Goal: Task Accomplishment & Management: Use online tool/utility

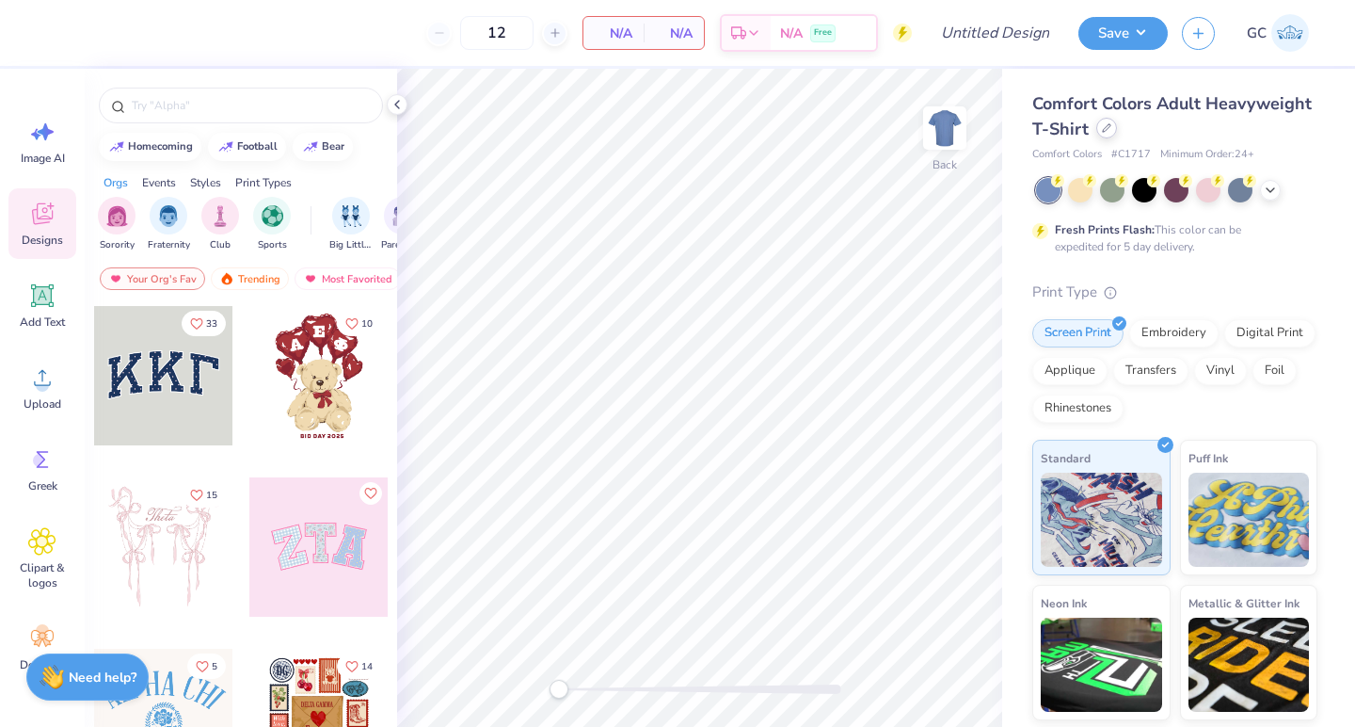
click at [1111, 132] on div at bounding box center [1106, 128] width 21 height 21
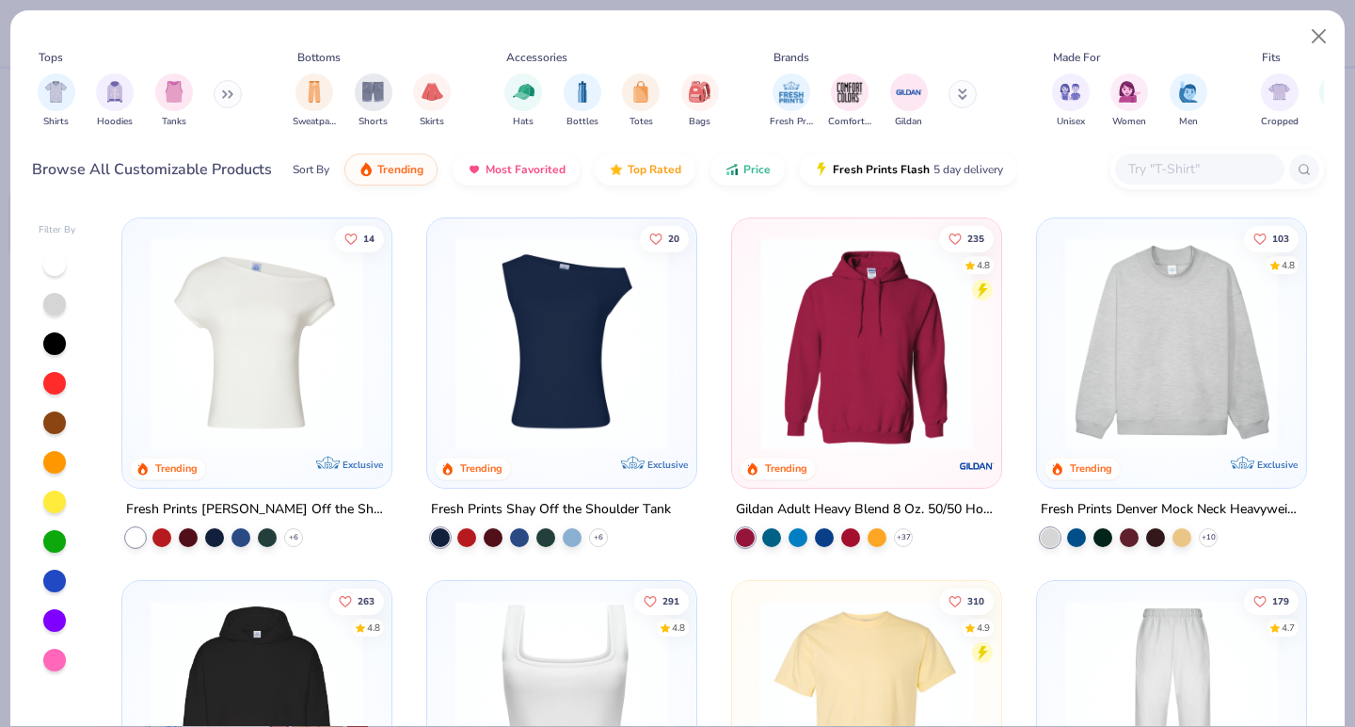
click at [232, 91] on icon at bounding box center [231, 94] width 3 height 7
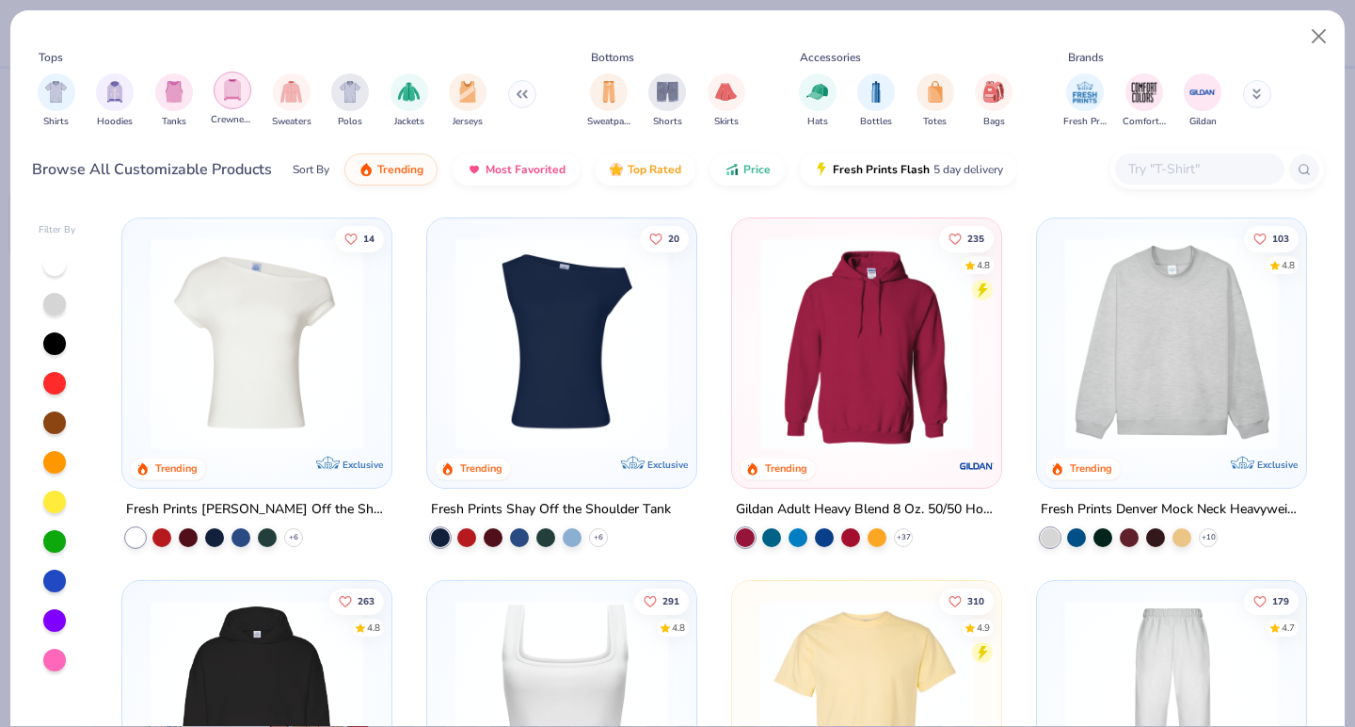
click at [235, 82] on img "filter for Crewnecks" at bounding box center [232, 90] width 21 height 22
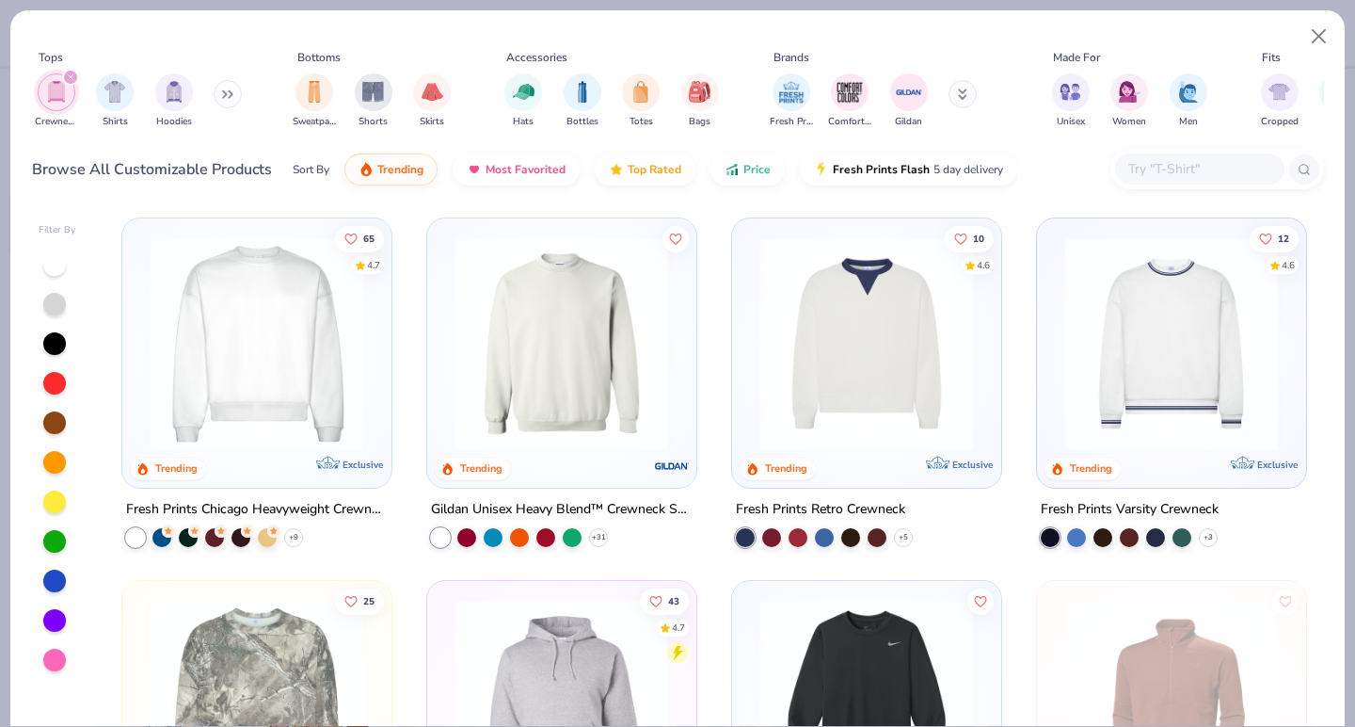
click at [222, 96] on button at bounding box center [228, 94] width 28 height 28
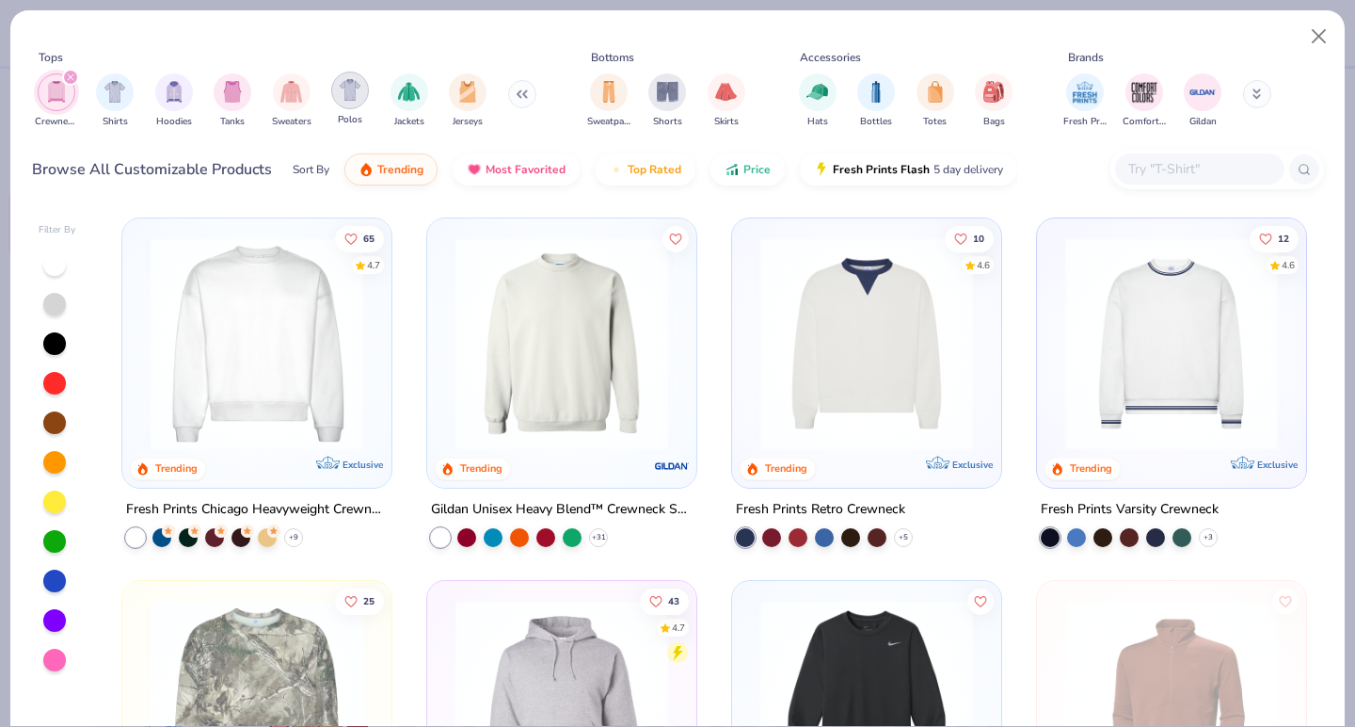
click at [349, 101] on div "filter for Polos" at bounding box center [350, 91] width 38 height 38
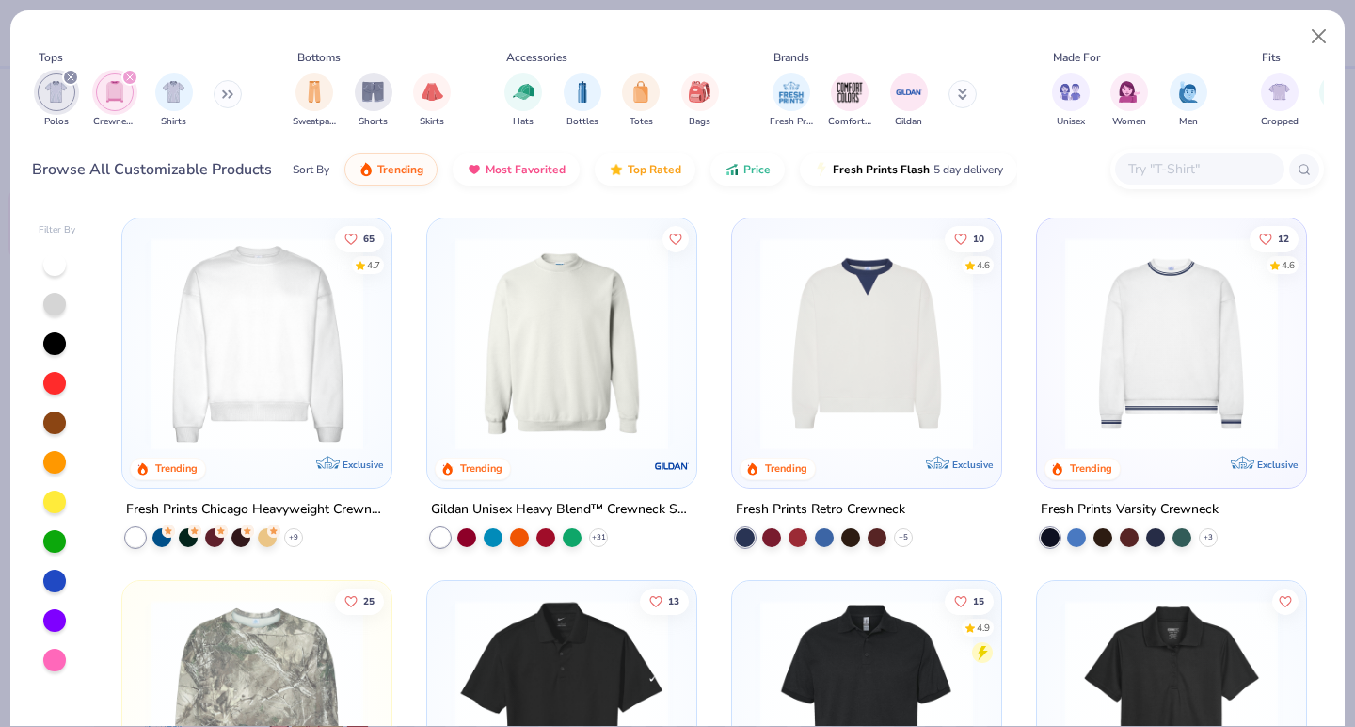
click at [225, 88] on button at bounding box center [228, 94] width 28 height 28
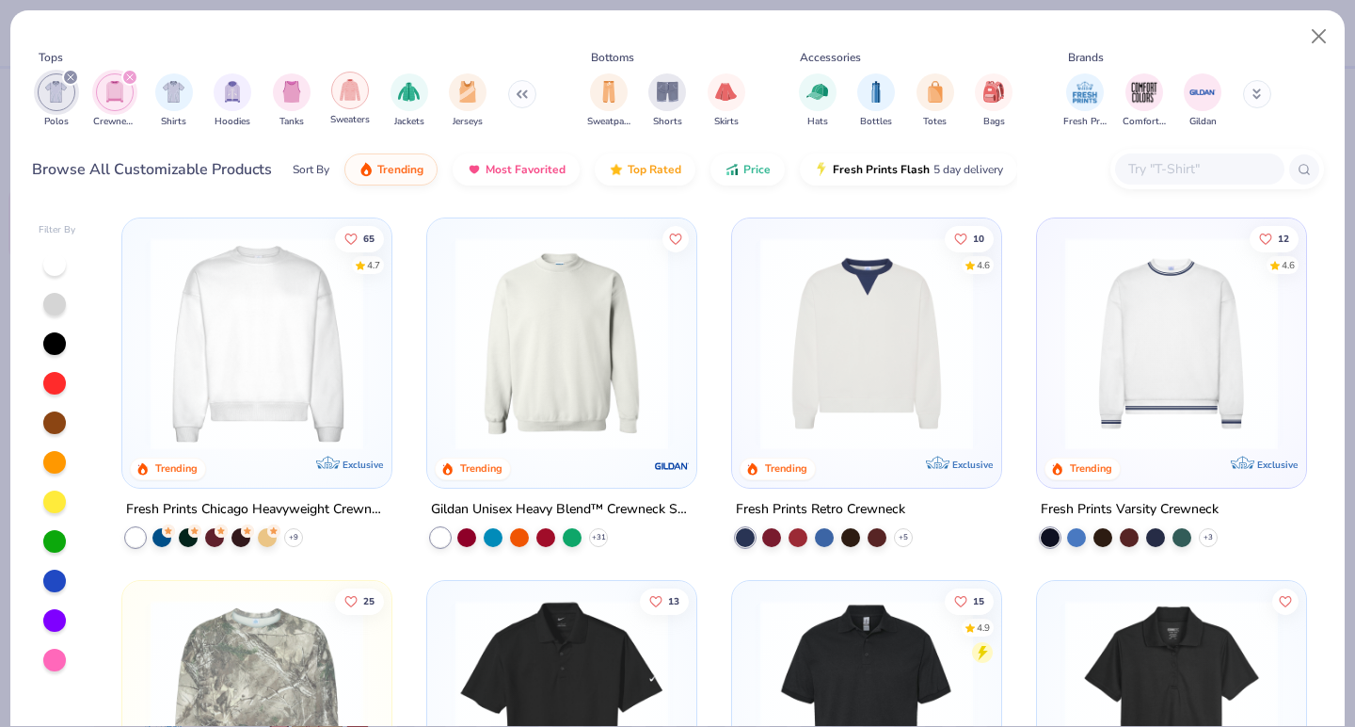
click at [338, 94] on div "filter for Sweaters" at bounding box center [350, 91] width 38 height 38
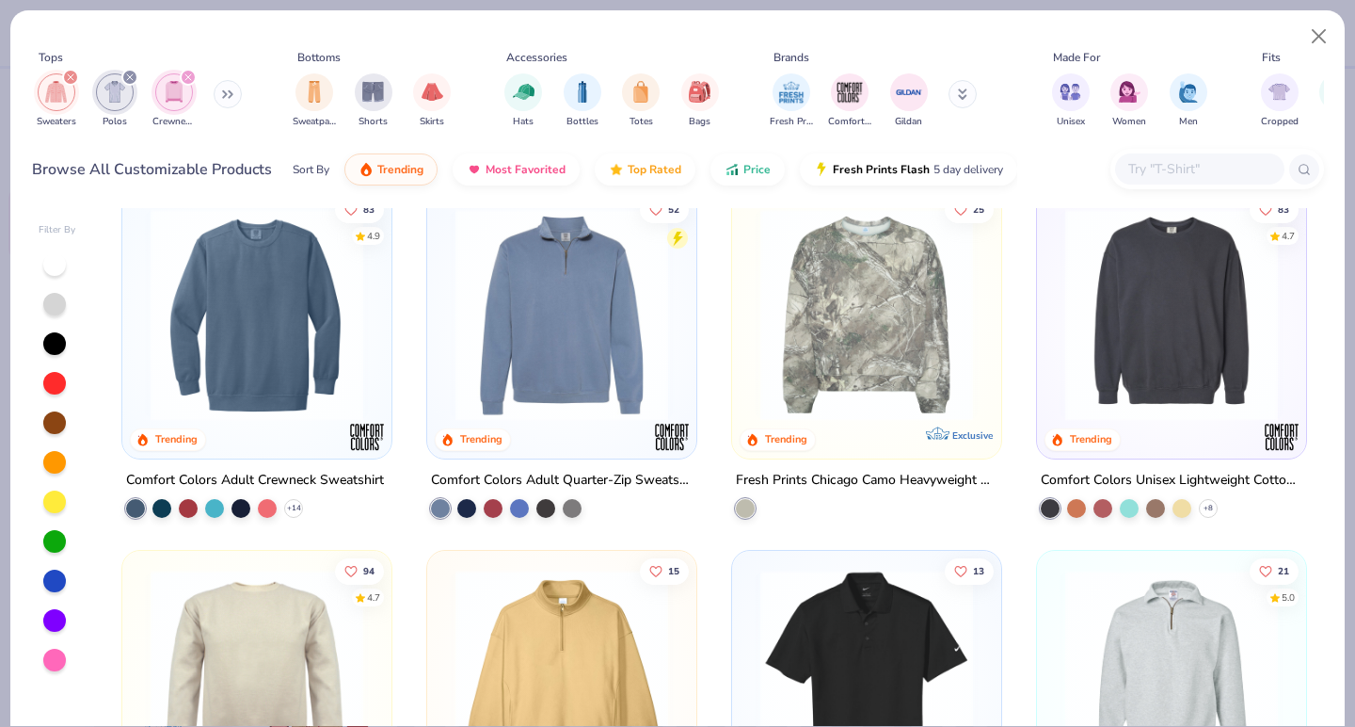
scroll to position [748, 0]
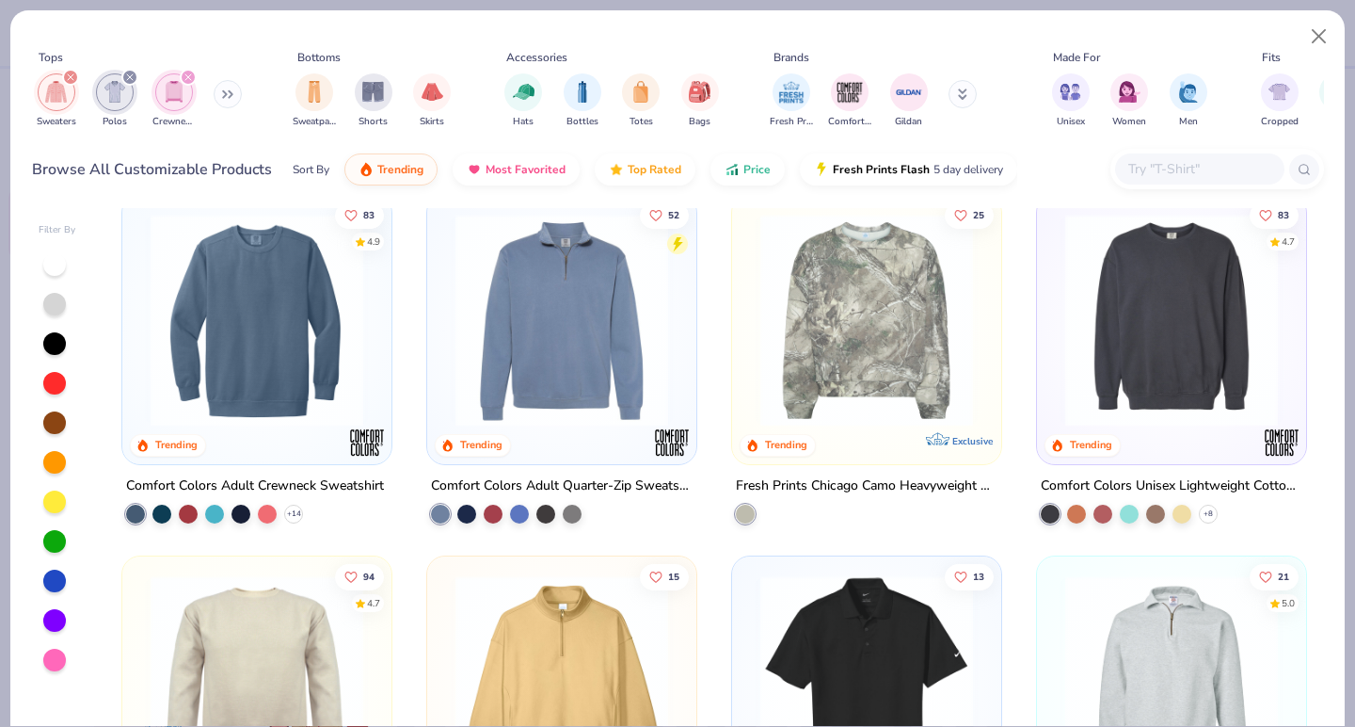
click at [527, 416] on img at bounding box center [562, 319] width 232 height 213
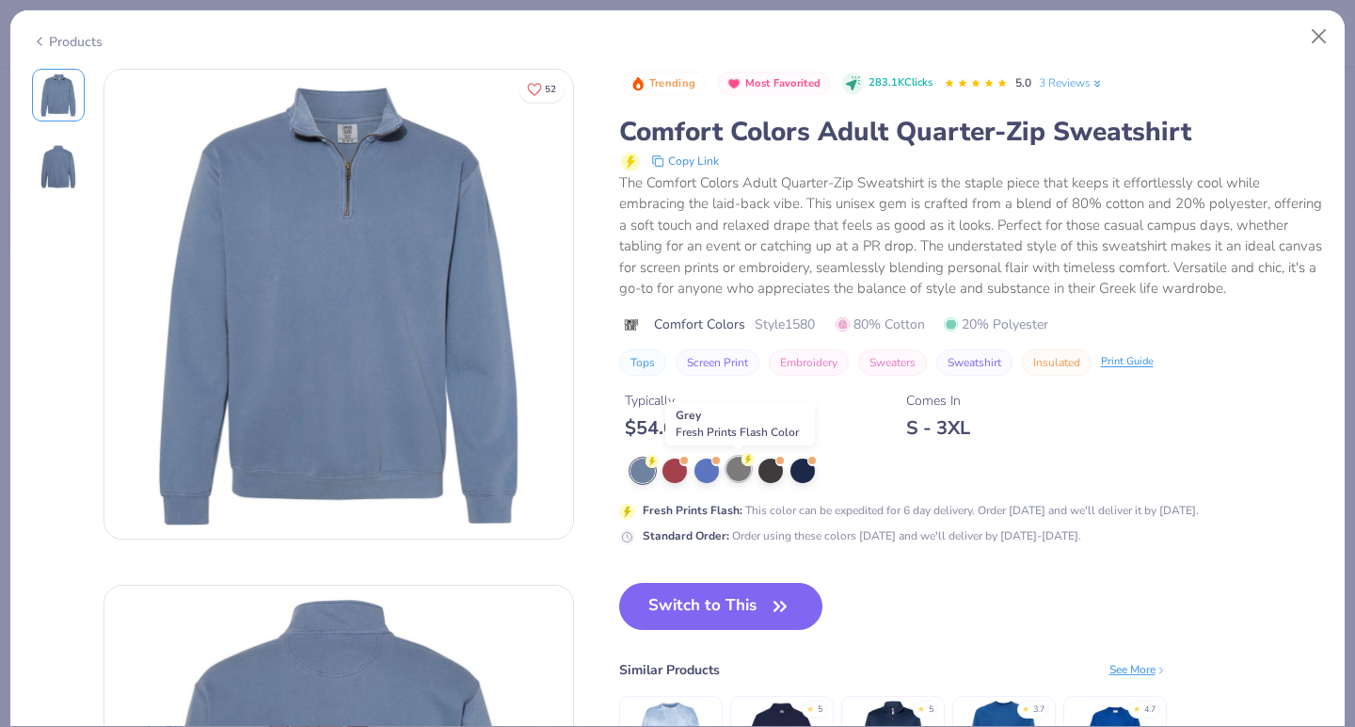
click at [744, 469] on div at bounding box center [739, 468] width 24 height 24
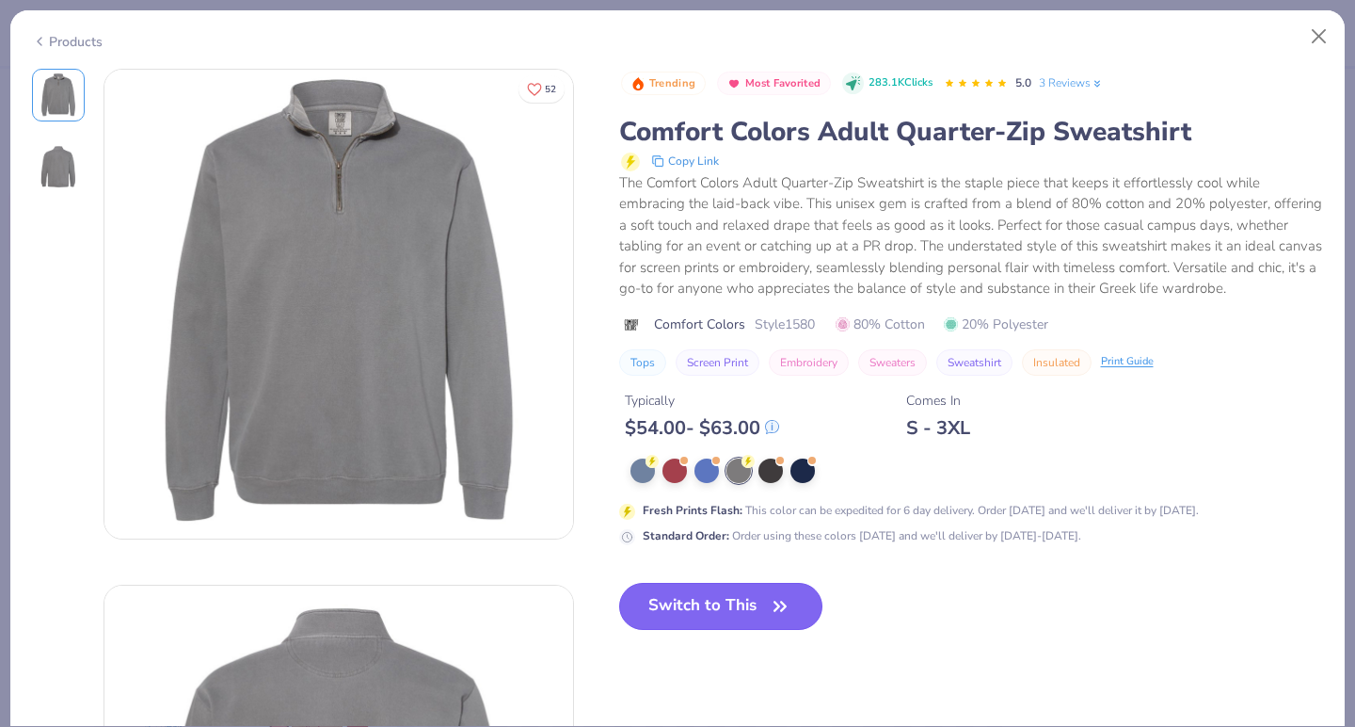
click at [668, 605] on button "Switch to This" at bounding box center [721, 606] width 204 height 47
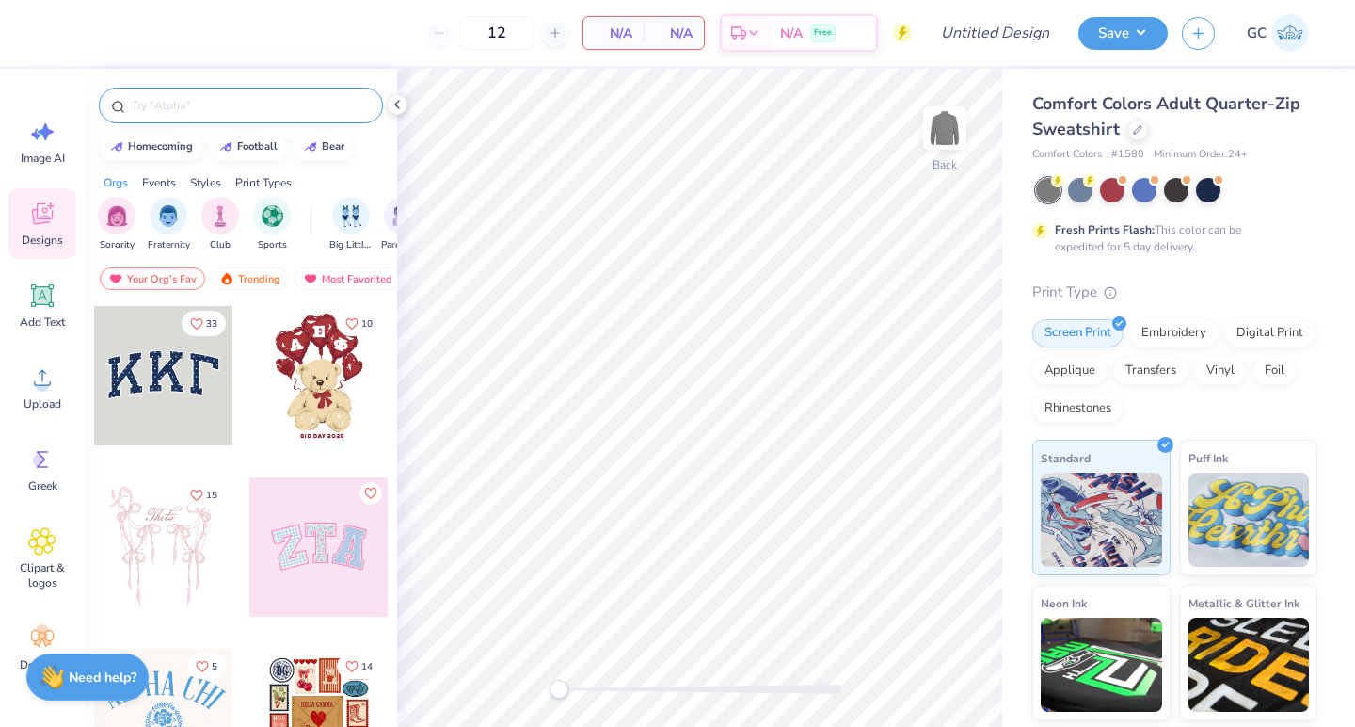
click at [262, 113] on input "text" at bounding box center [250, 105] width 241 height 19
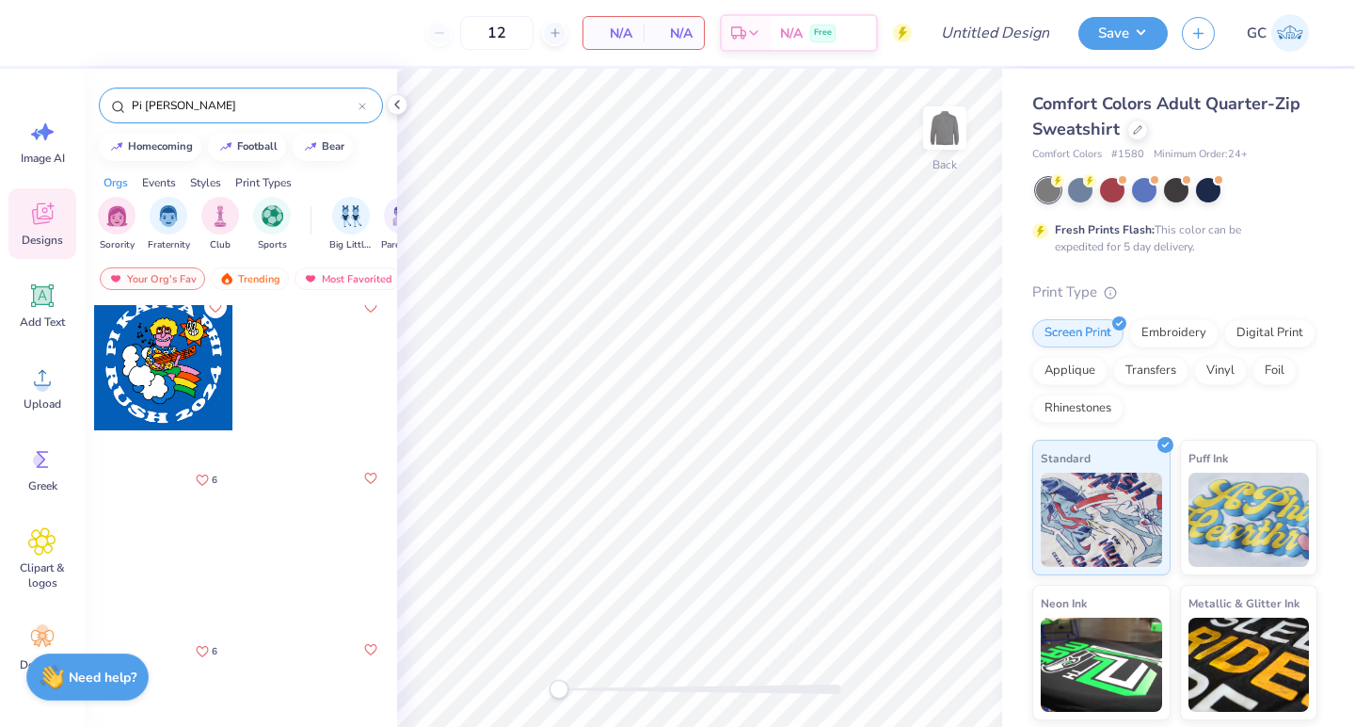
scroll to position [7385, 0]
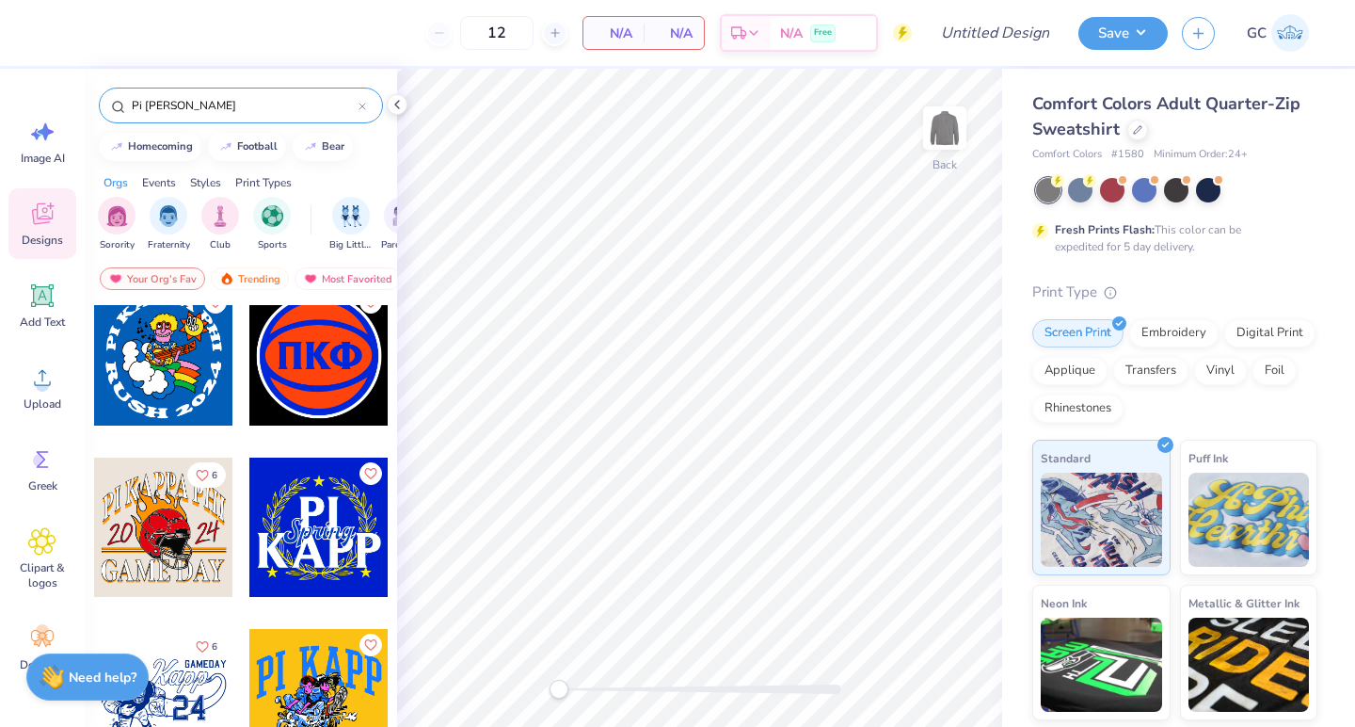
type input "Pi Kapp"
click at [43, 393] on div "Upload" at bounding box center [42, 387] width 68 height 71
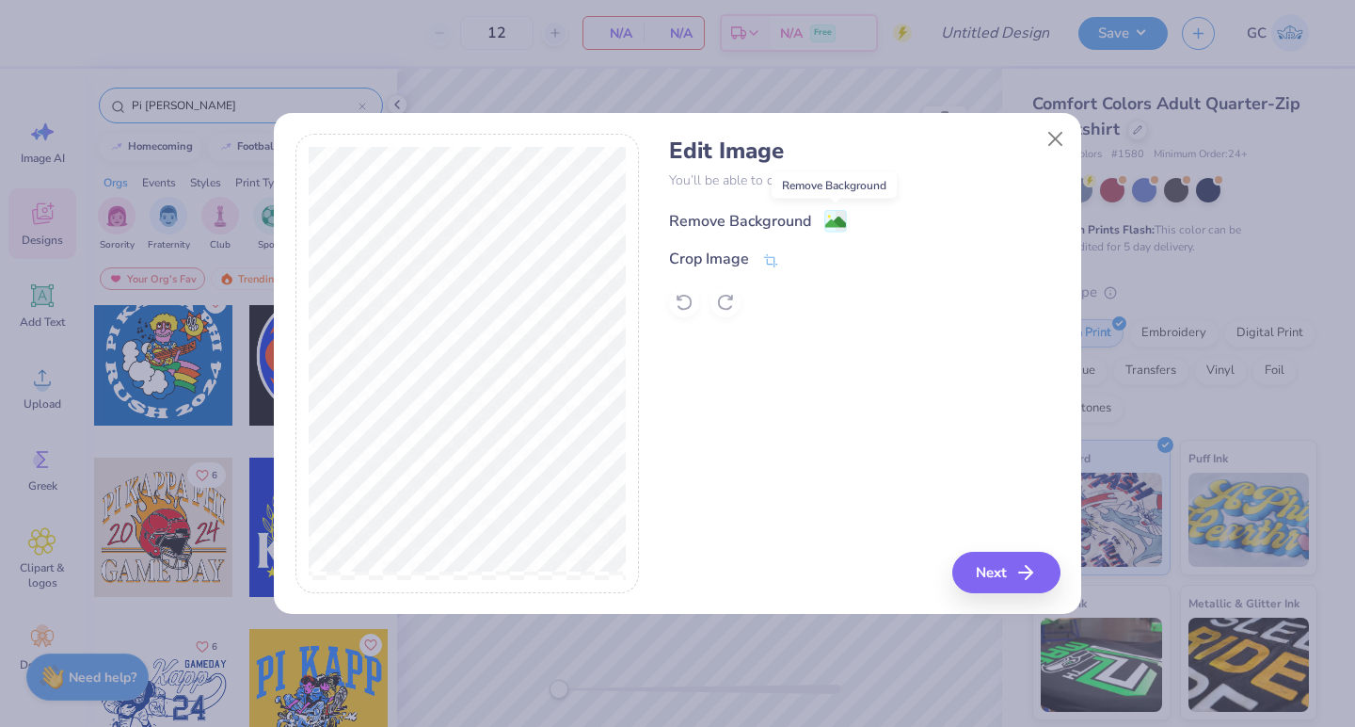
click at [828, 217] on circle at bounding box center [829, 217] width 3 height 3
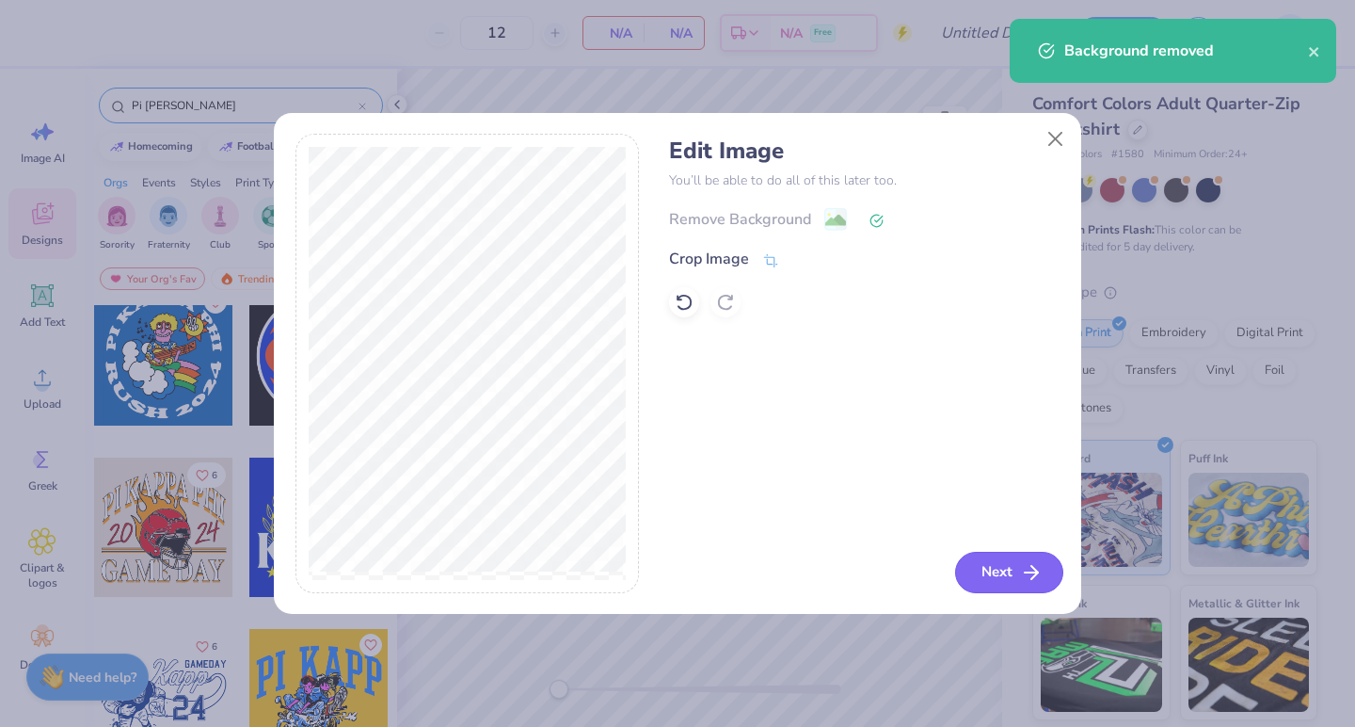
click at [1000, 575] on button "Next" at bounding box center [1009, 572] width 108 height 41
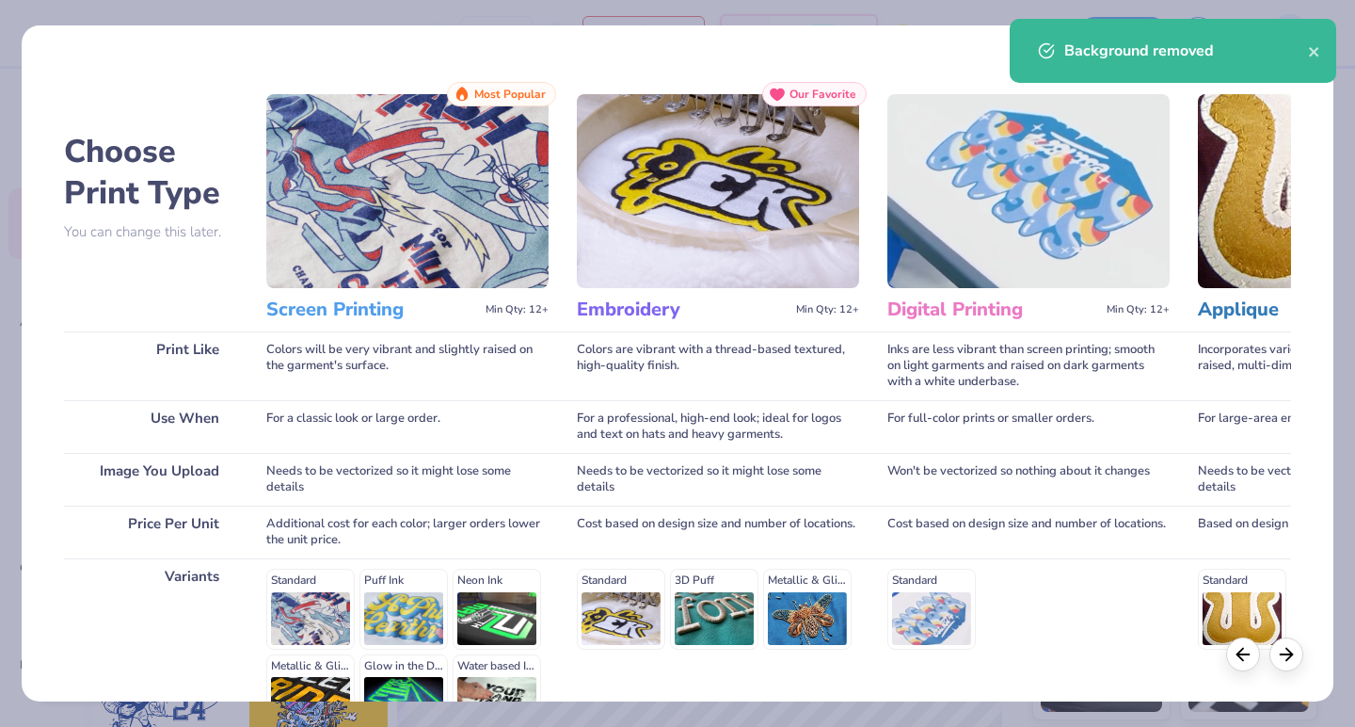
scroll to position [212, 0]
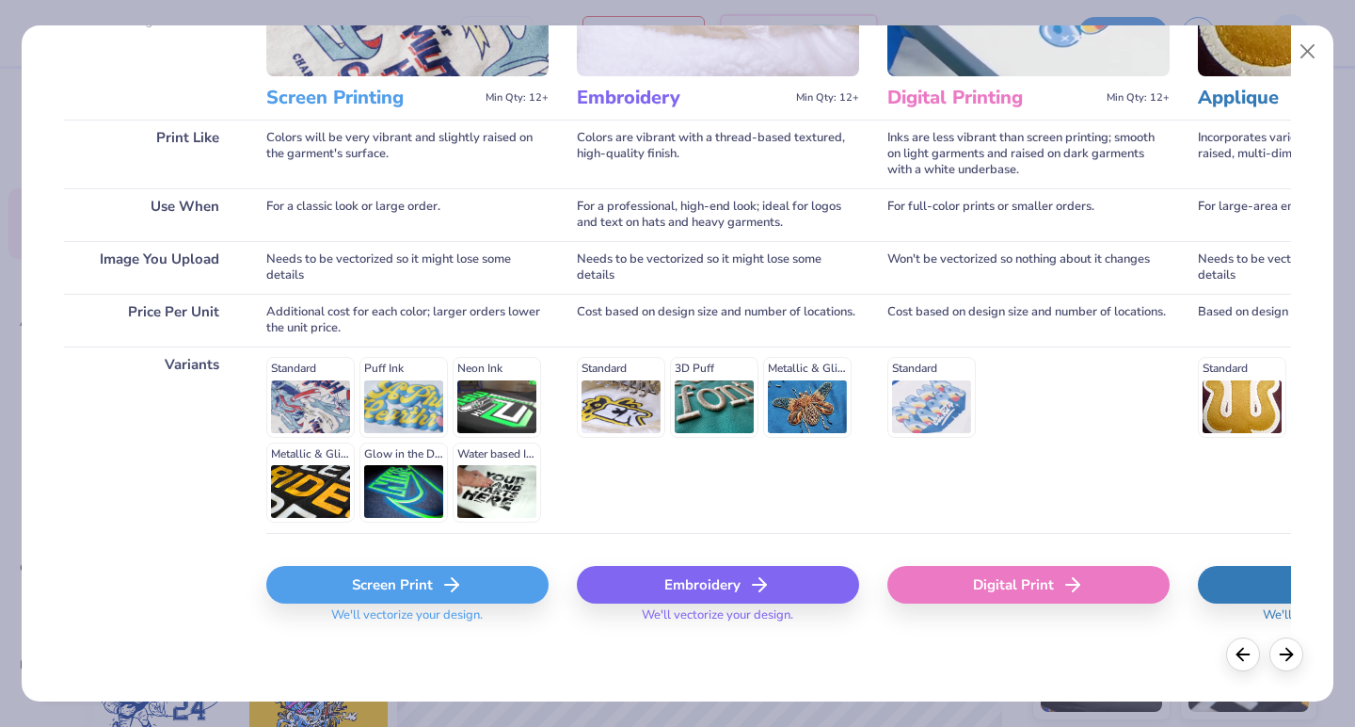
click at [440, 579] on icon at bounding box center [451, 584] width 23 height 23
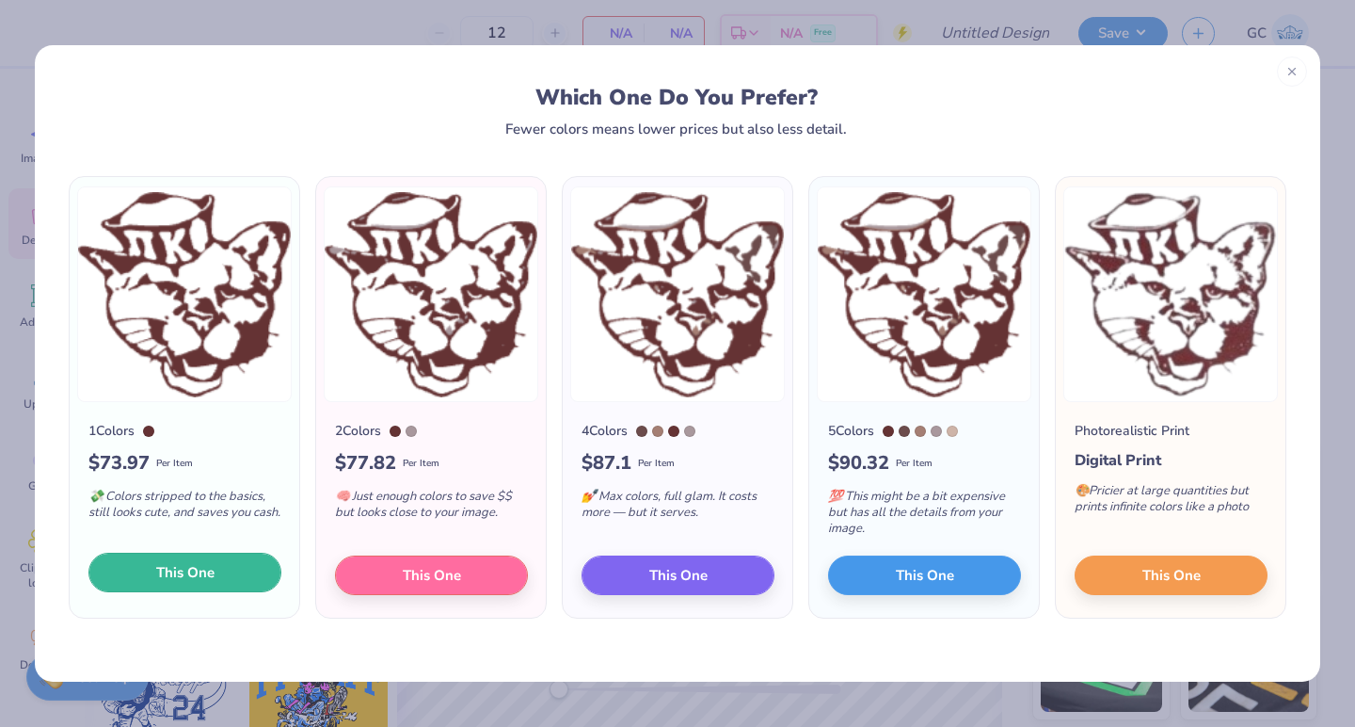
click at [174, 575] on span "This One" at bounding box center [185, 573] width 58 height 22
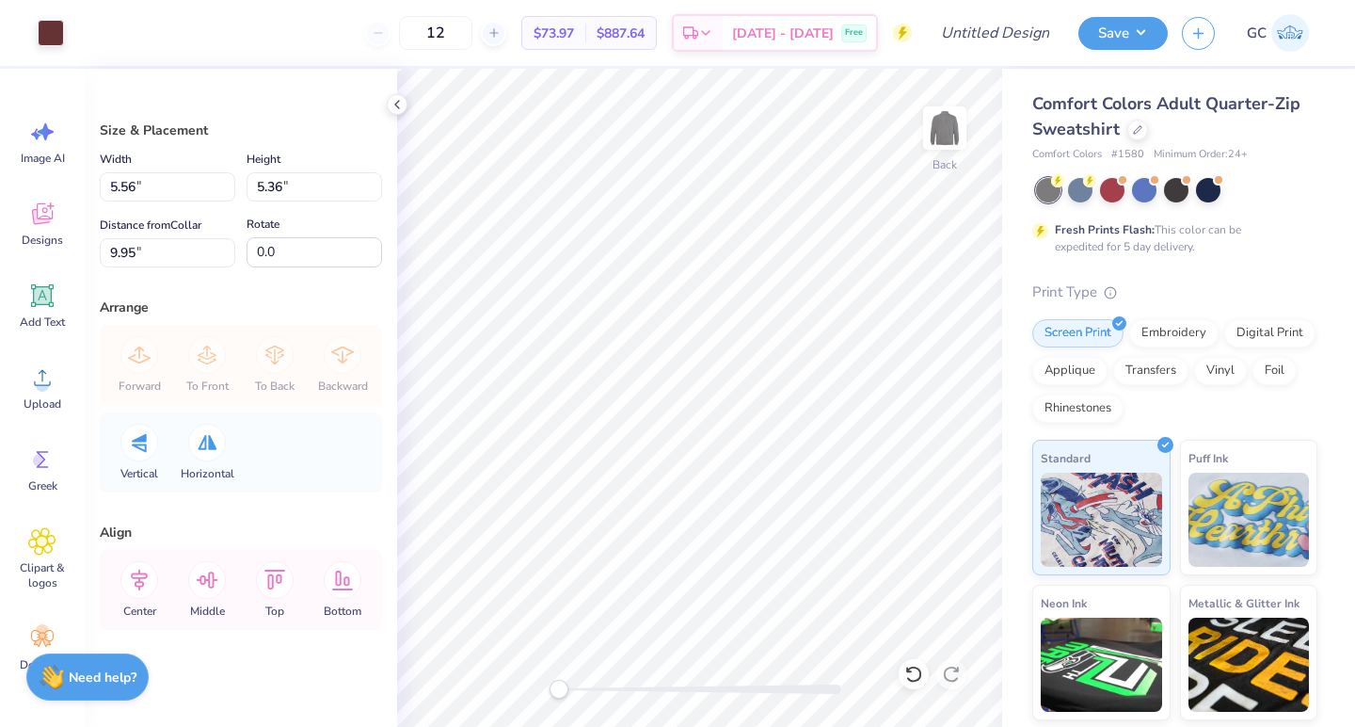
type input "8.16"
type input "7.85"
type input "7.45"
type input "5.09"
type input "4.91"
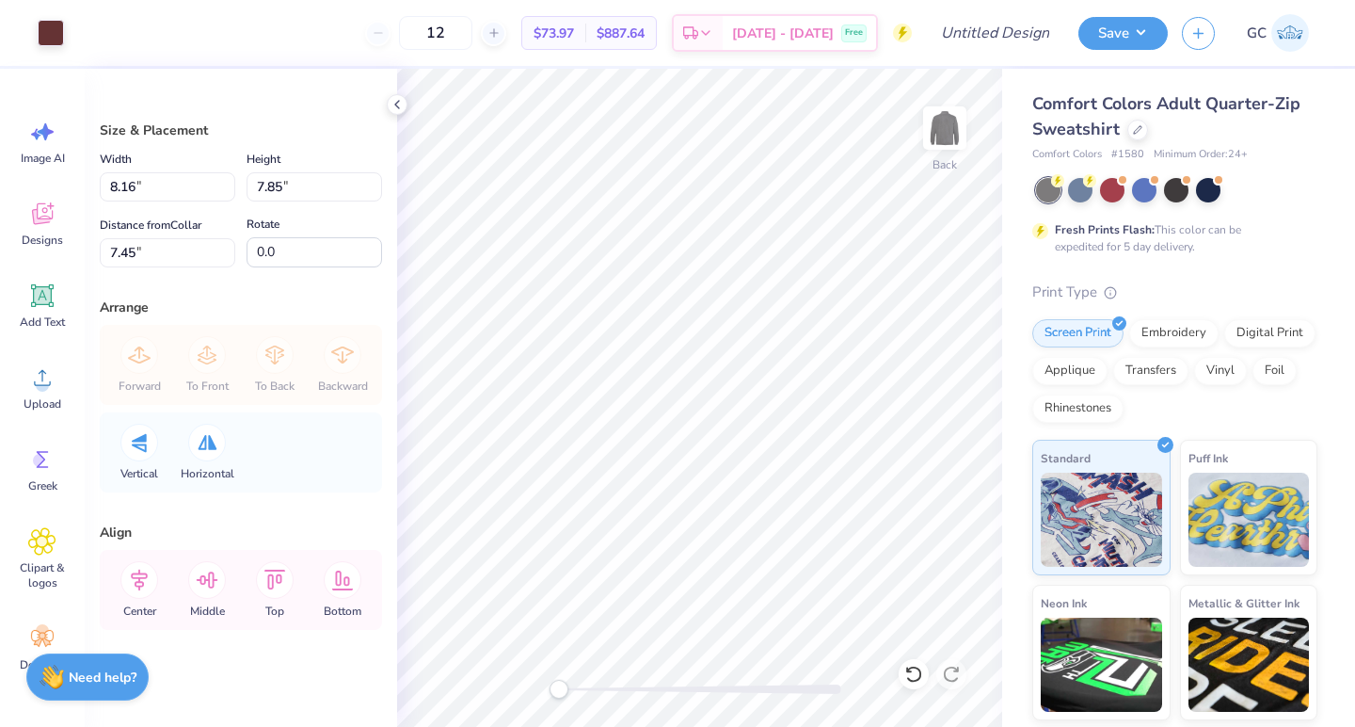
type input "8.53"
click at [53, 39] on div at bounding box center [51, 31] width 26 height 26
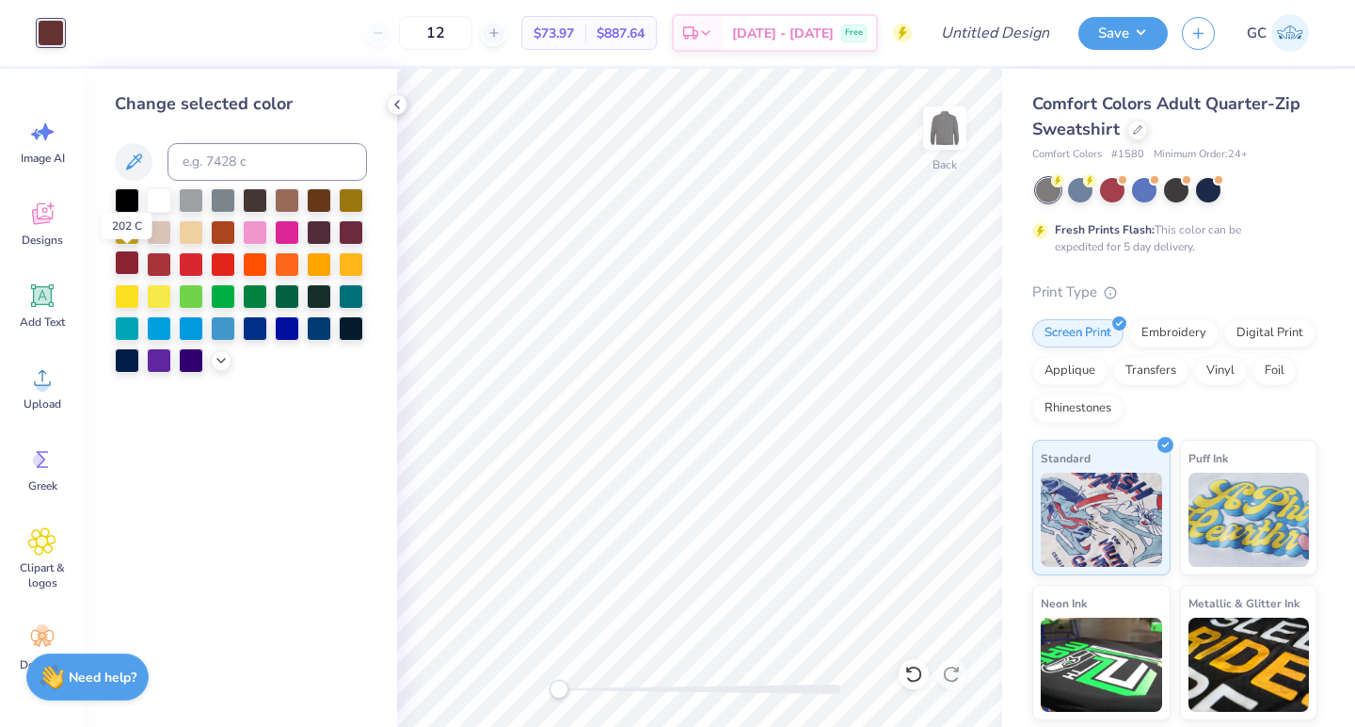
click at [123, 264] on div at bounding box center [127, 262] width 24 height 24
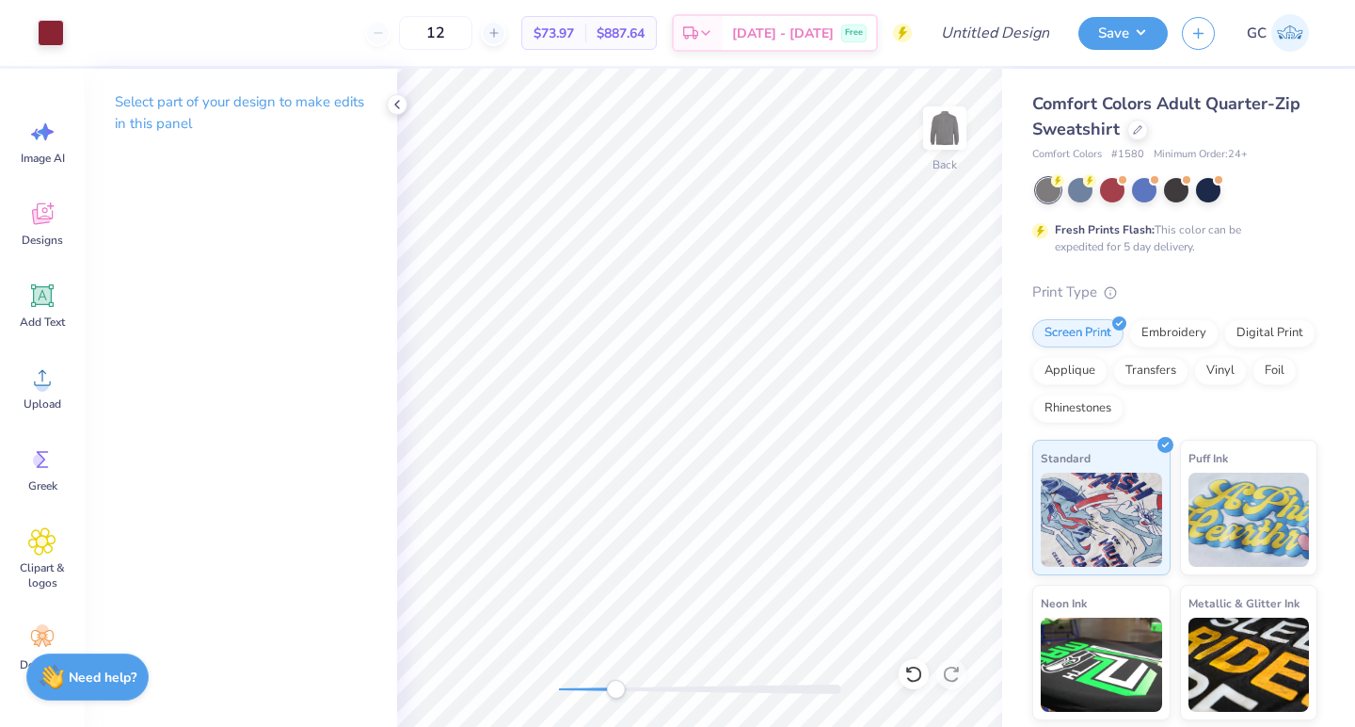
drag, startPoint x: 559, startPoint y: 685, endPoint x: 621, endPoint y: 685, distance: 62.1
click at [621, 685] on div "Accessibility label" at bounding box center [615, 689] width 19 height 19
drag, startPoint x: 616, startPoint y: 686, endPoint x: 579, endPoint y: 686, distance: 37.6
click at [579, 686] on div "Accessibility label" at bounding box center [578, 689] width 19 height 19
drag, startPoint x: 579, startPoint y: 686, endPoint x: 561, endPoint y: 686, distance: 17.9
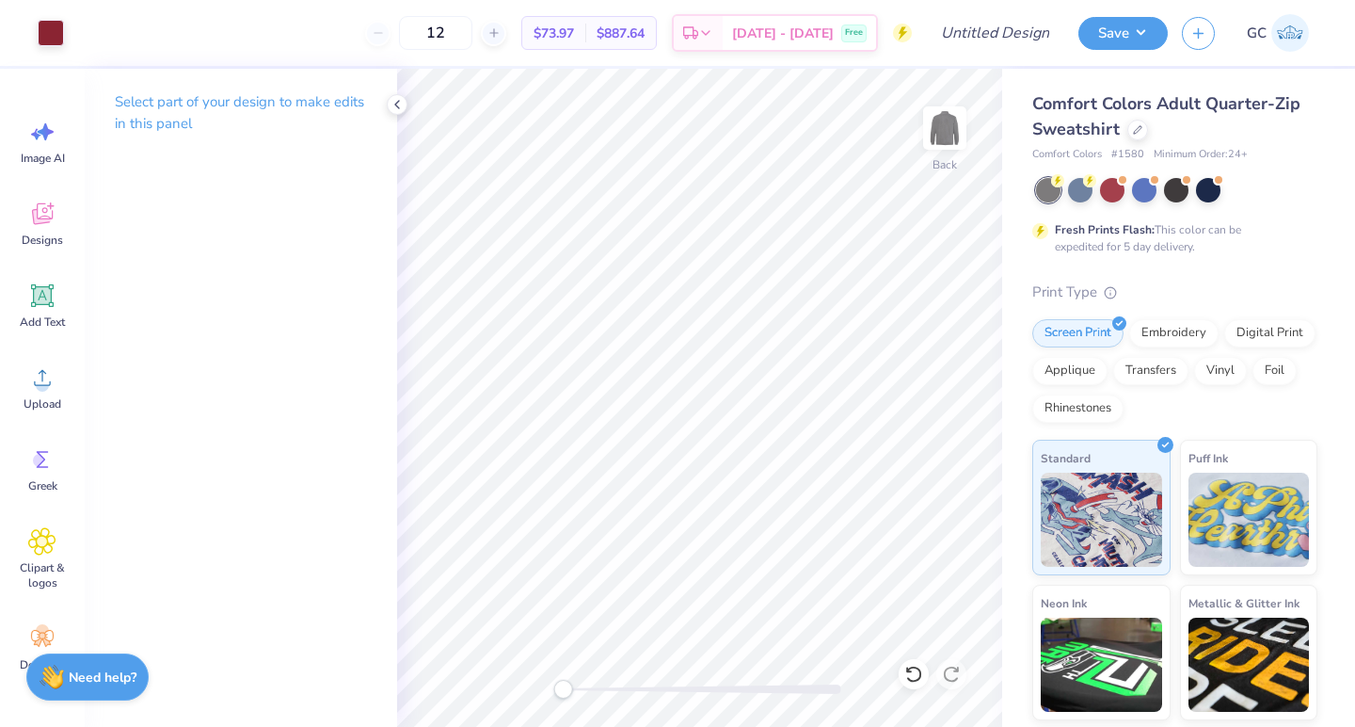
click at [561, 686] on div "Accessibility label" at bounding box center [562, 689] width 19 height 19
click at [989, 40] on input "Design Title" at bounding box center [1018, 33] width 92 height 38
type input "Pi Kapp Parents Weekend"
click at [1122, 31] on button "Save" at bounding box center [1123, 30] width 89 height 33
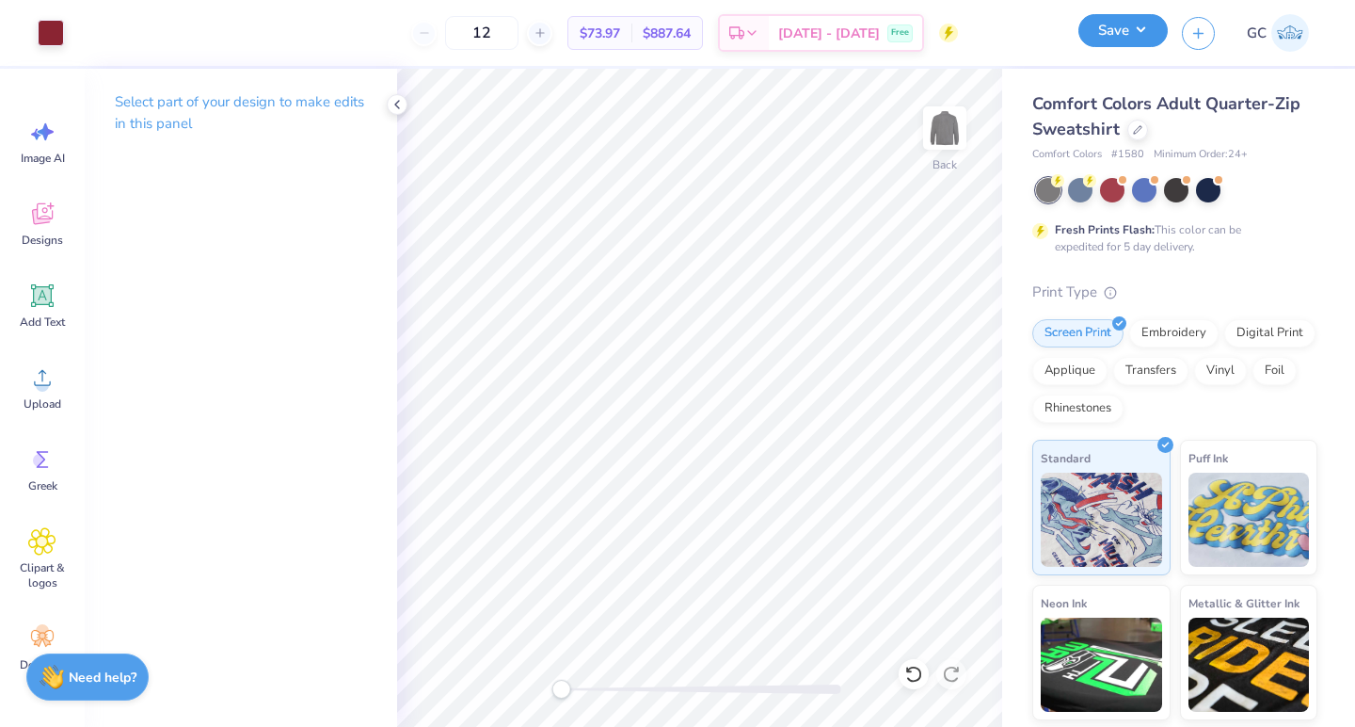
scroll to position [0, 0]
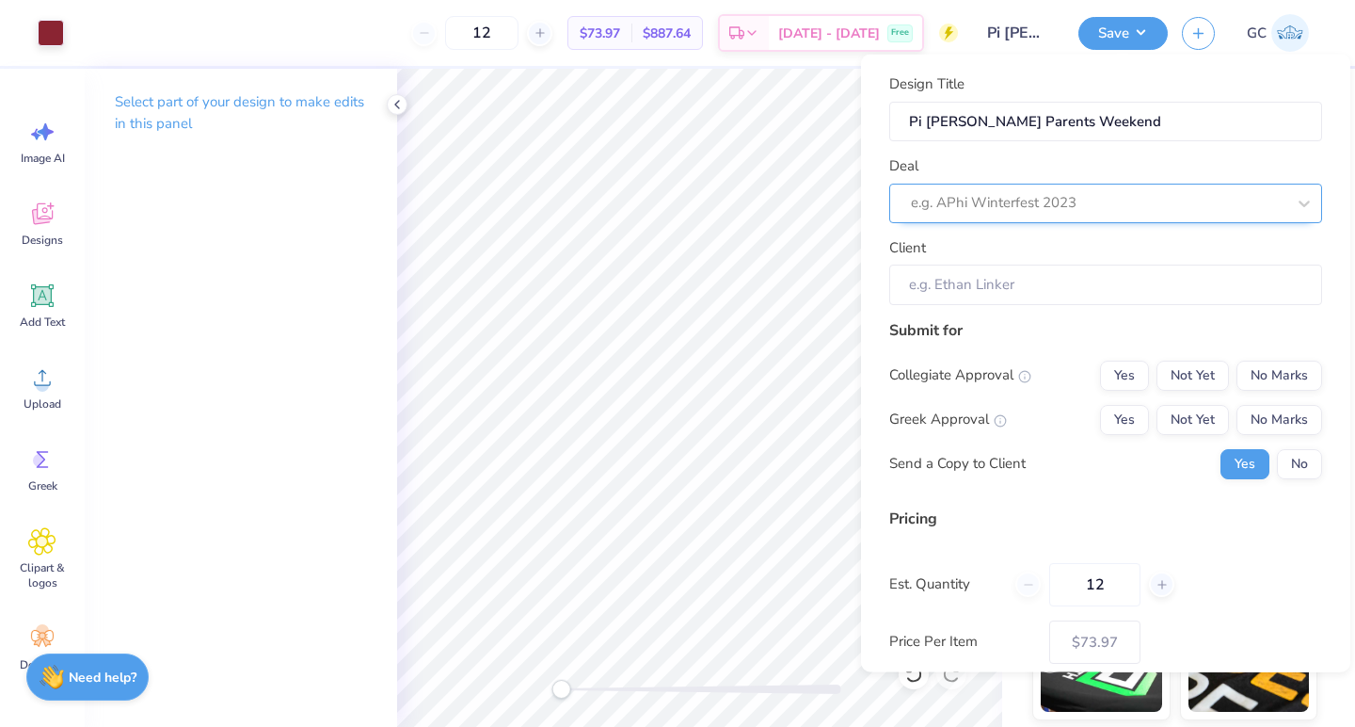
click at [1122, 206] on div at bounding box center [1098, 202] width 375 height 25
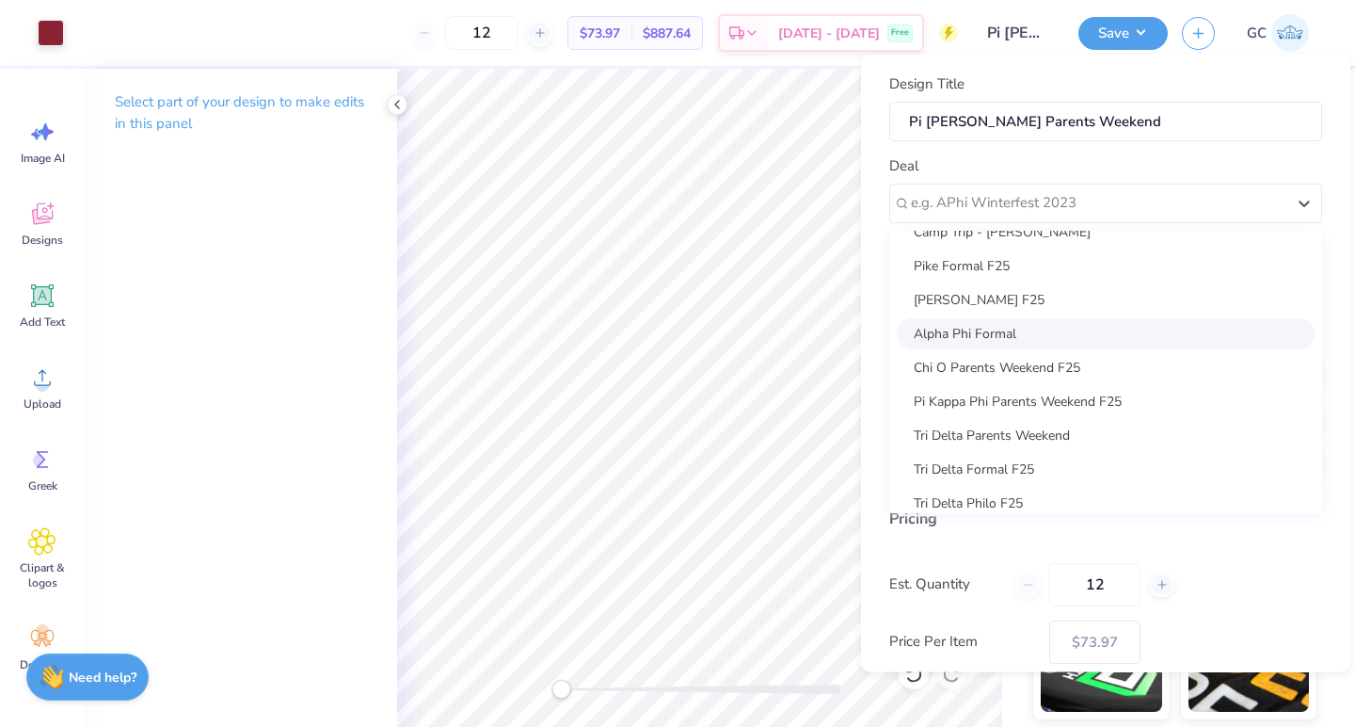
scroll to position [58, 0]
click at [1022, 393] on div "Pi Kappa Phi Parents Weekend F25" at bounding box center [1106, 397] width 418 height 31
type input "Burke E"
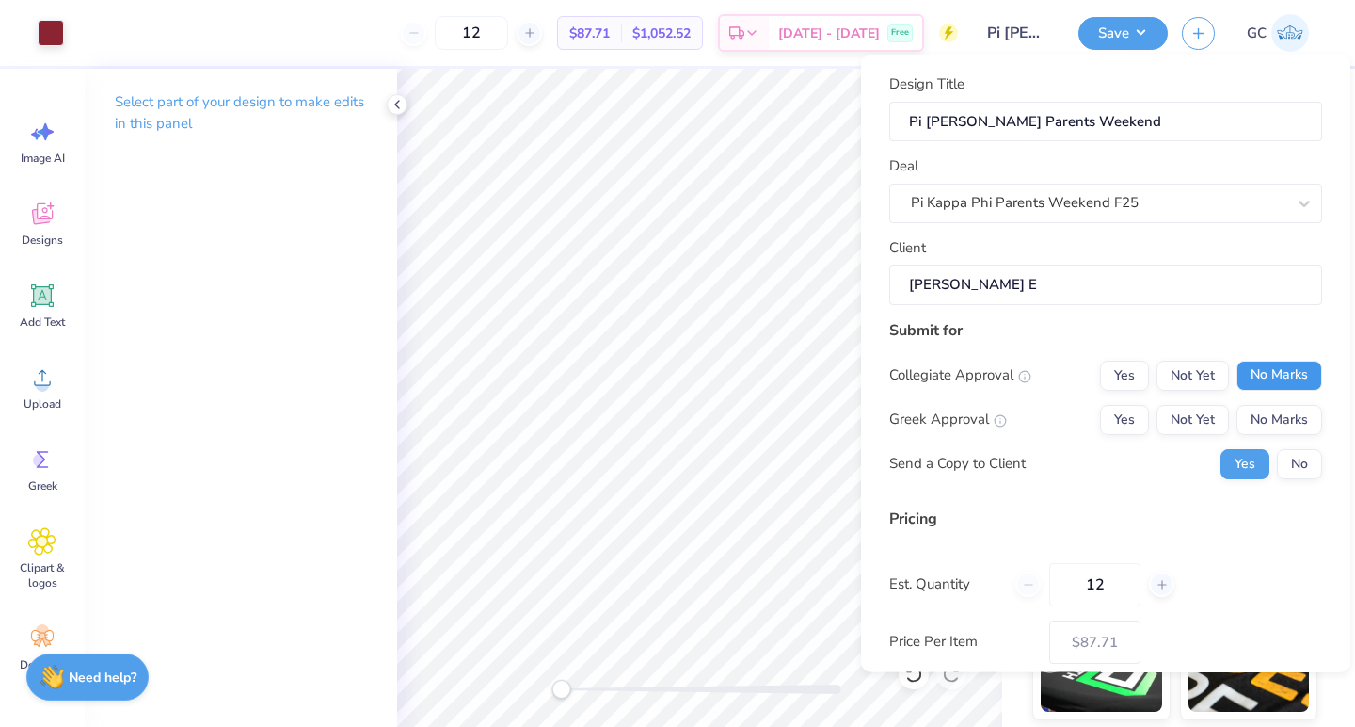
click at [1265, 369] on button "No Marks" at bounding box center [1280, 375] width 86 height 30
click at [1143, 423] on button "Yes" at bounding box center [1124, 419] width 49 height 30
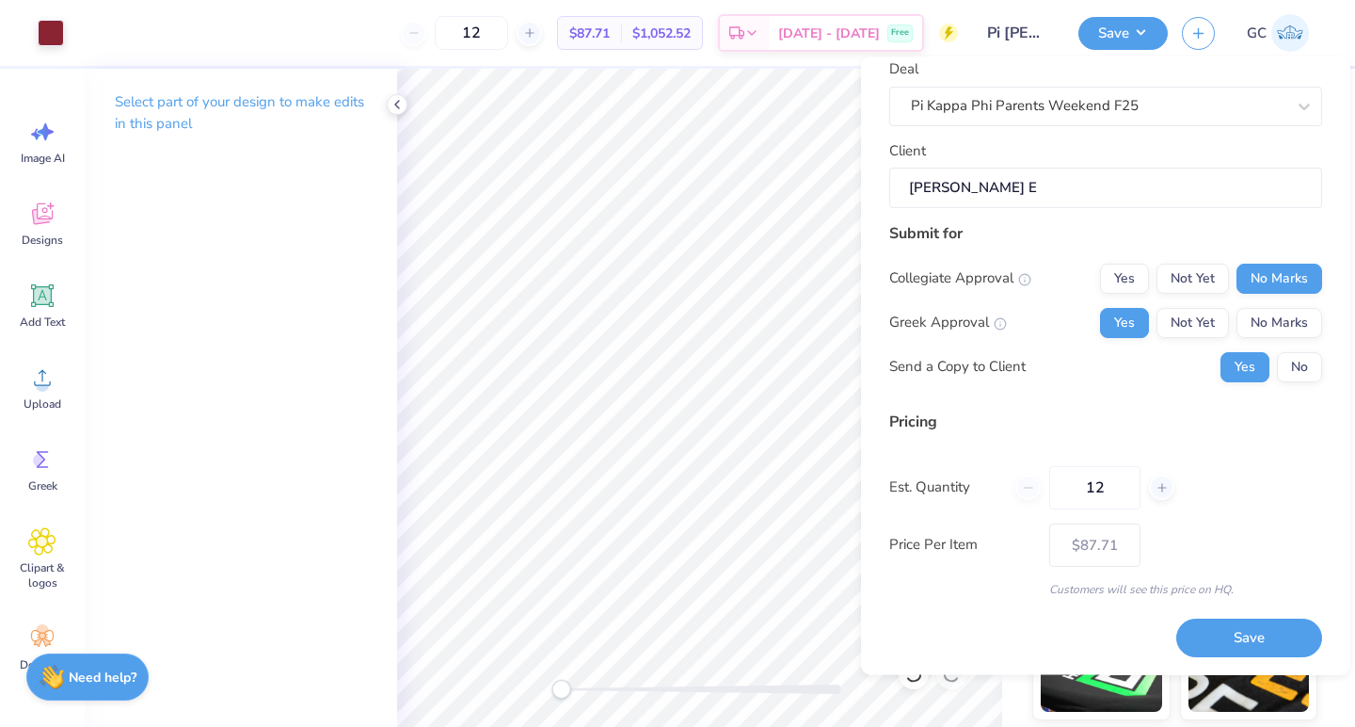
scroll to position [100, 0]
click at [1242, 628] on button "Save" at bounding box center [1249, 637] width 146 height 39
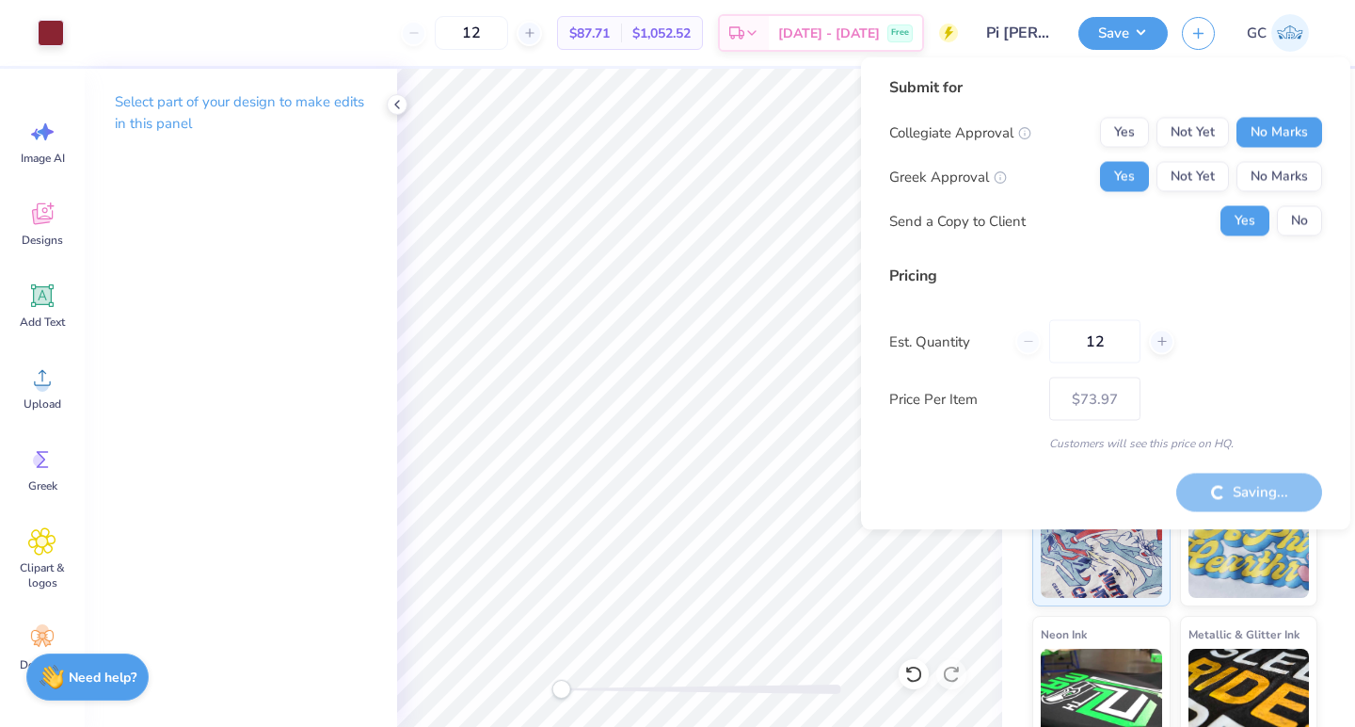
type input "– –"
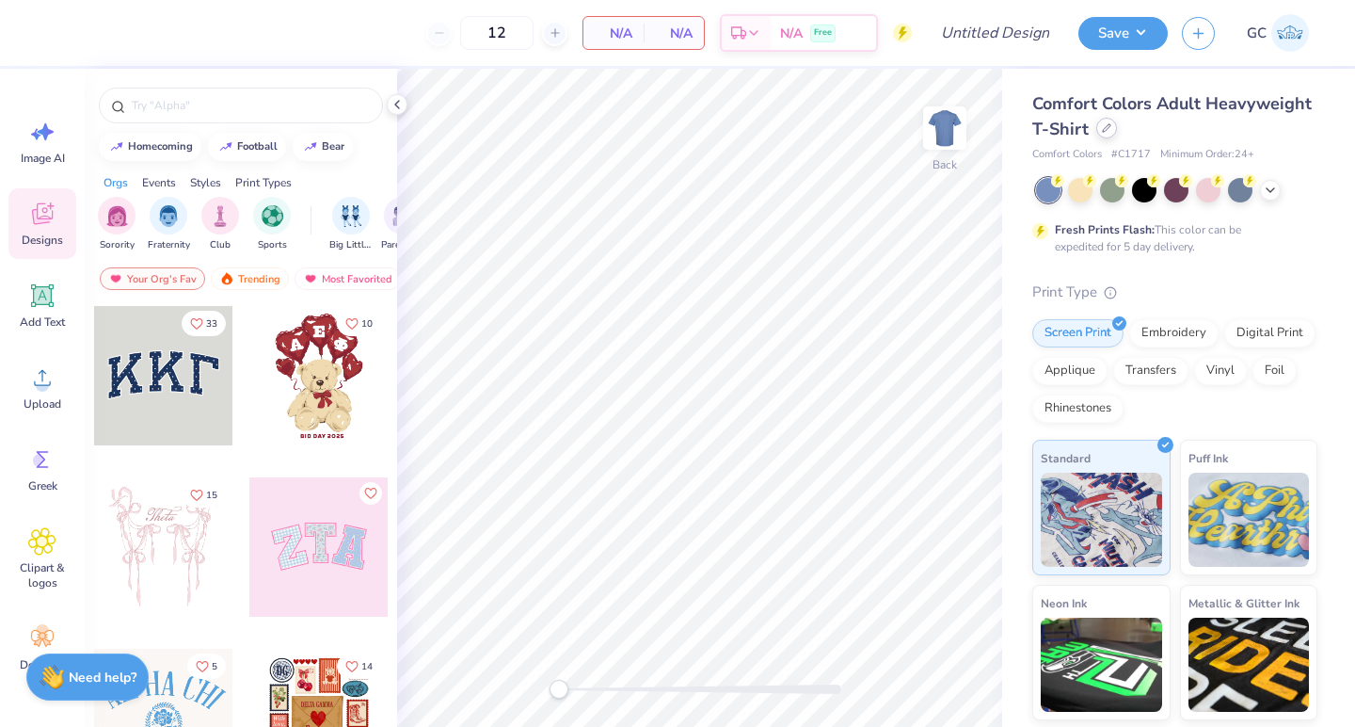
click at [1110, 130] on div at bounding box center [1106, 128] width 21 height 21
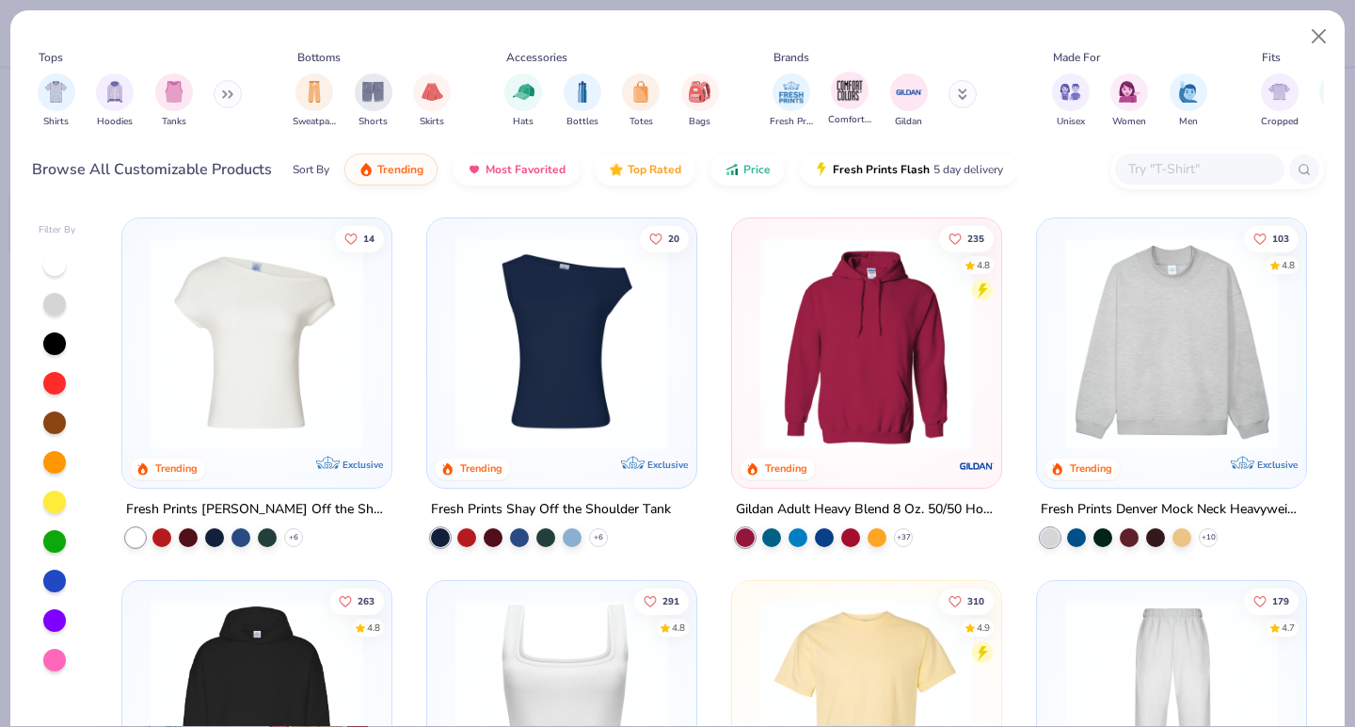
click at [848, 111] on div "Comfort Colors" at bounding box center [849, 100] width 43 height 56
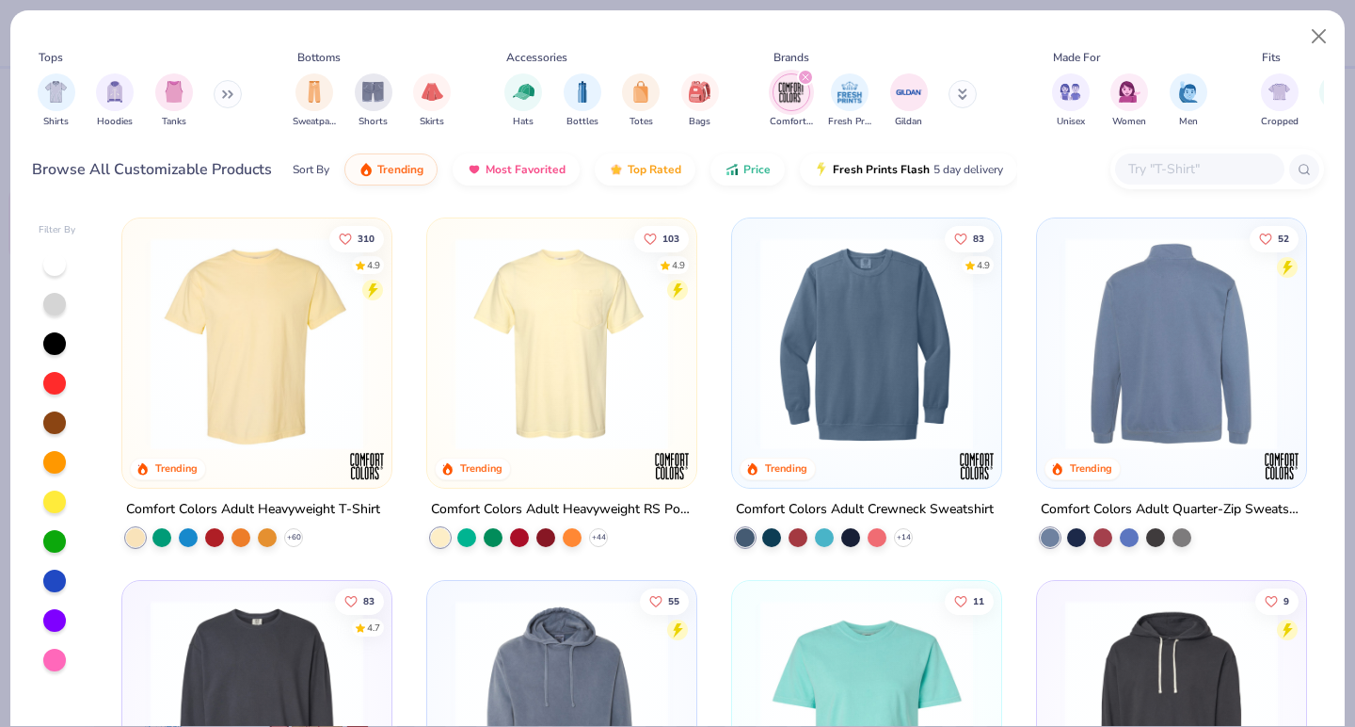
click at [1133, 424] on div at bounding box center [1171, 343] width 694 height 213
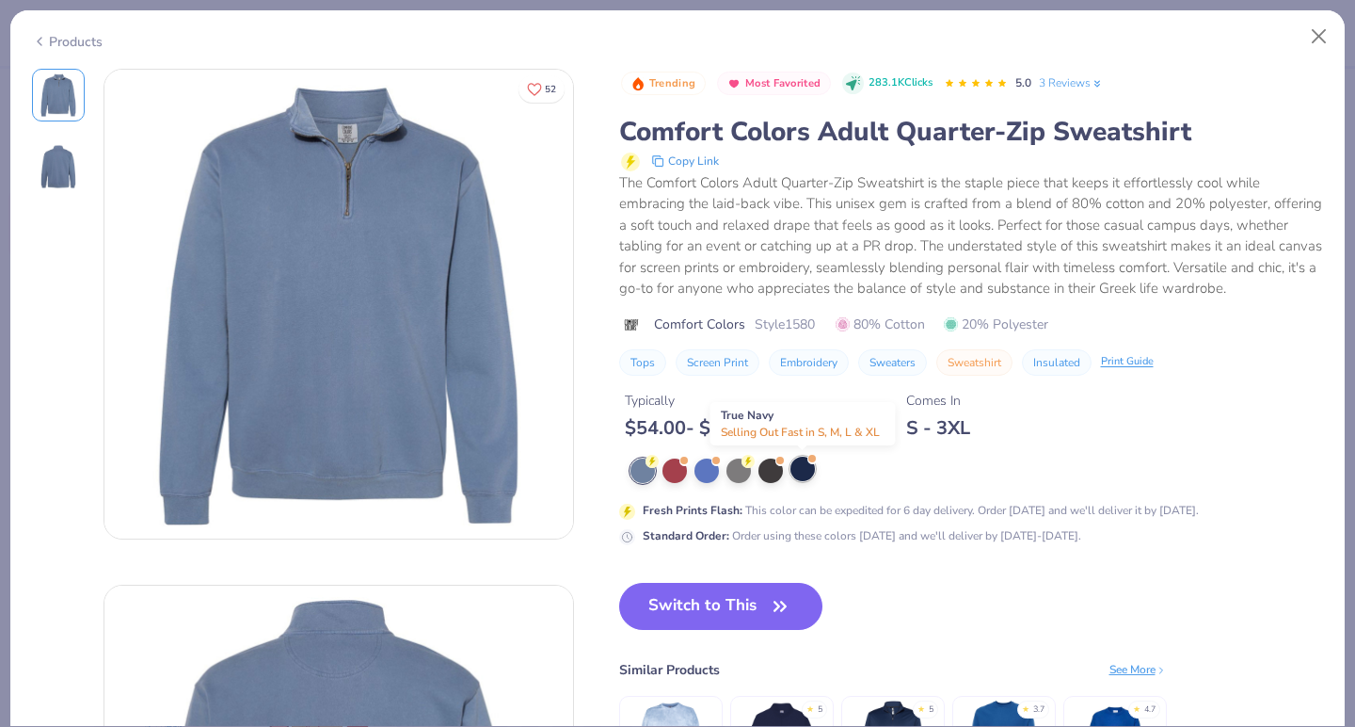
click at [795, 471] on div at bounding box center [803, 468] width 24 height 24
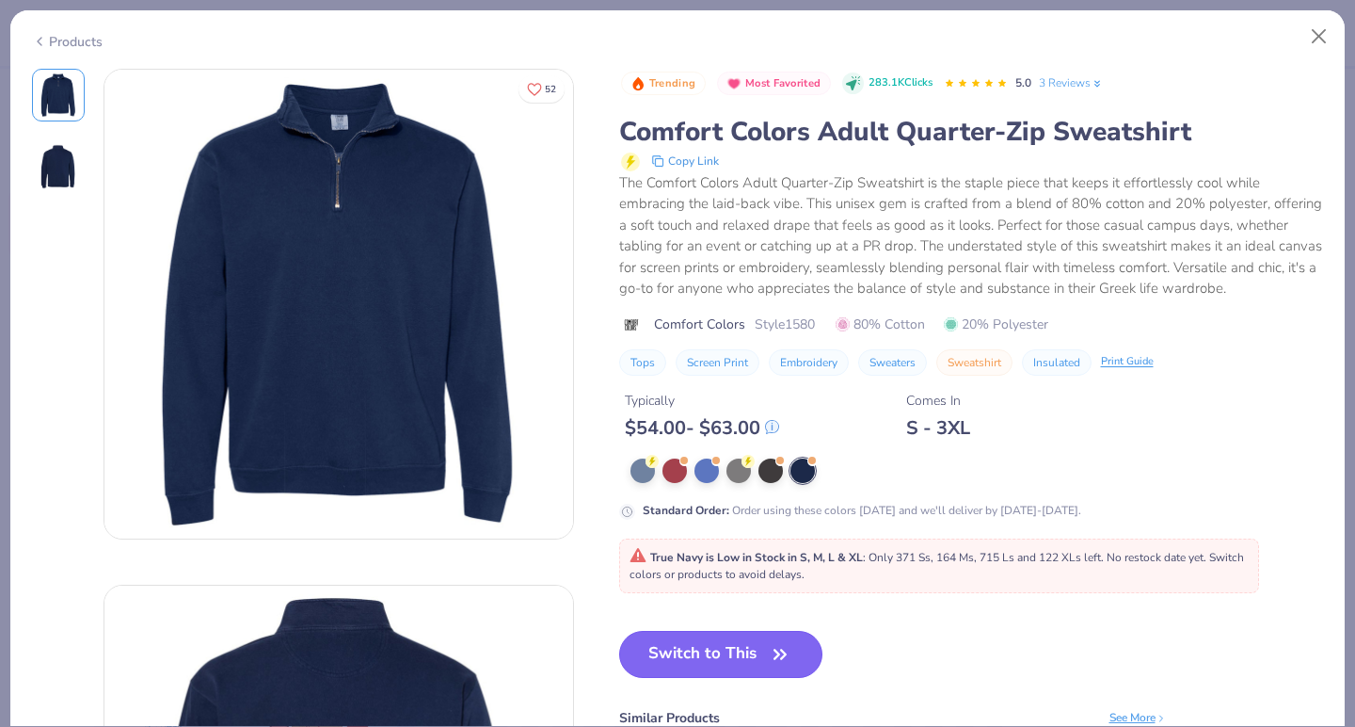
click at [734, 649] on button "Switch to This" at bounding box center [721, 654] width 204 height 47
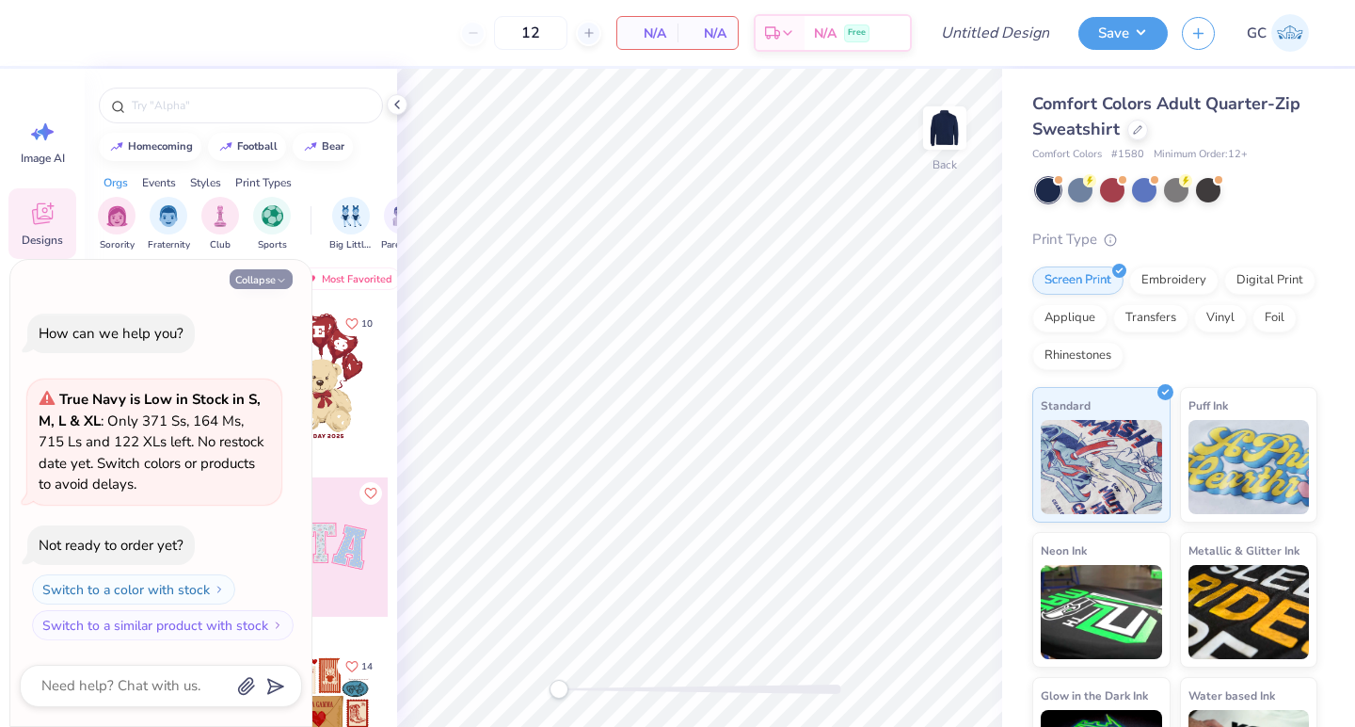
click at [276, 283] on icon "button" at bounding box center [281, 280] width 11 height 11
type textarea "x"
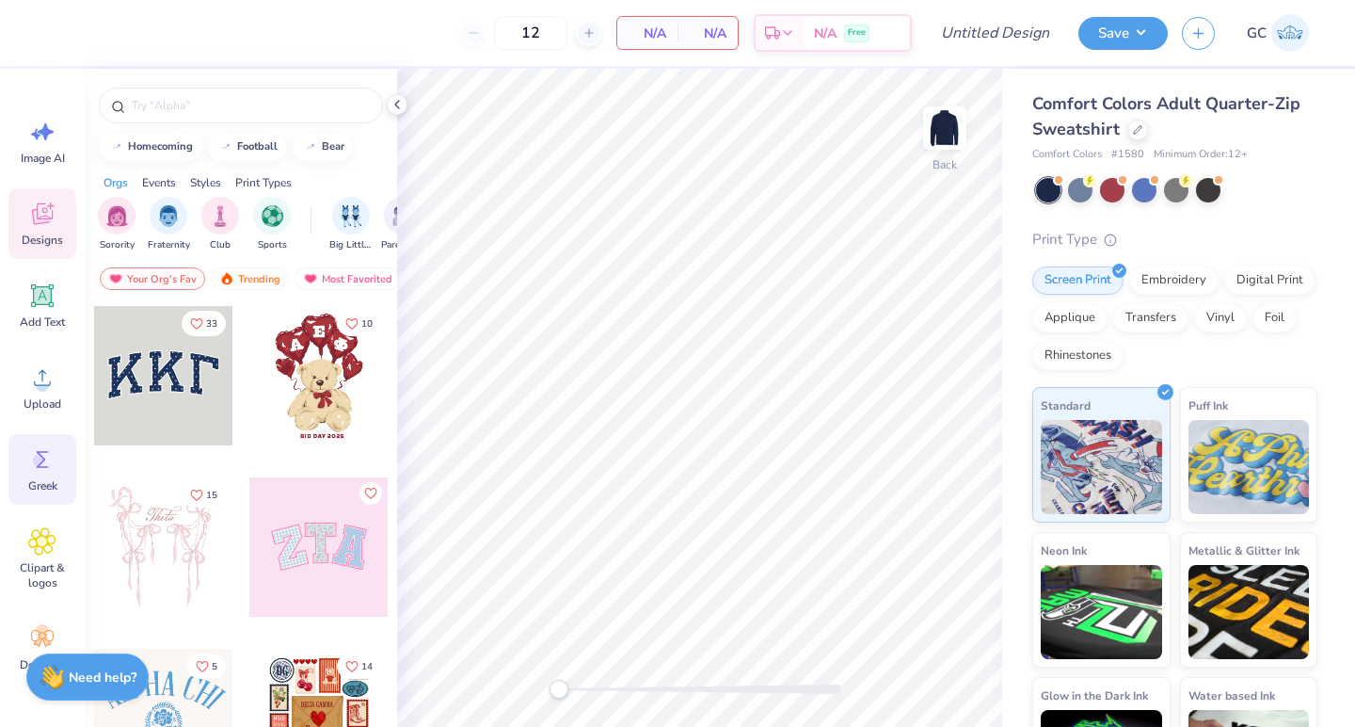
click at [33, 470] on icon at bounding box center [42, 459] width 28 height 28
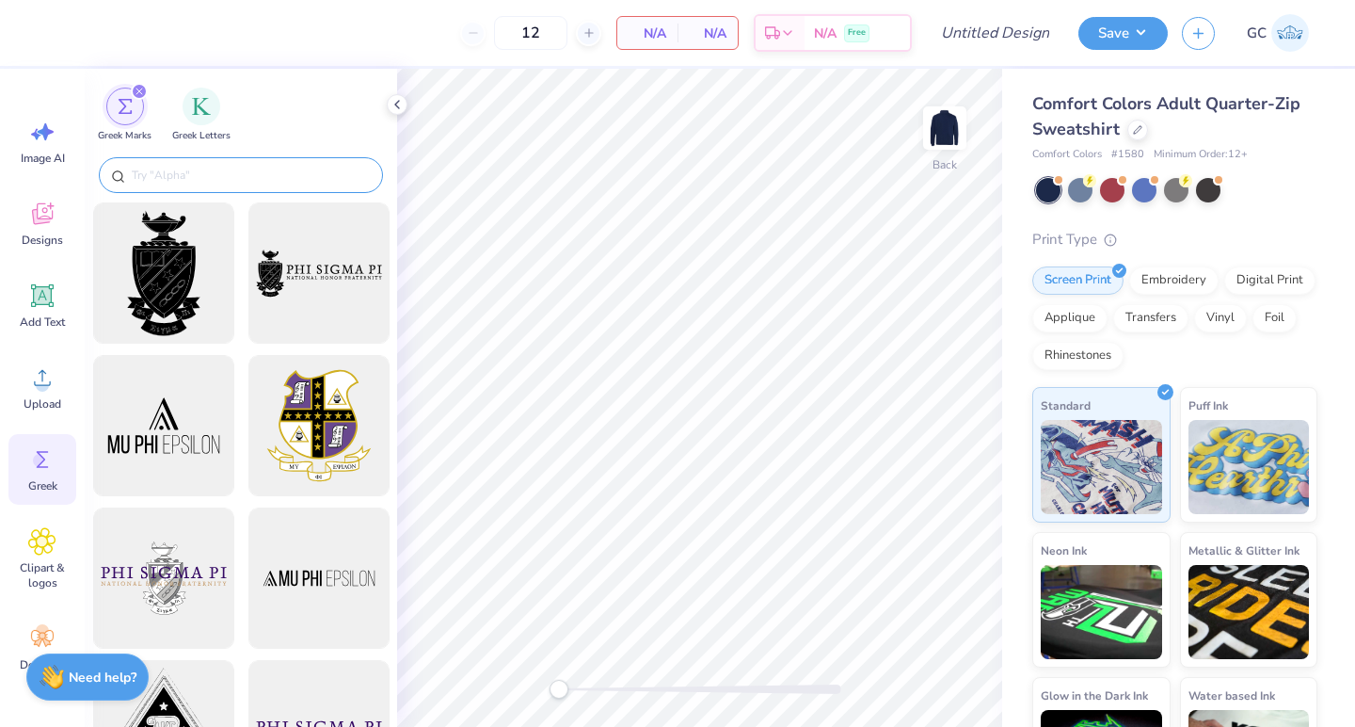
click at [147, 174] on input "text" at bounding box center [250, 175] width 241 height 19
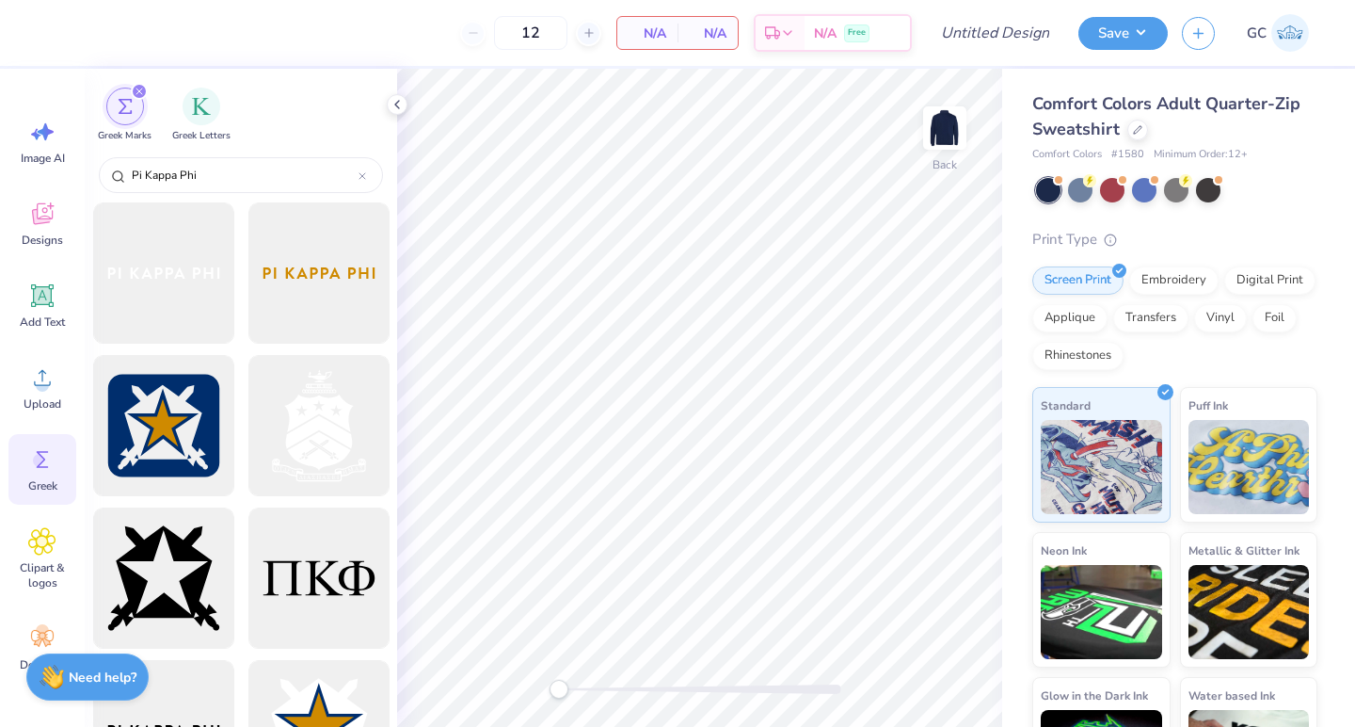
type input "Pi Kappa Phi"
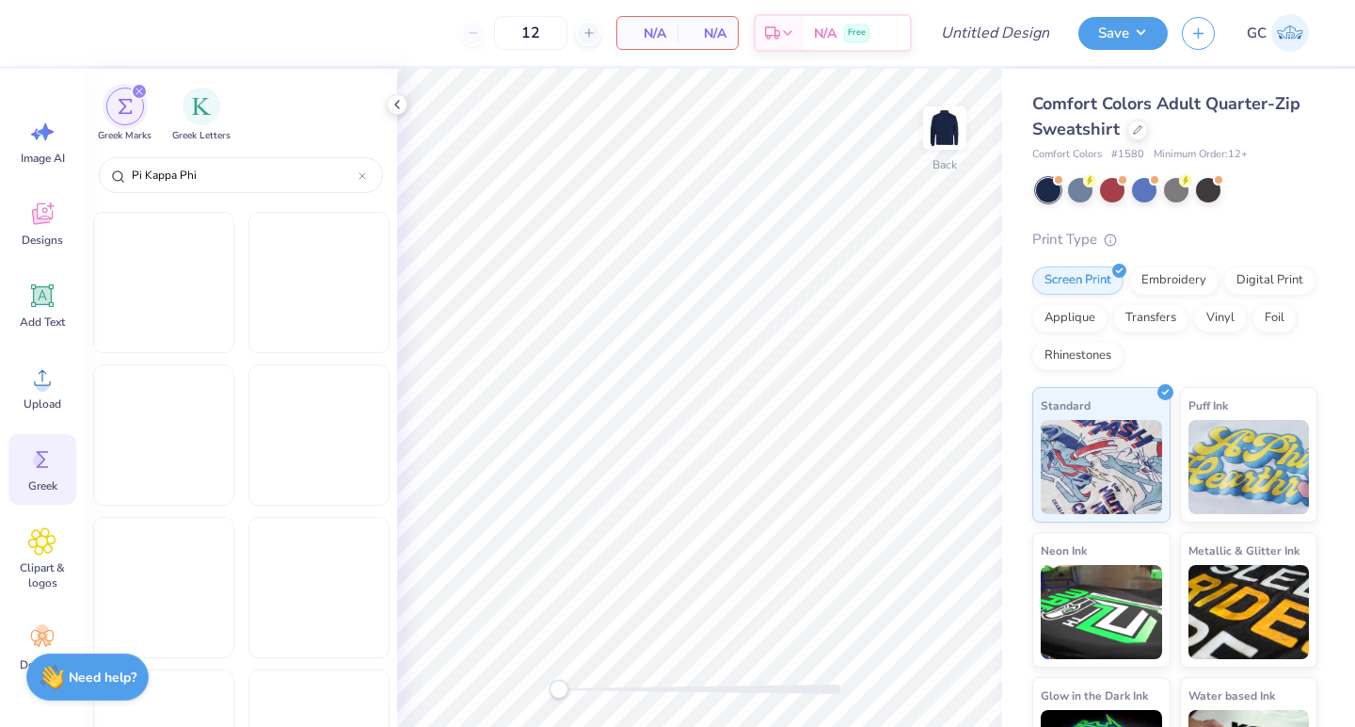
scroll to position [3134, 0]
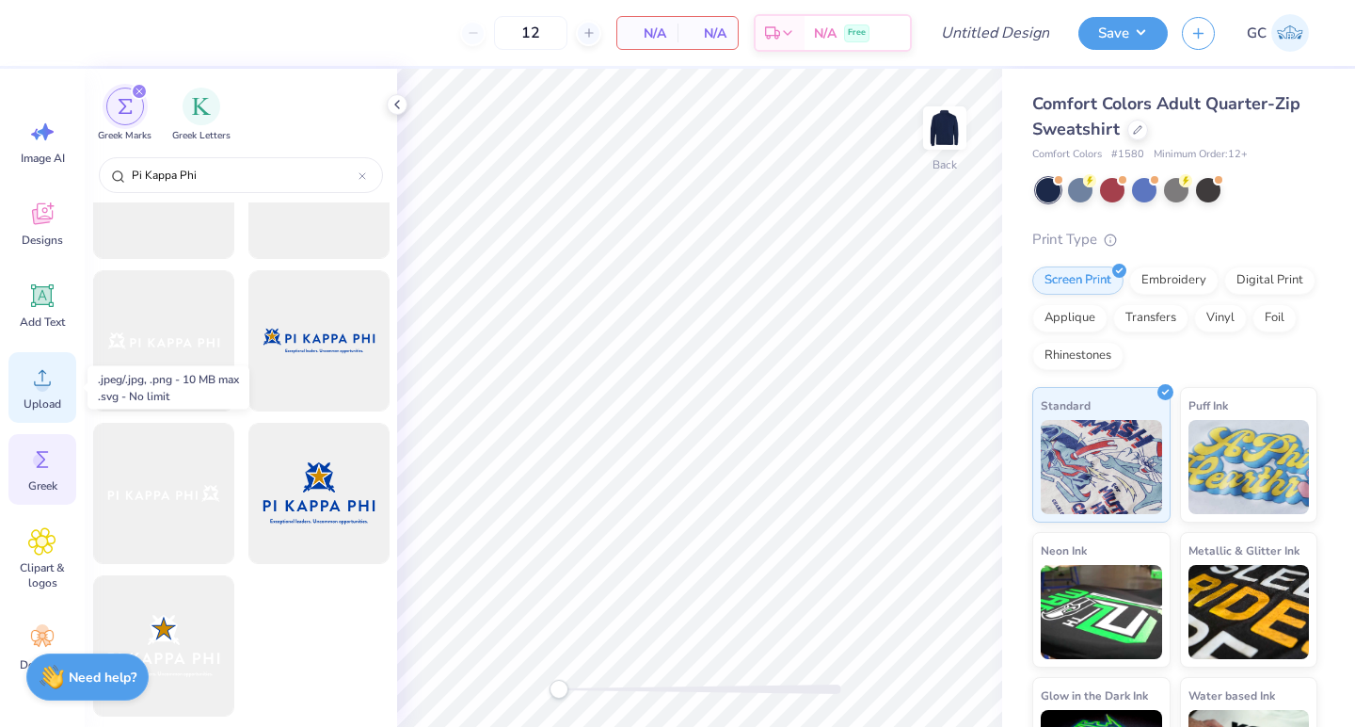
click at [33, 383] on icon at bounding box center [42, 377] width 28 height 28
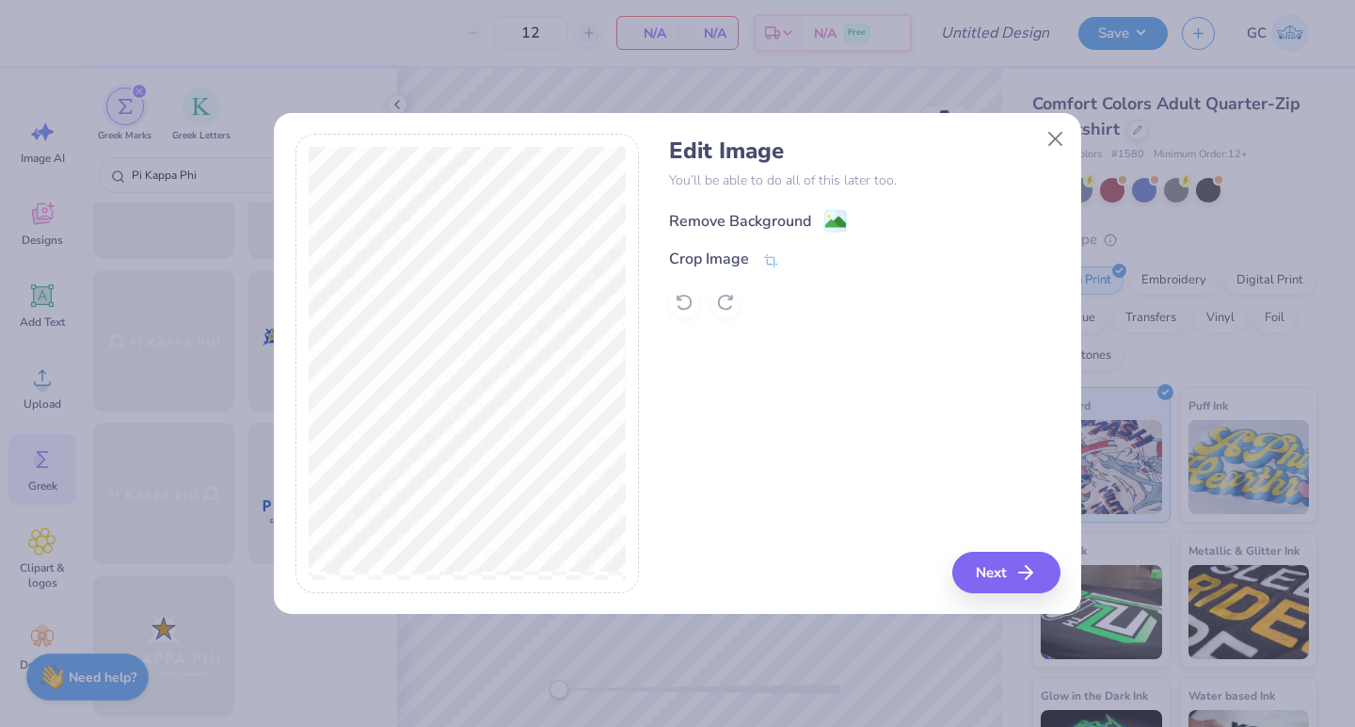
click at [837, 222] on image at bounding box center [835, 222] width 21 height 21
click at [1000, 561] on button "Next" at bounding box center [1009, 572] width 108 height 41
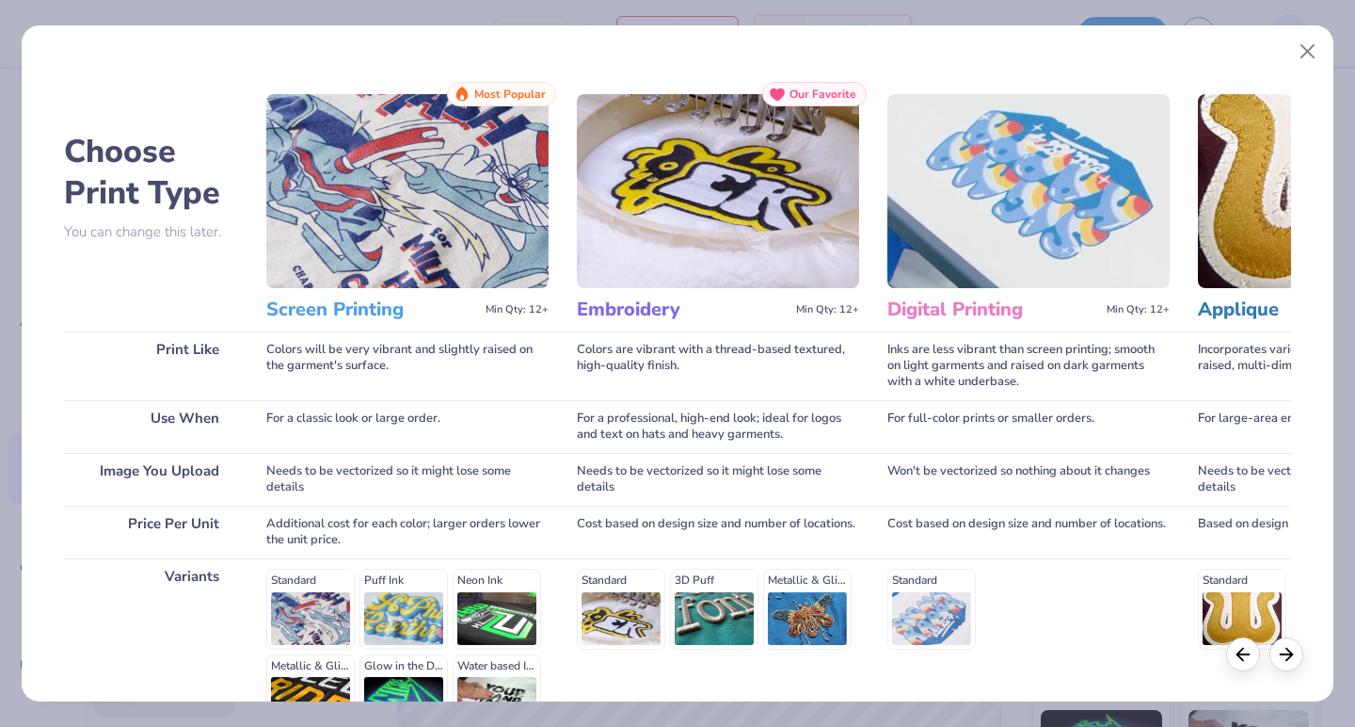
scroll to position [212, 0]
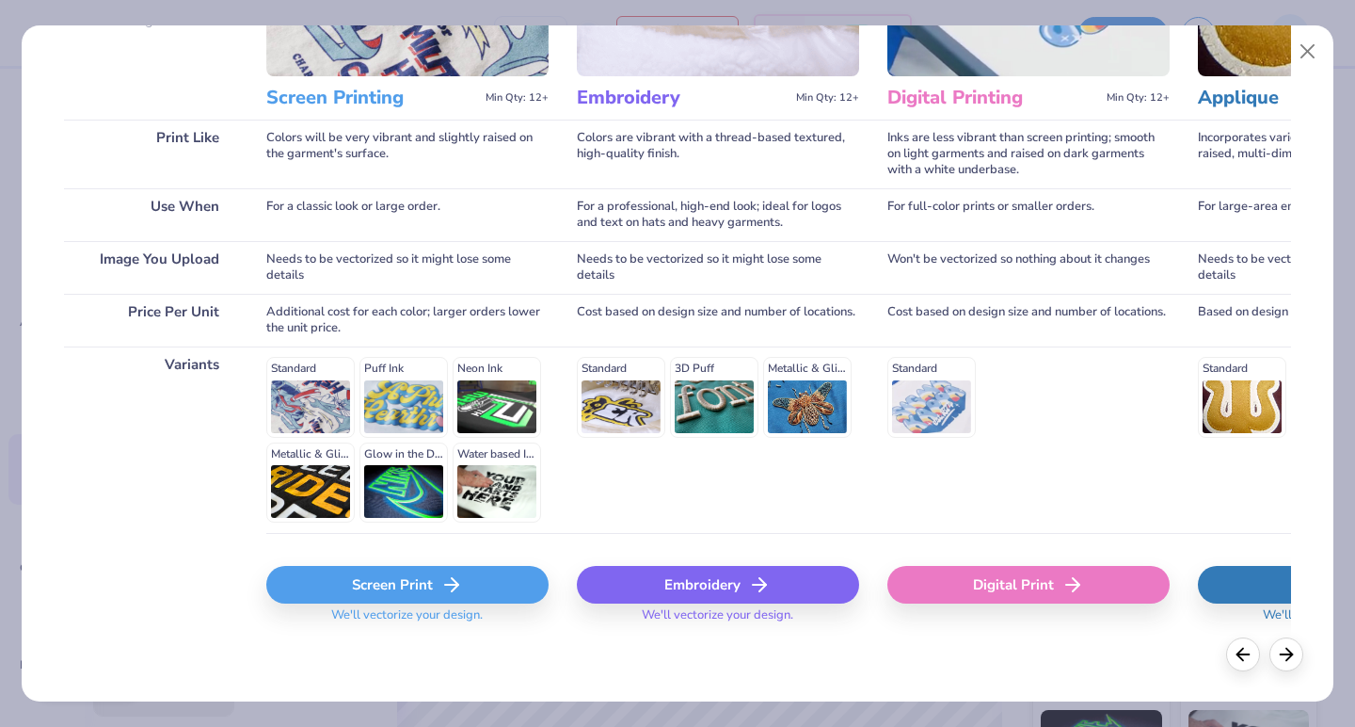
click at [291, 594] on div "Screen Print" at bounding box center [407, 585] width 282 height 38
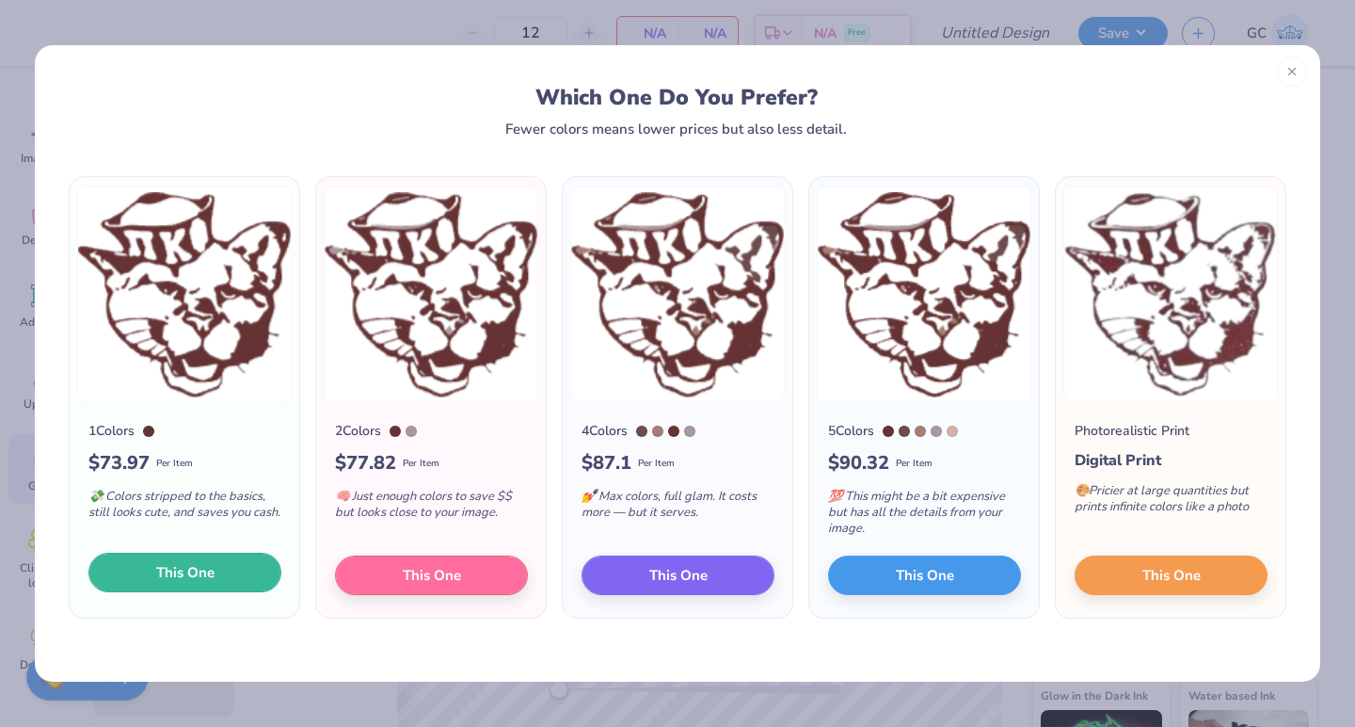
click at [159, 570] on span "This One" at bounding box center [185, 573] width 58 height 22
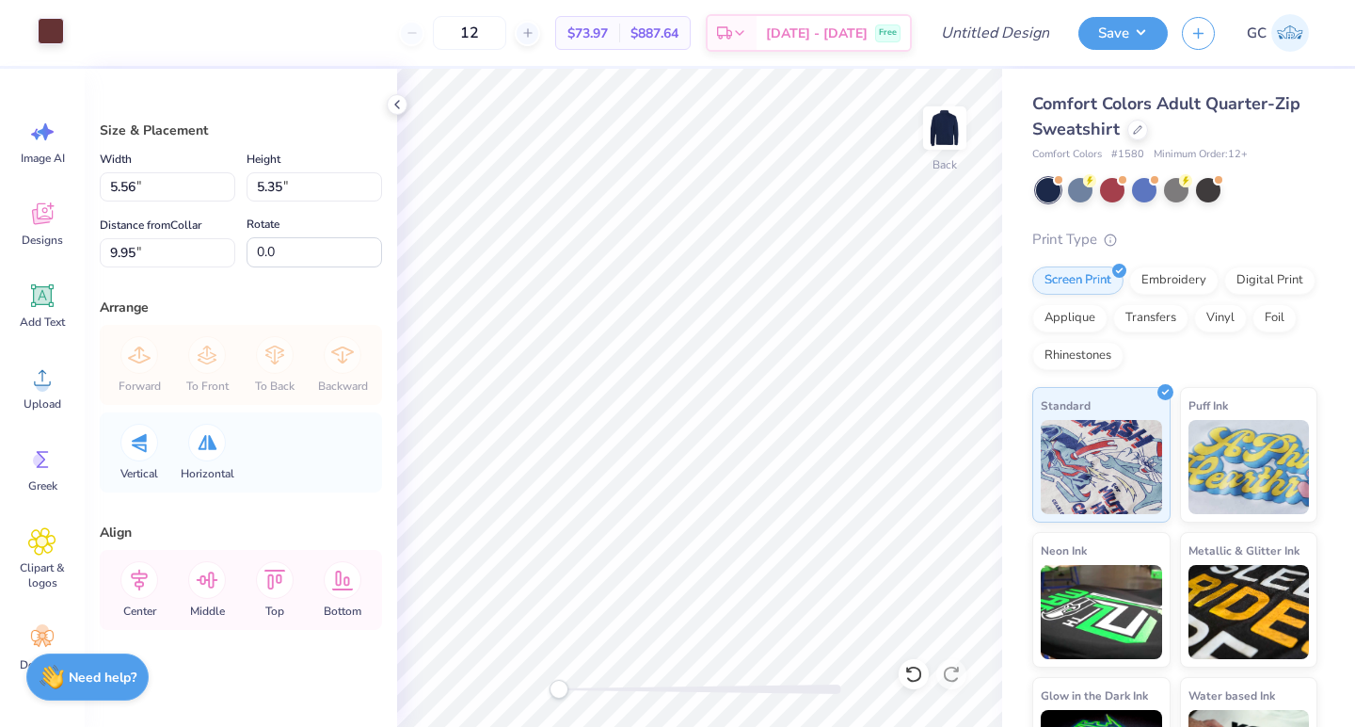
click at [49, 22] on div at bounding box center [51, 31] width 26 height 26
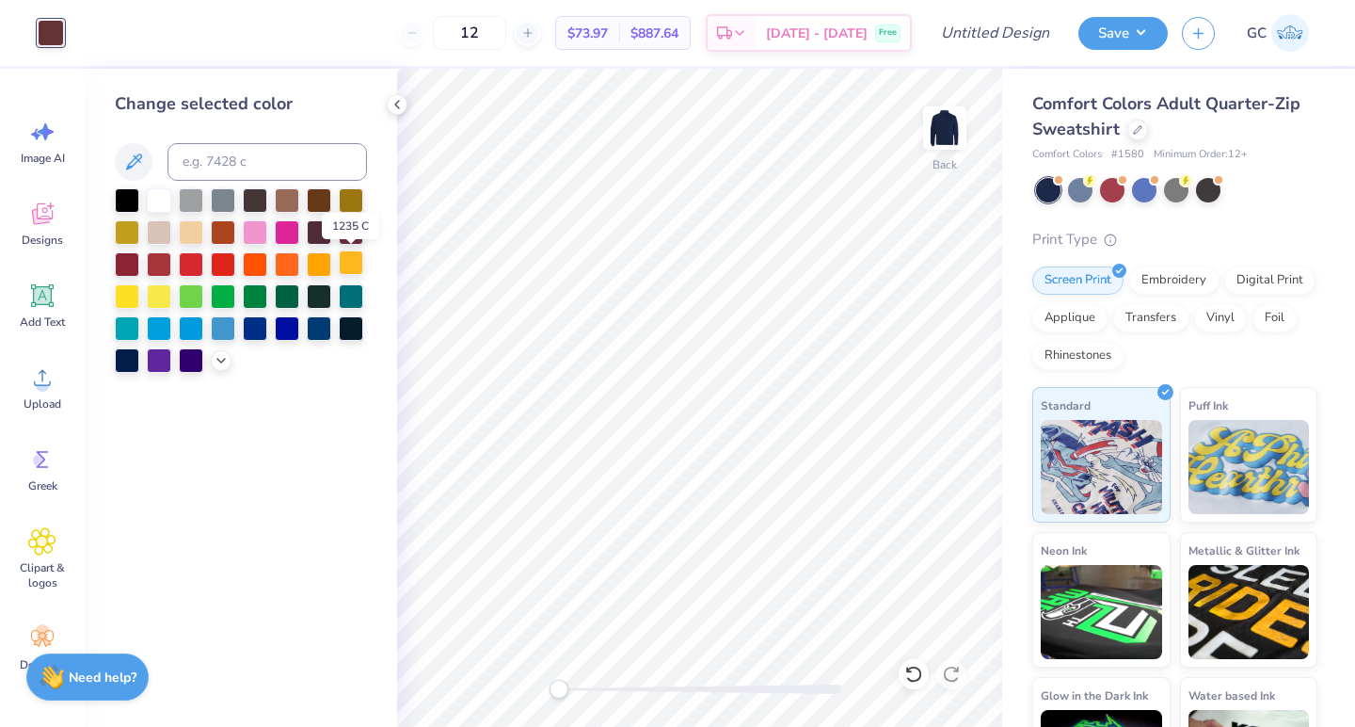
click at [356, 268] on div at bounding box center [351, 262] width 24 height 24
click at [220, 362] on icon at bounding box center [221, 358] width 15 height 15
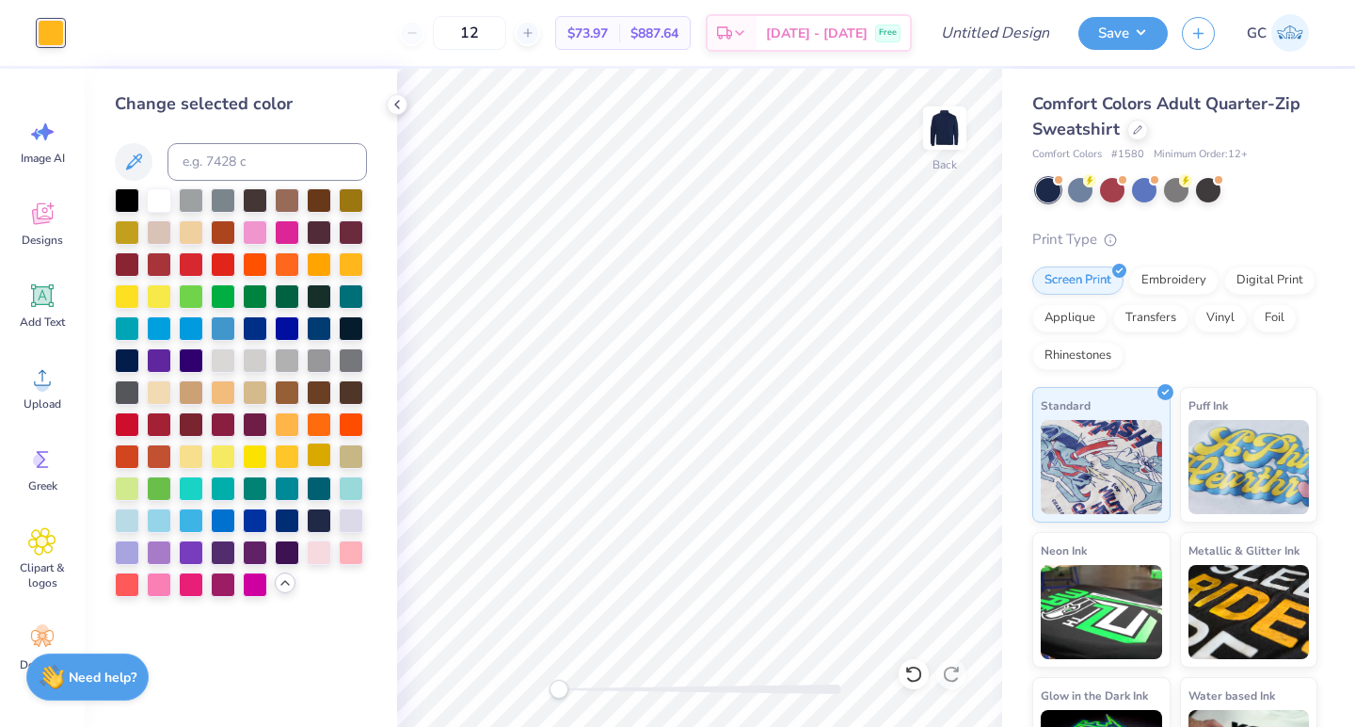
click at [312, 451] on div at bounding box center [319, 454] width 24 height 24
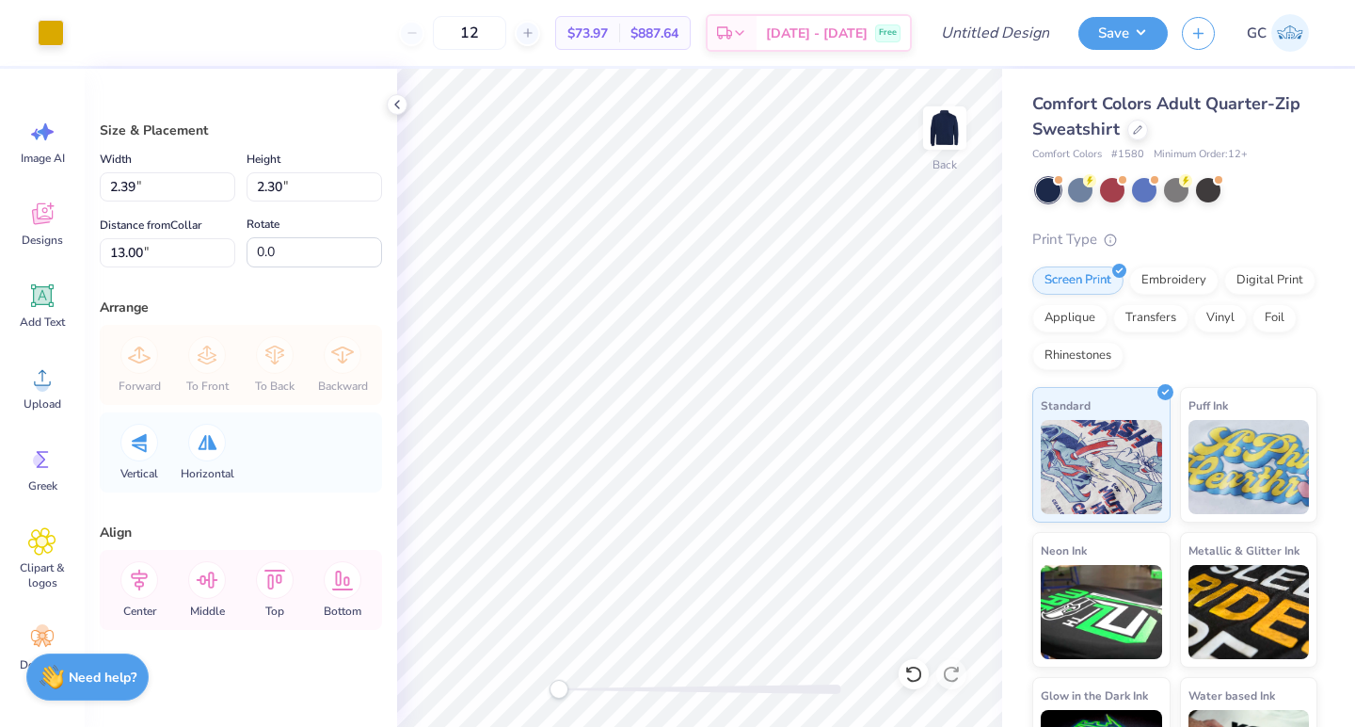
type input "2.39"
type input "2.30"
type input "13.00"
type input "3.01"
type input "2.89"
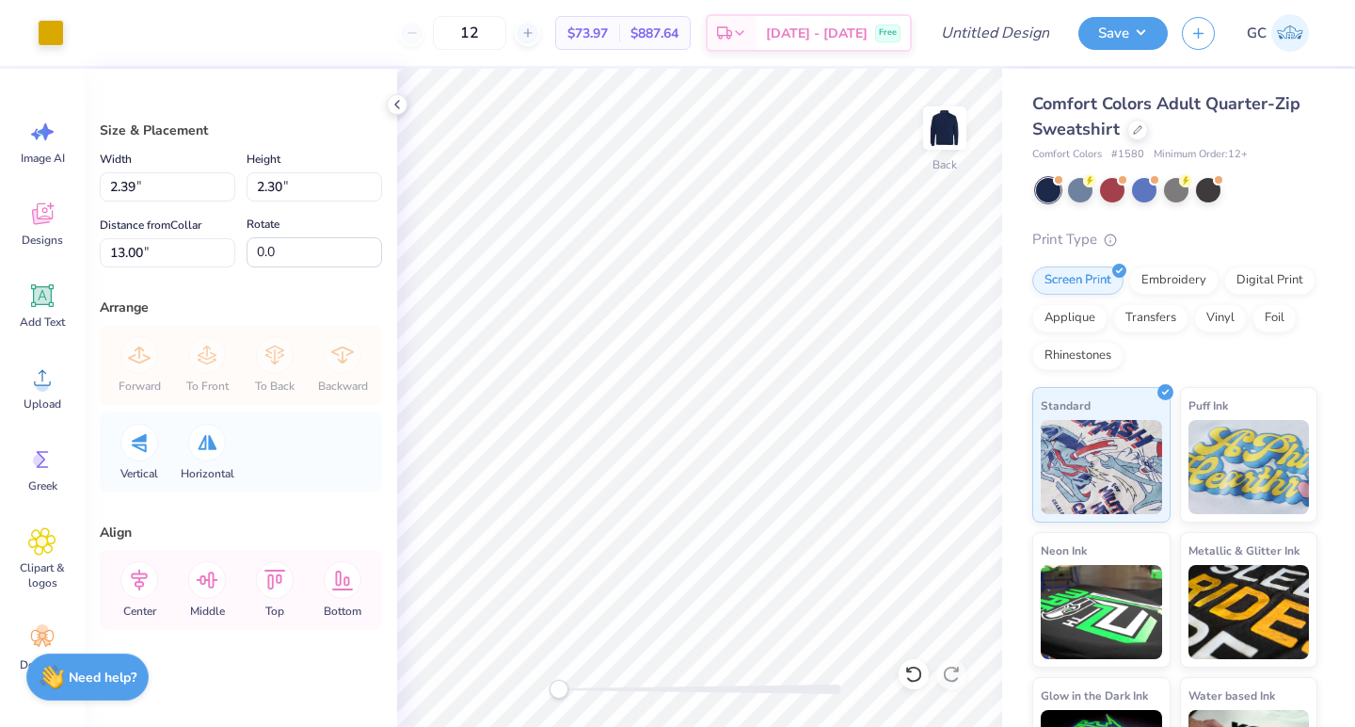
type input "12.41"
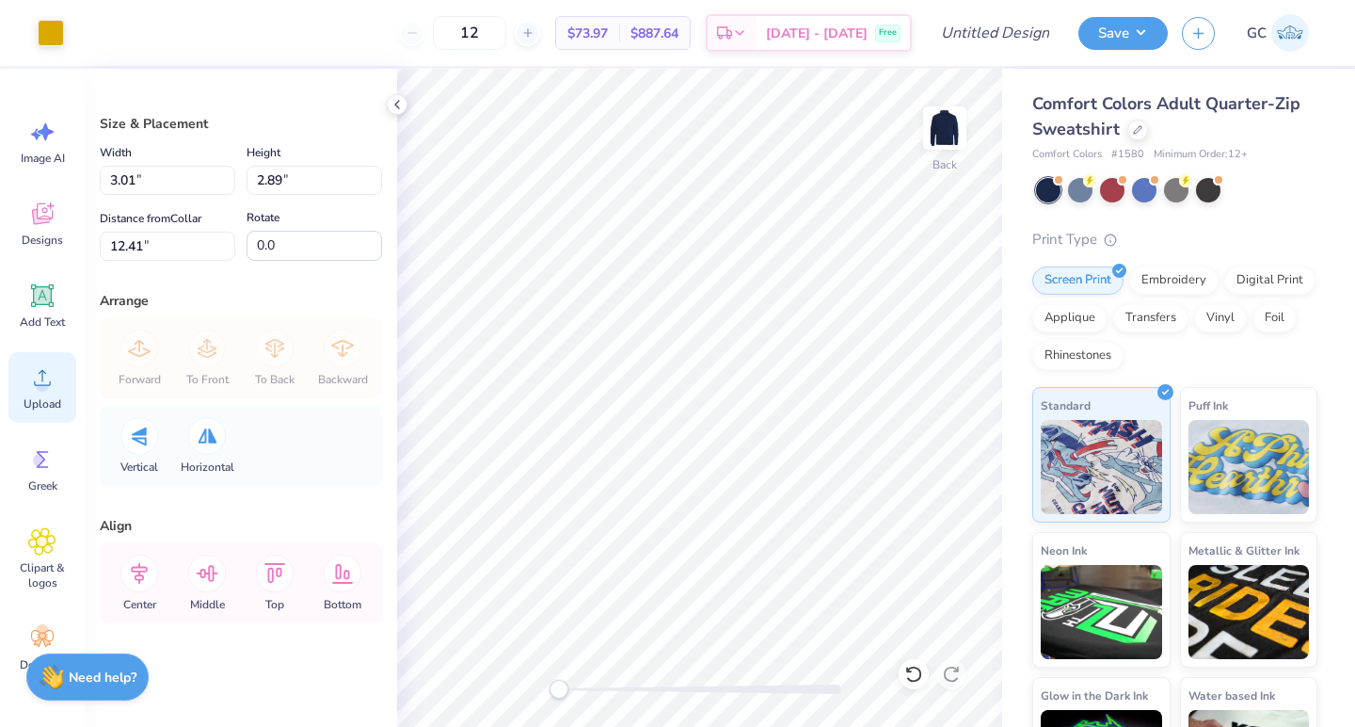
click at [31, 384] on icon at bounding box center [42, 377] width 28 height 28
click at [33, 291] on icon at bounding box center [42, 295] width 23 height 23
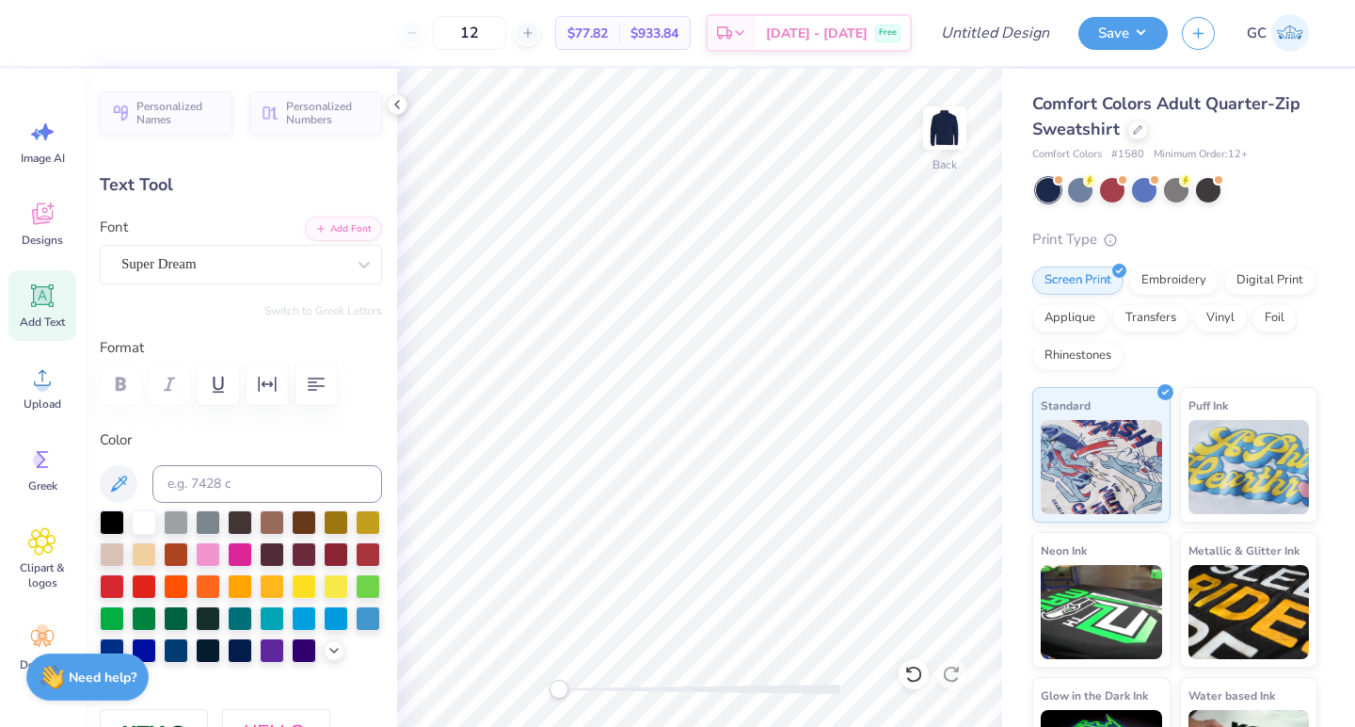
type textarea "P"
type textarea "i"
type textarea "PI KAPPA PHI PARENTS WEEKEND"
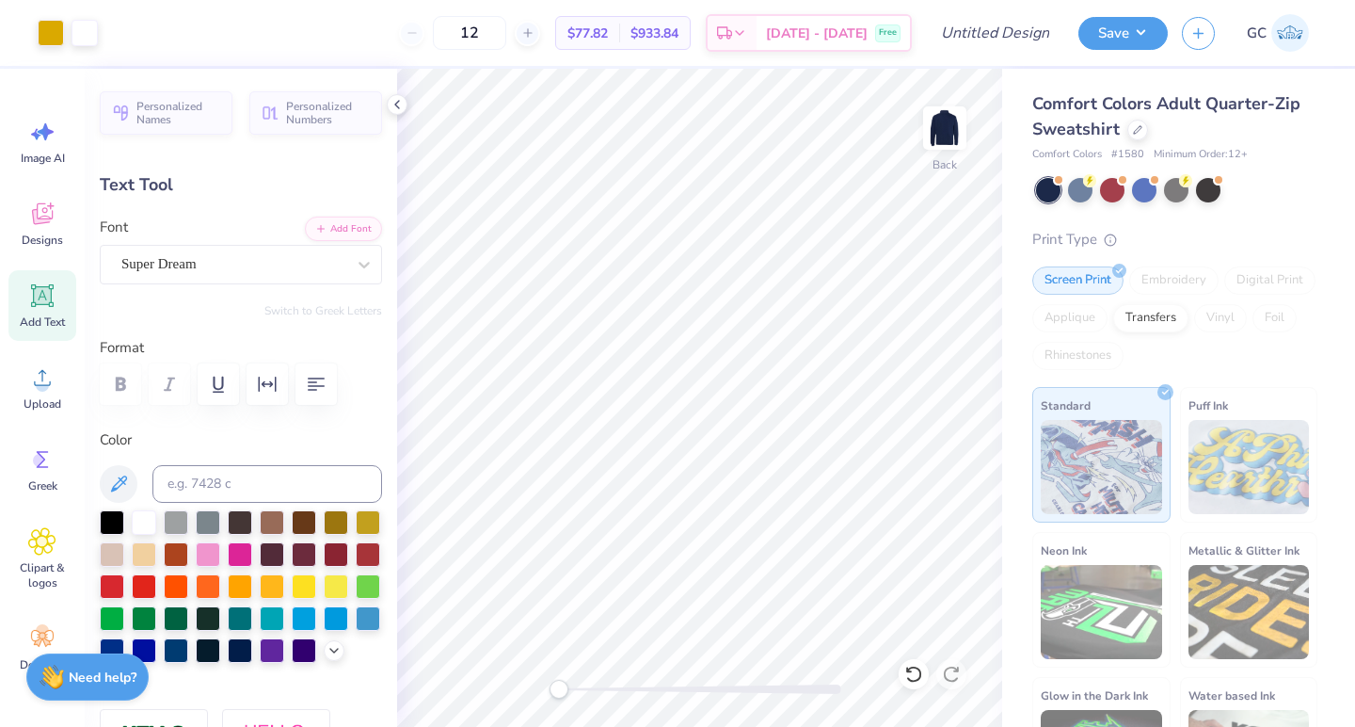
type input "16.21"
type input "0.79"
type input "12.23"
type input "13.74"
type input "0.67"
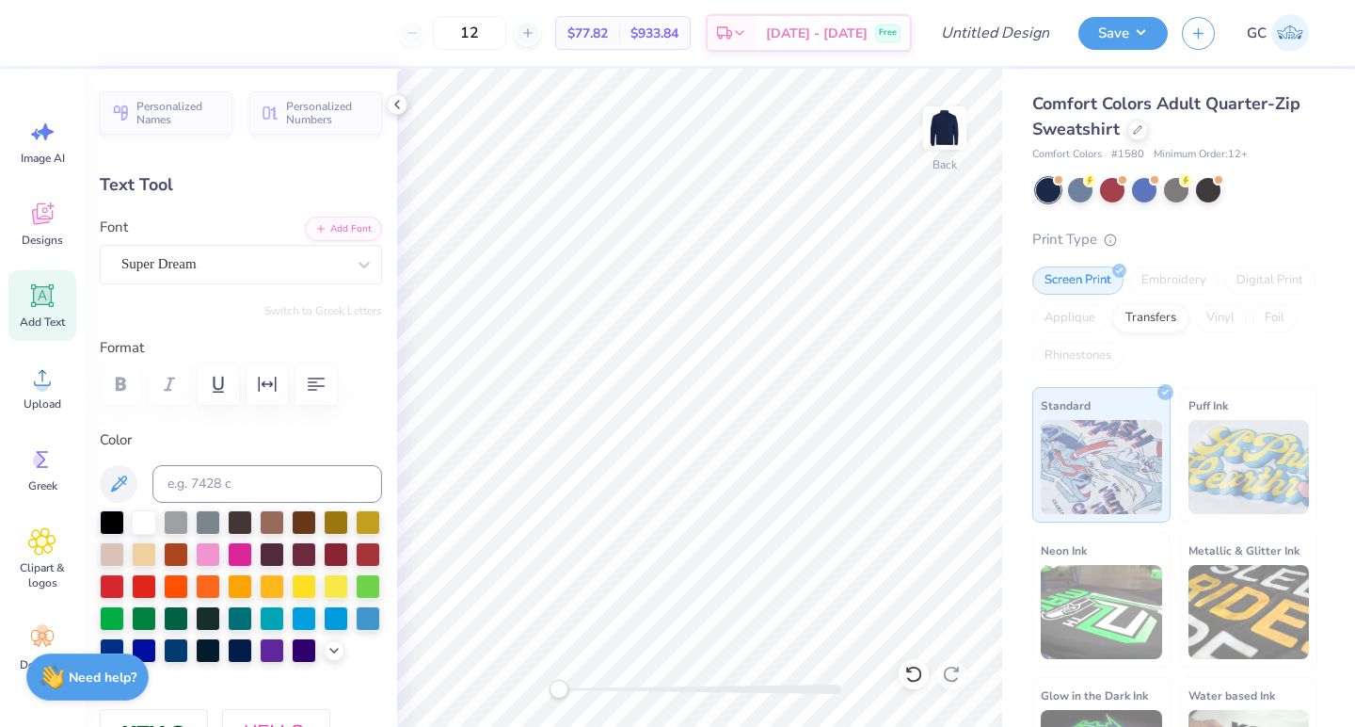
type input "12.35"
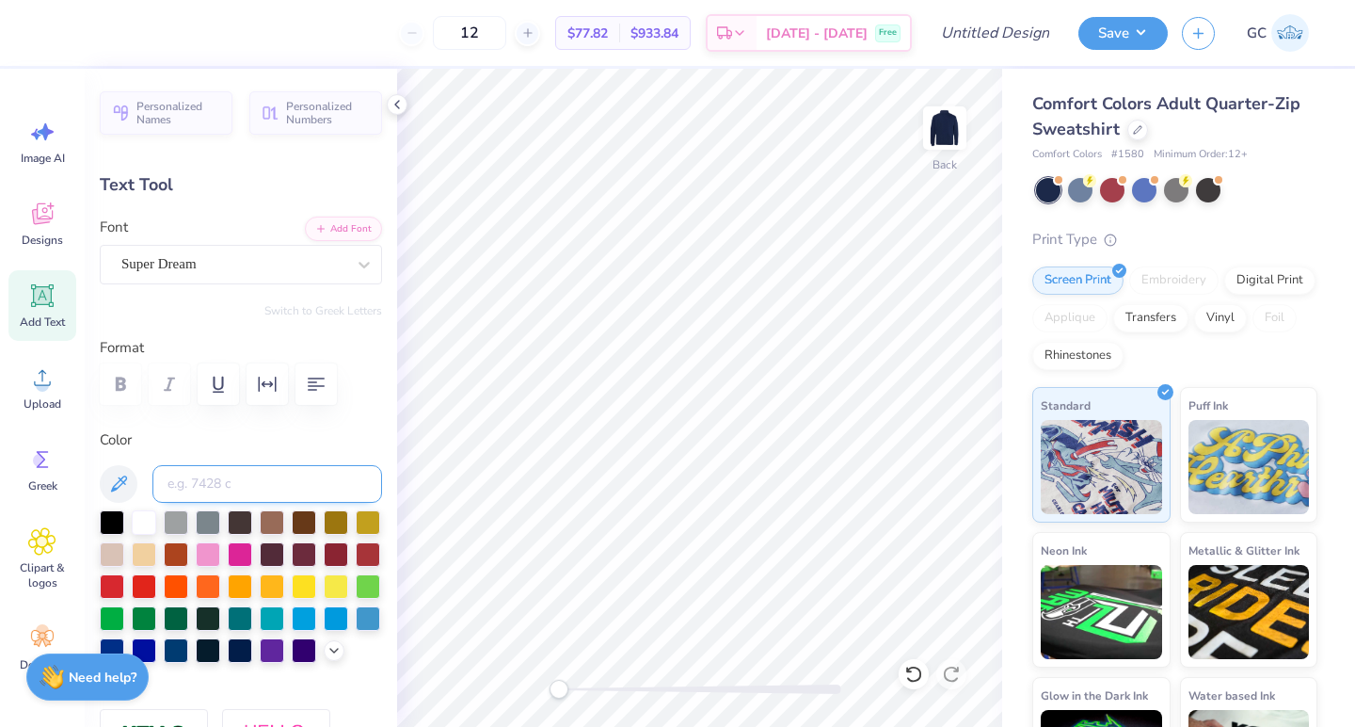
click at [296, 469] on input at bounding box center [267, 484] width 230 height 38
type input "110"
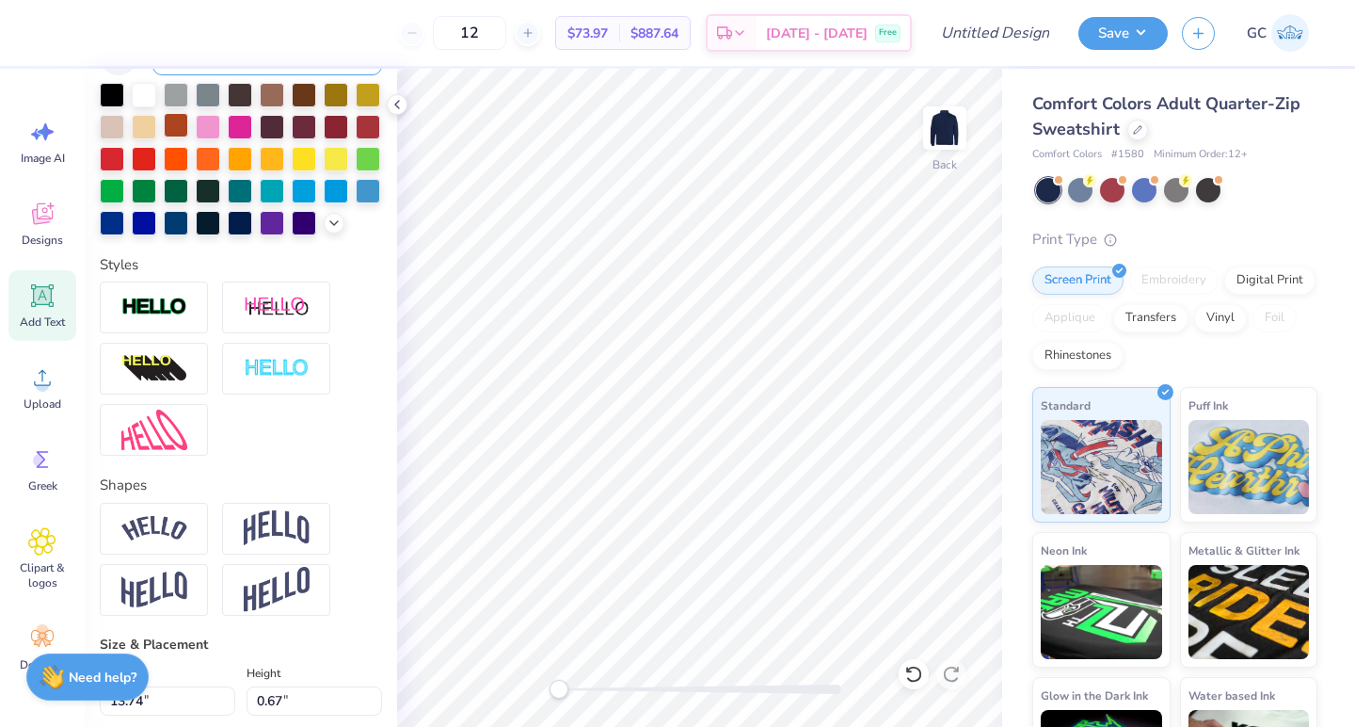
scroll to position [426, 0]
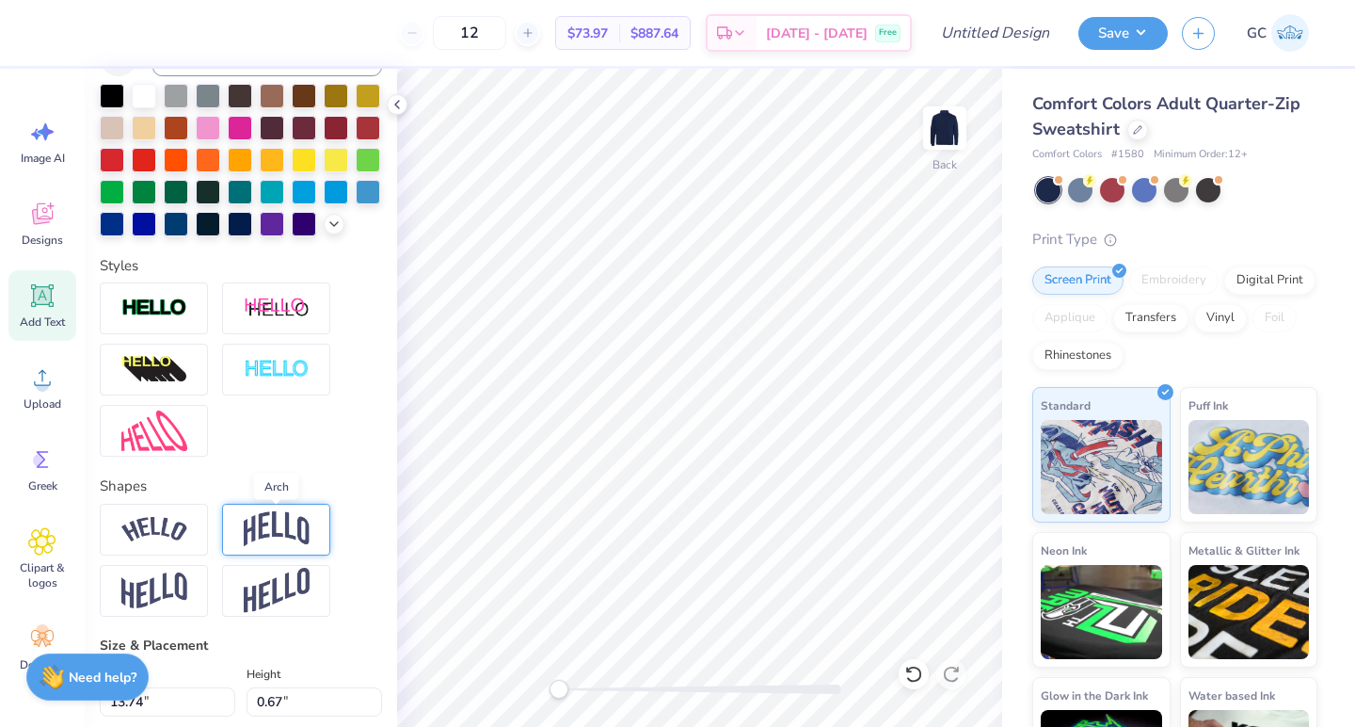
click at [275, 530] on img at bounding box center [277, 529] width 66 height 36
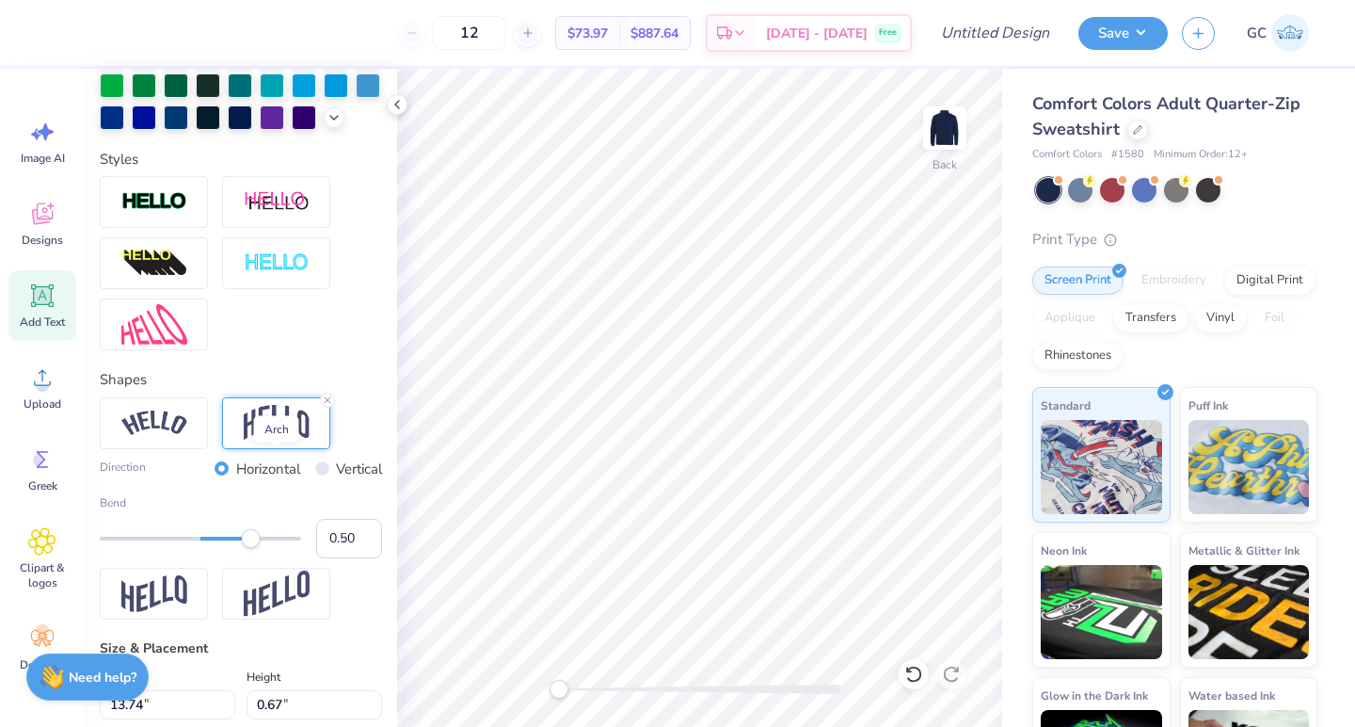
scroll to position [556, 0]
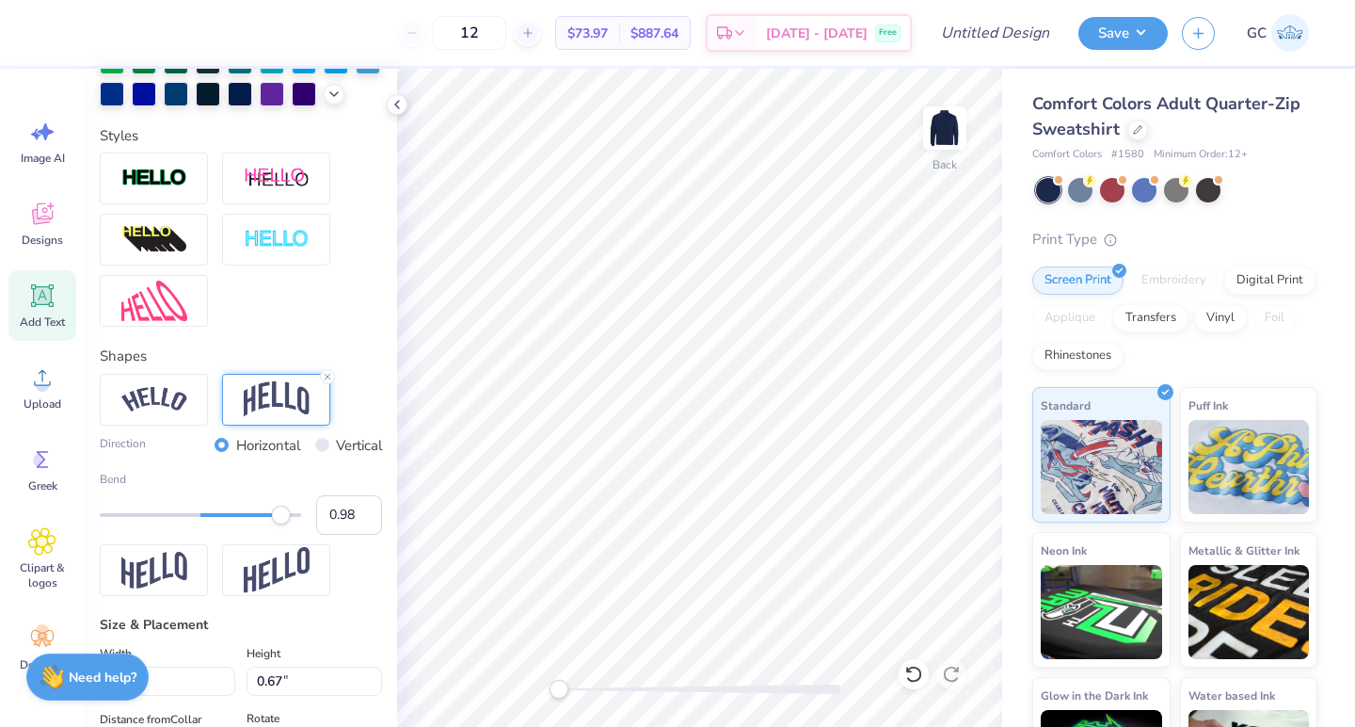
type input "1.00"
drag, startPoint x: 253, startPoint y: 517, endPoint x: 340, endPoint y: 512, distance: 86.7
click at [339, 512] on div "Bend 1.00" at bounding box center [241, 503] width 282 height 64
type textarea "PI KAPPA PHI PARENTS"
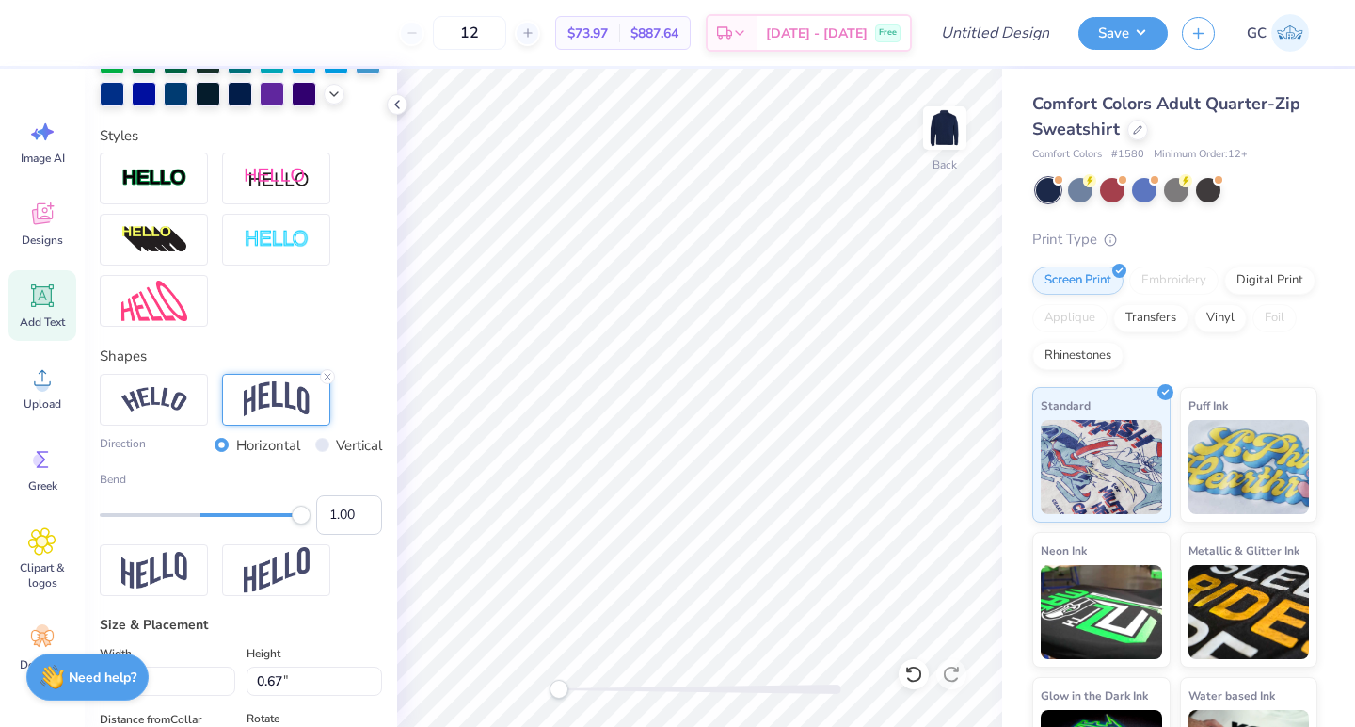
scroll to position [0, 8]
type input "9.43"
type input "5.16"
type input "8.21"
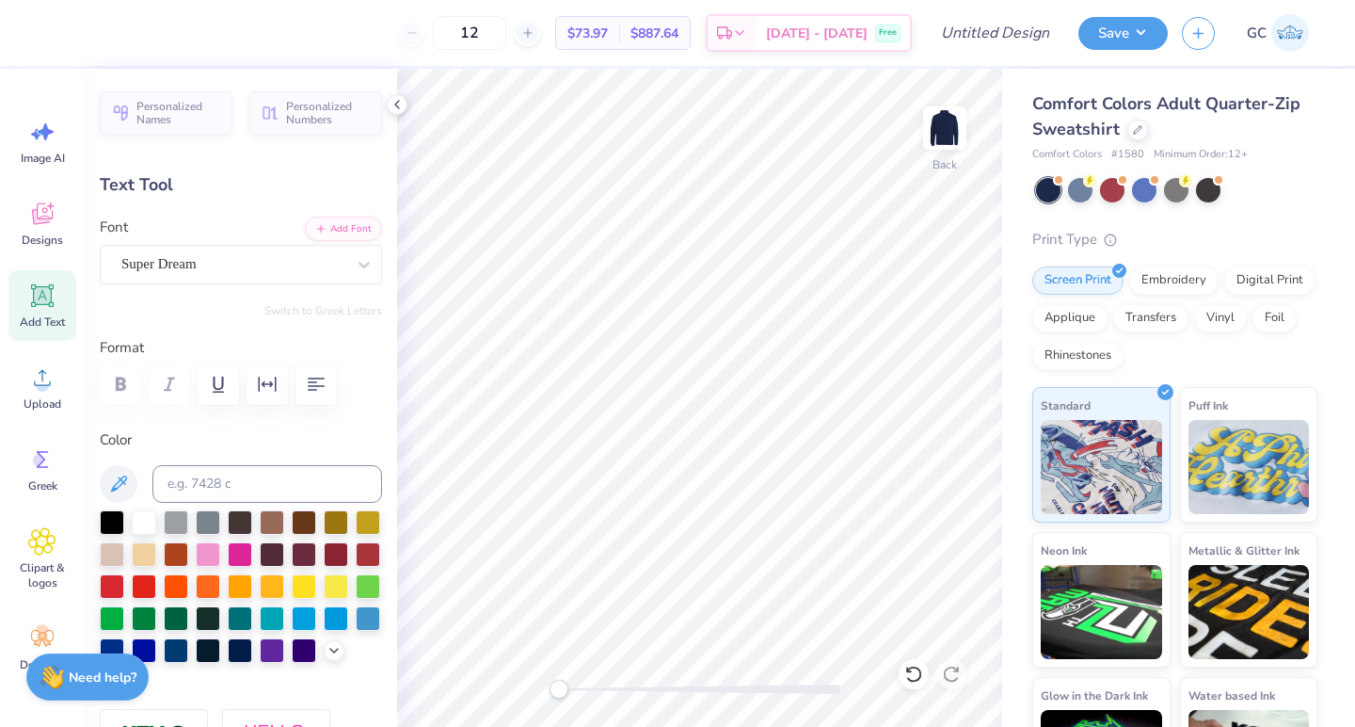
click at [193, 283] on div "Personalized Names Personalized Numbers Text Tool Add Font Font Super Dream Swi…" at bounding box center [241, 398] width 312 height 658
click at [257, 271] on div "Super Dream" at bounding box center [234, 263] width 228 height 29
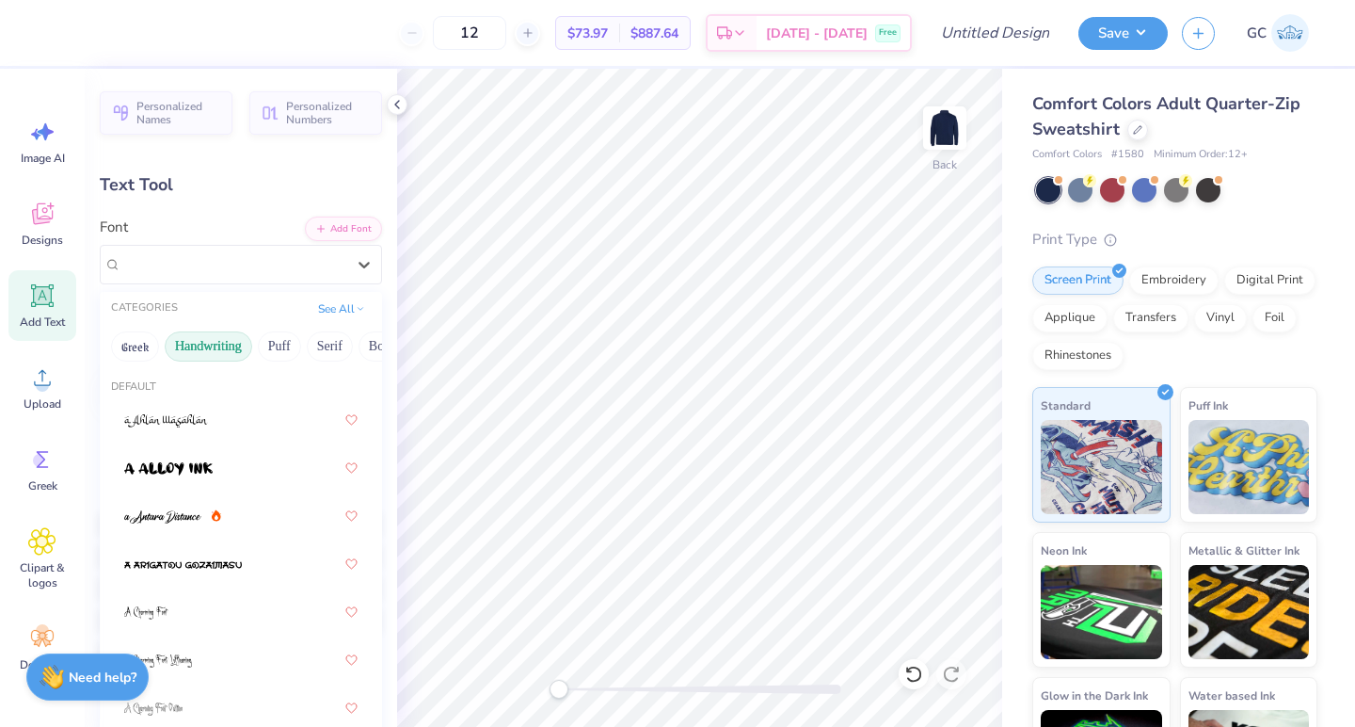
click at [185, 343] on button "Handwriting" at bounding box center [209, 346] width 88 height 30
click at [279, 351] on button "Puff" at bounding box center [279, 346] width 43 height 30
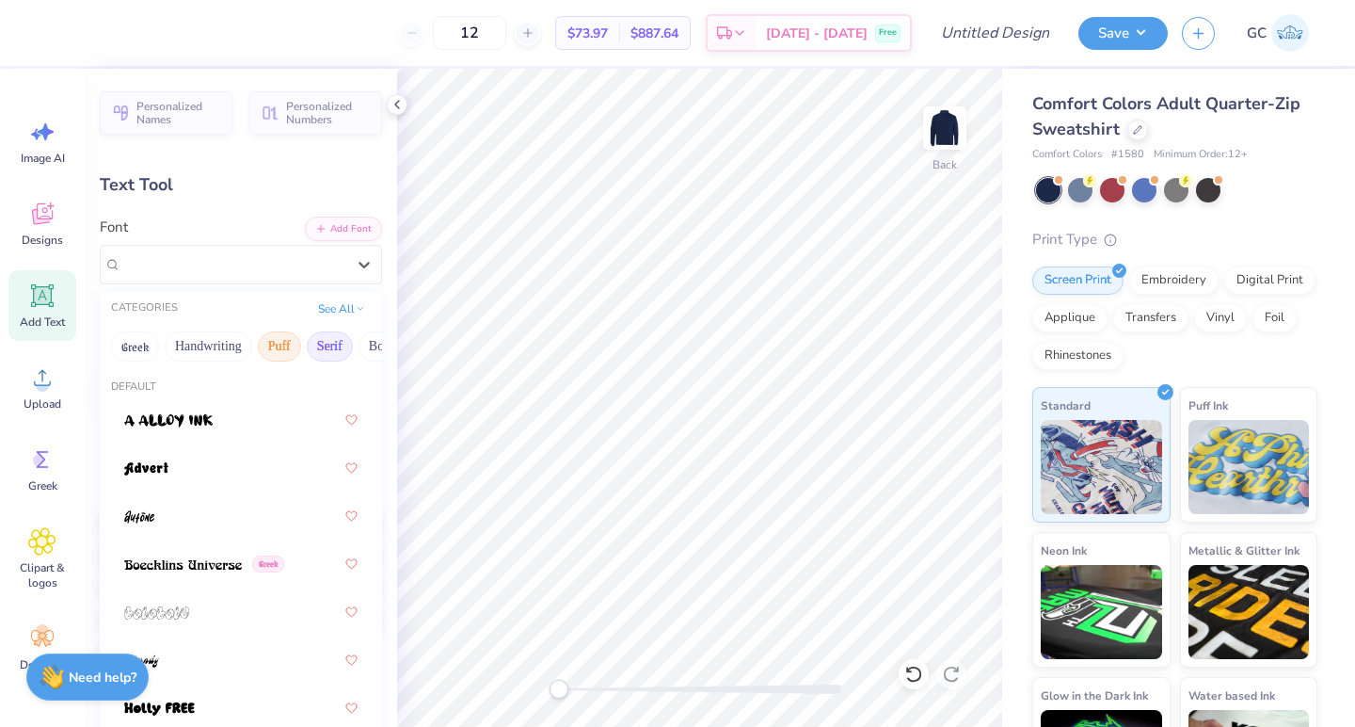
click at [310, 351] on button "Serif" at bounding box center [330, 346] width 46 height 30
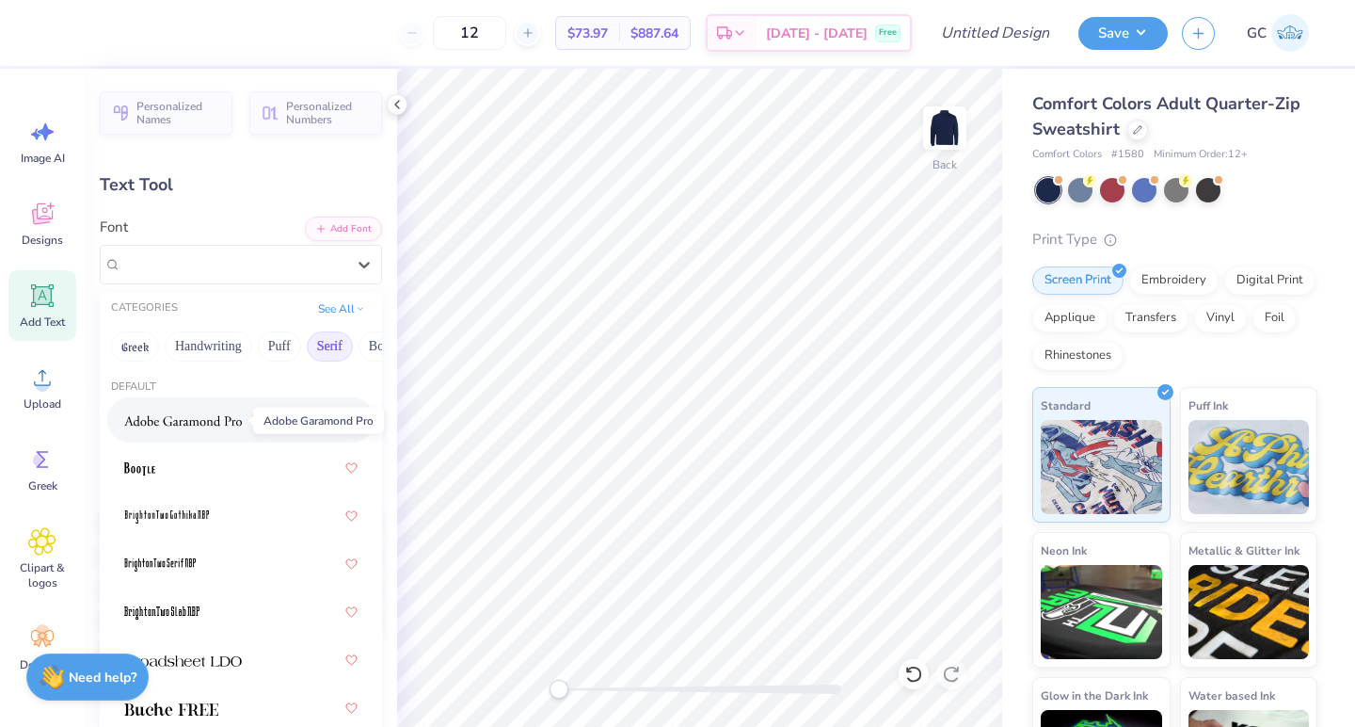
click at [168, 424] on img at bounding box center [183, 420] width 118 height 13
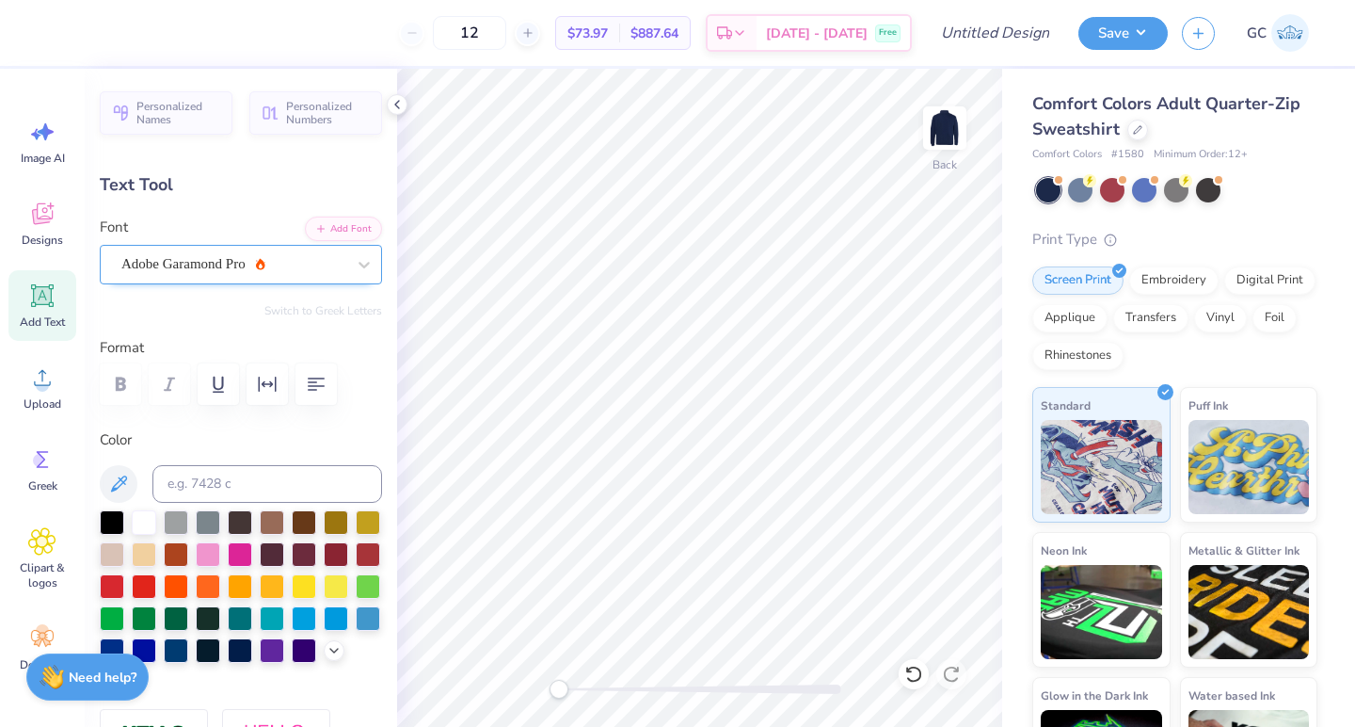
click at [312, 264] on div "Adobe Garamond Pro" at bounding box center [234, 263] width 228 height 29
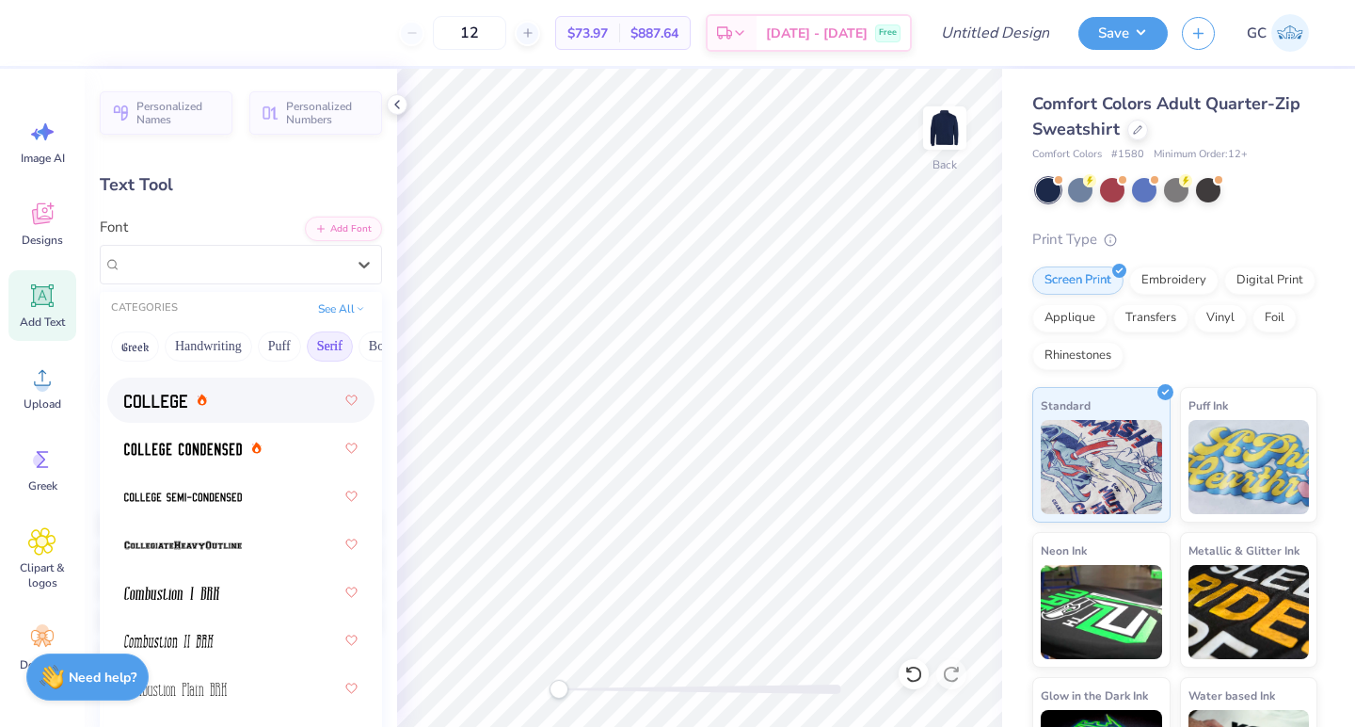
scroll to position [749, 0]
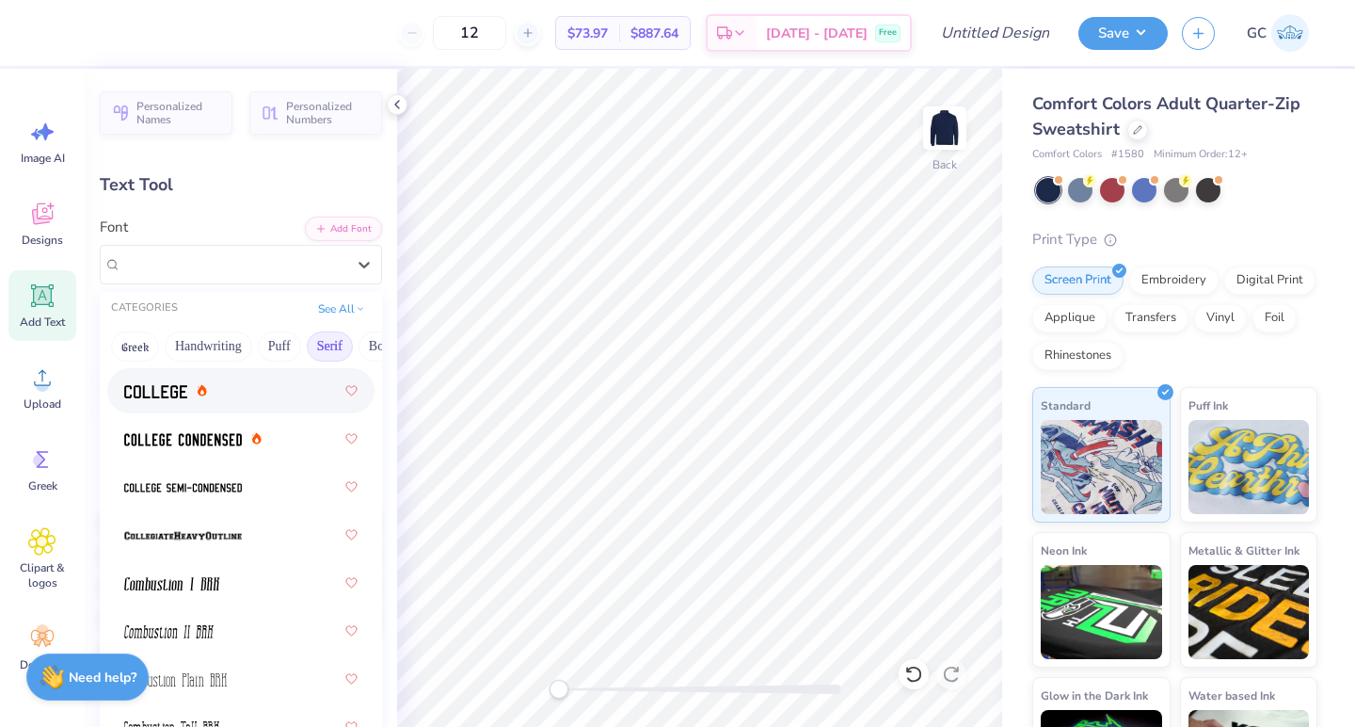
click at [170, 405] on div at bounding box center [240, 391] width 233 height 34
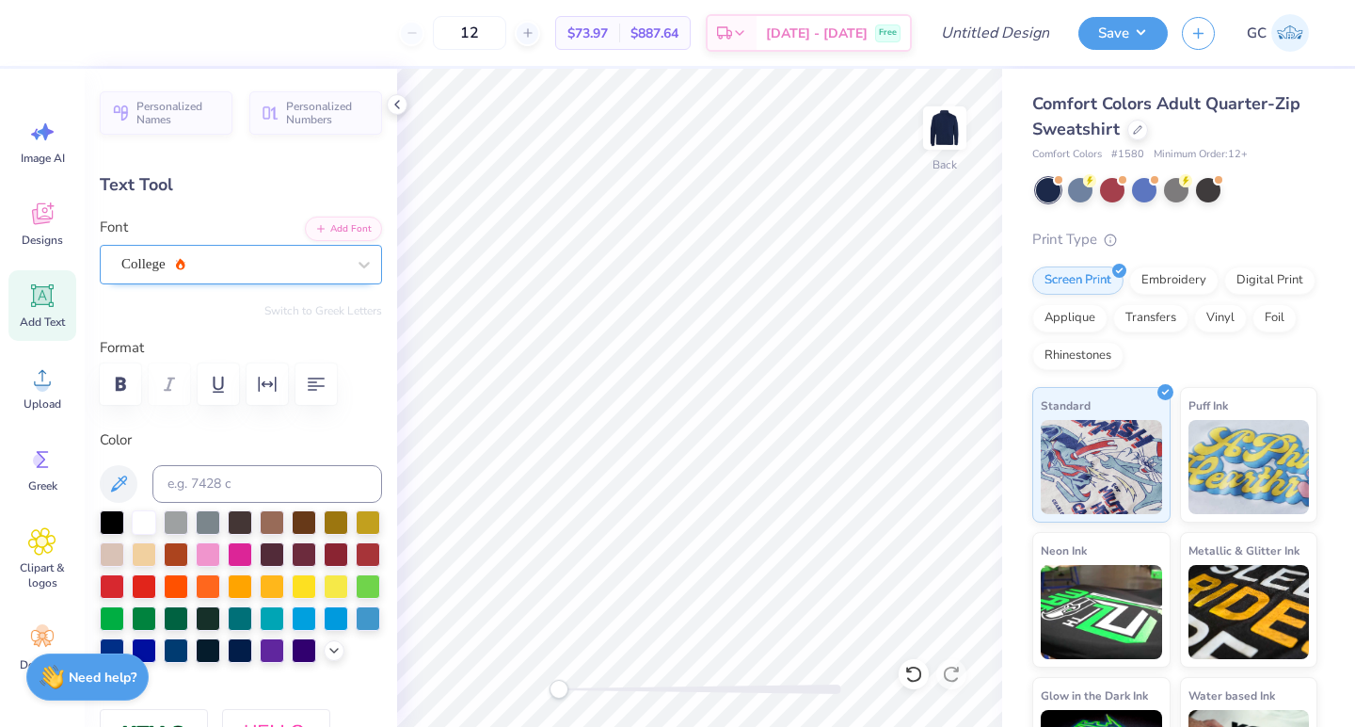
click at [279, 271] on div "College" at bounding box center [234, 263] width 228 height 29
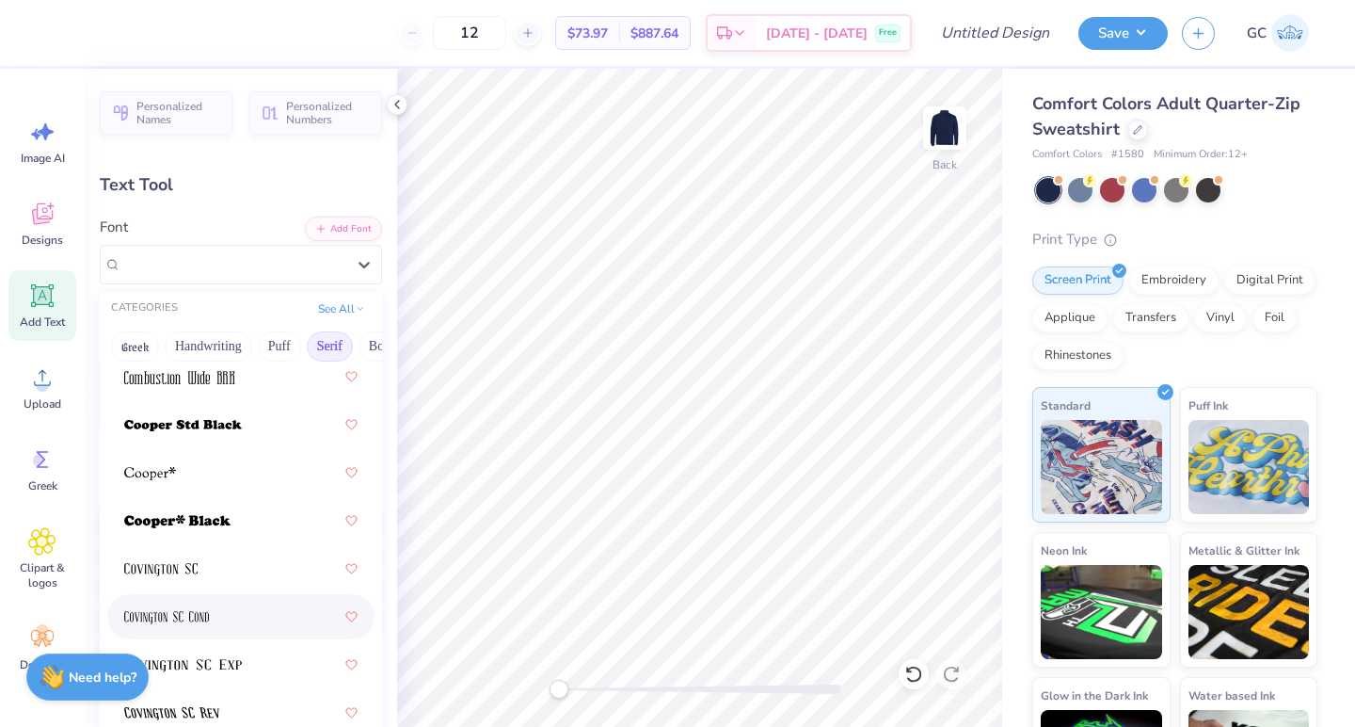
scroll to position [1142, 0]
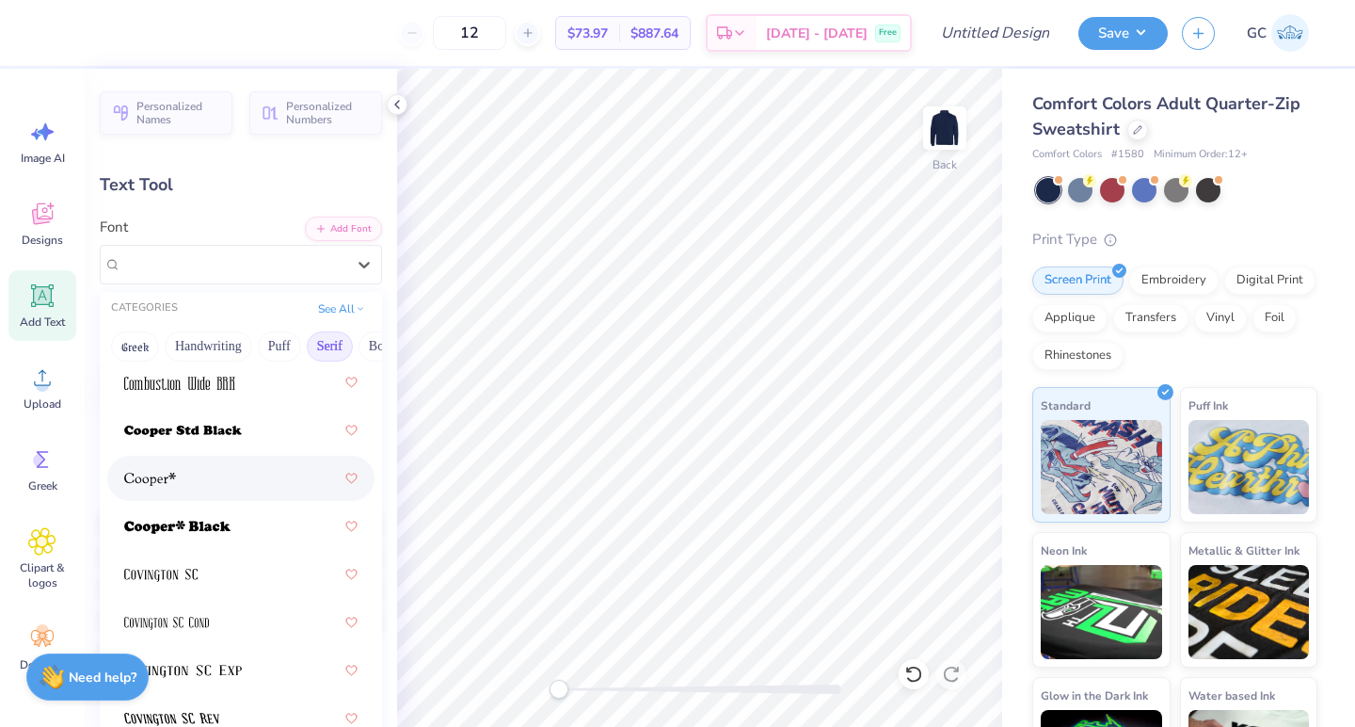
click at [197, 480] on div at bounding box center [240, 478] width 233 height 34
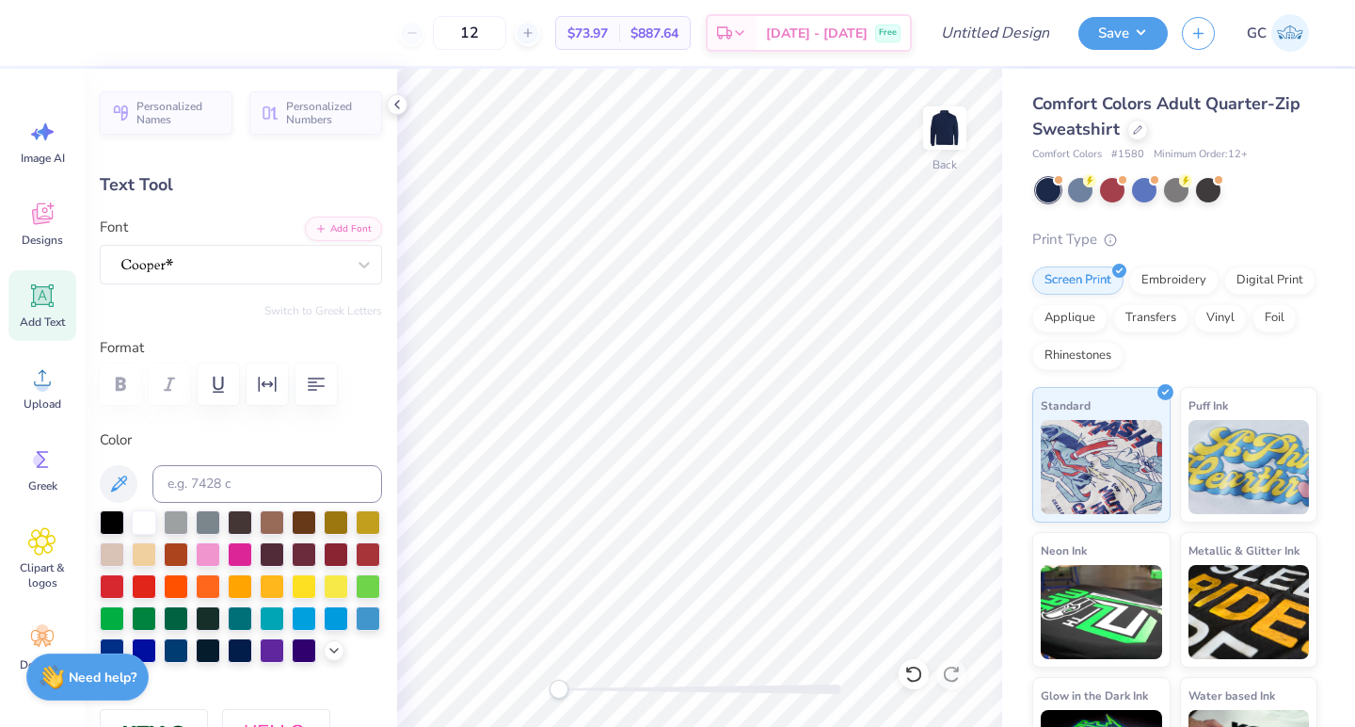
scroll to position [0, 8]
type textarea "PI KAPPA PHI"
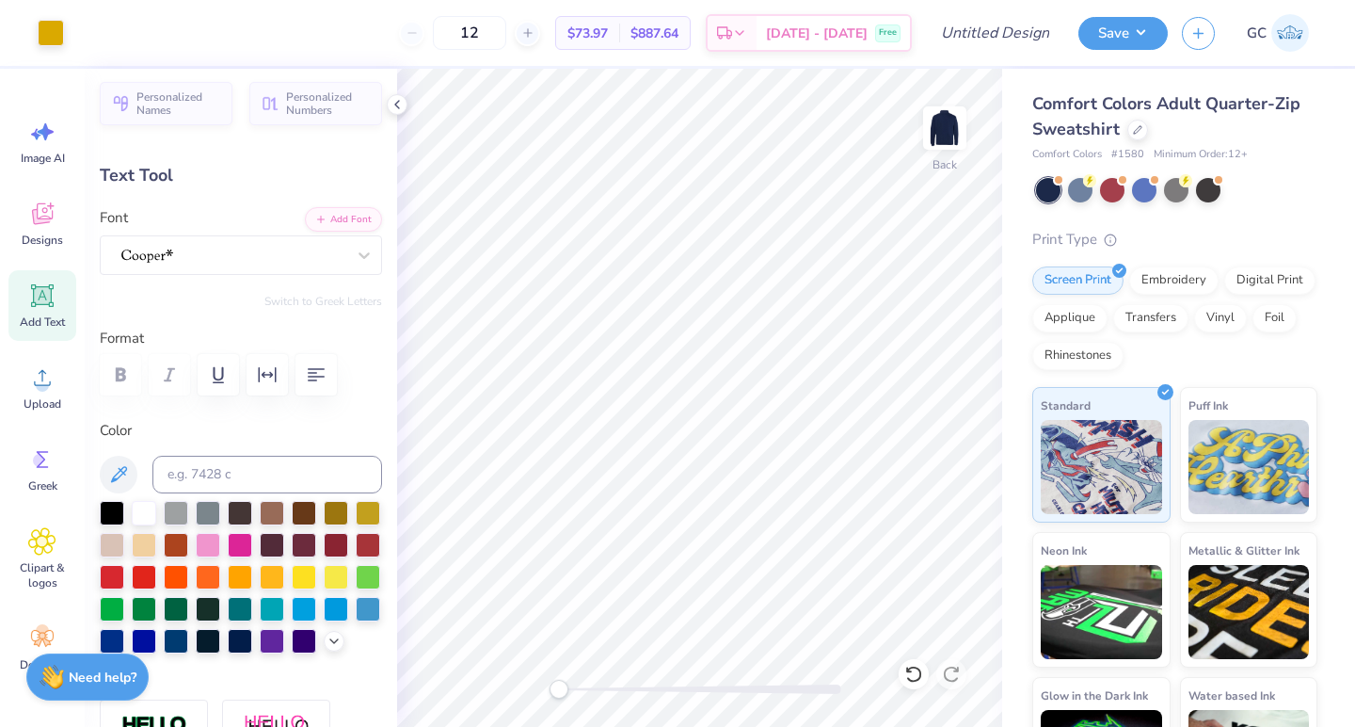
type input "6.18"
type input "3.71"
type input "8.94"
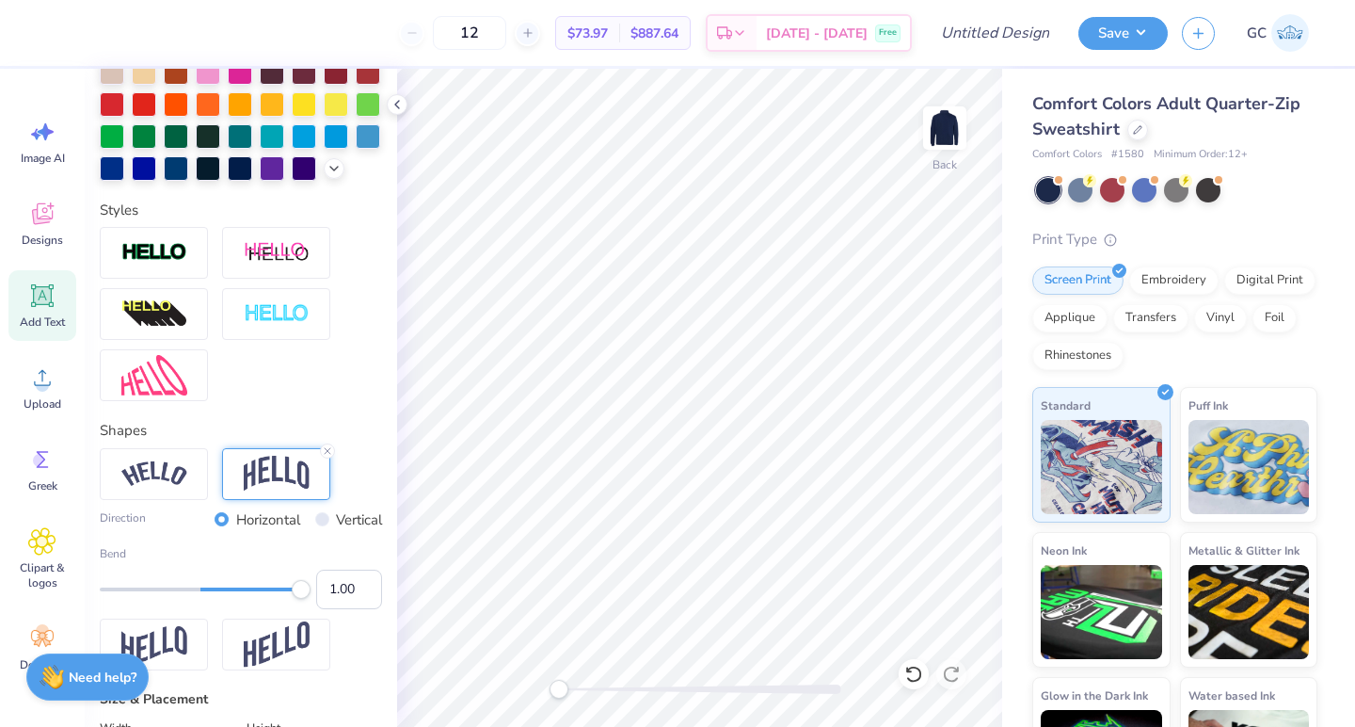
scroll to position [488, 0]
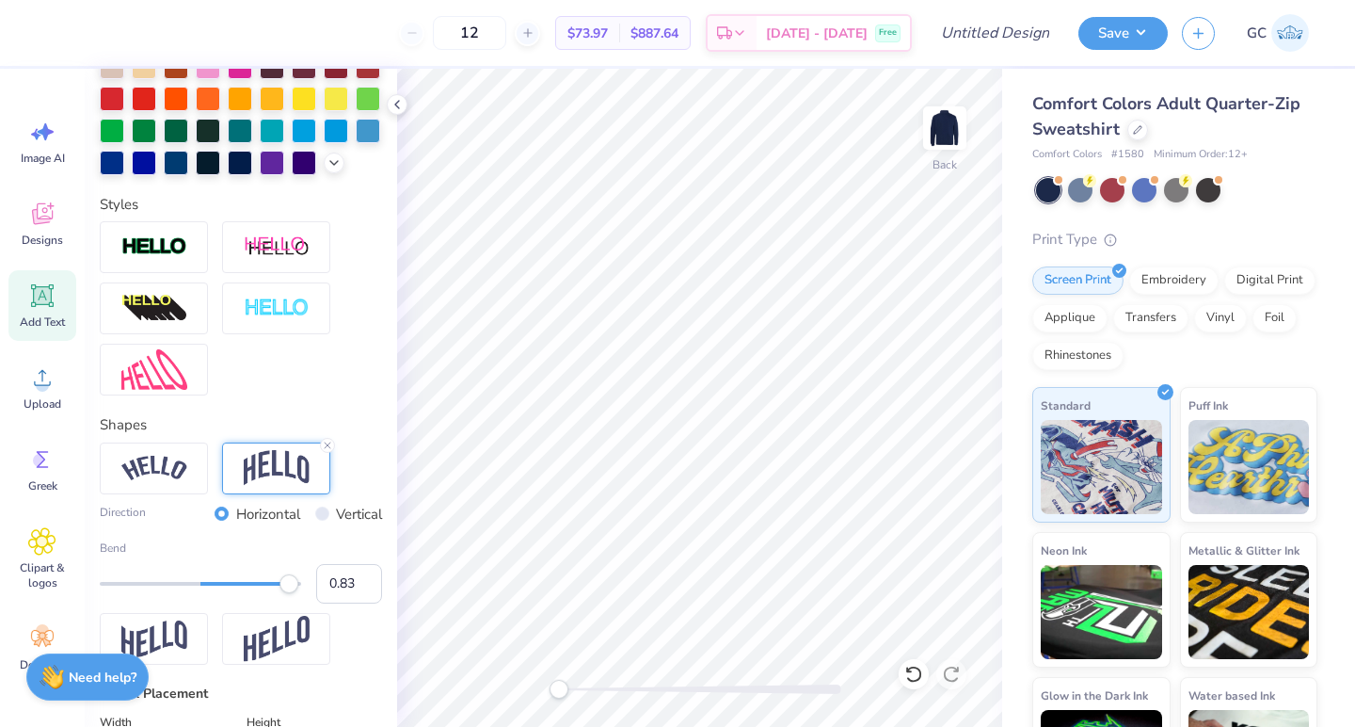
type input "0.82"
drag, startPoint x: 299, startPoint y: 586, endPoint x: 283, endPoint y: 586, distance: 16.0
click at [283, 586] on div "Accessibility label" at bounding box center [289, 583] width 19 height 19
type input "0.66"
drag, startPoint x: 283, startPoint y: 586, endPoint x: 265, endPoint y: 586, distance: 17.9
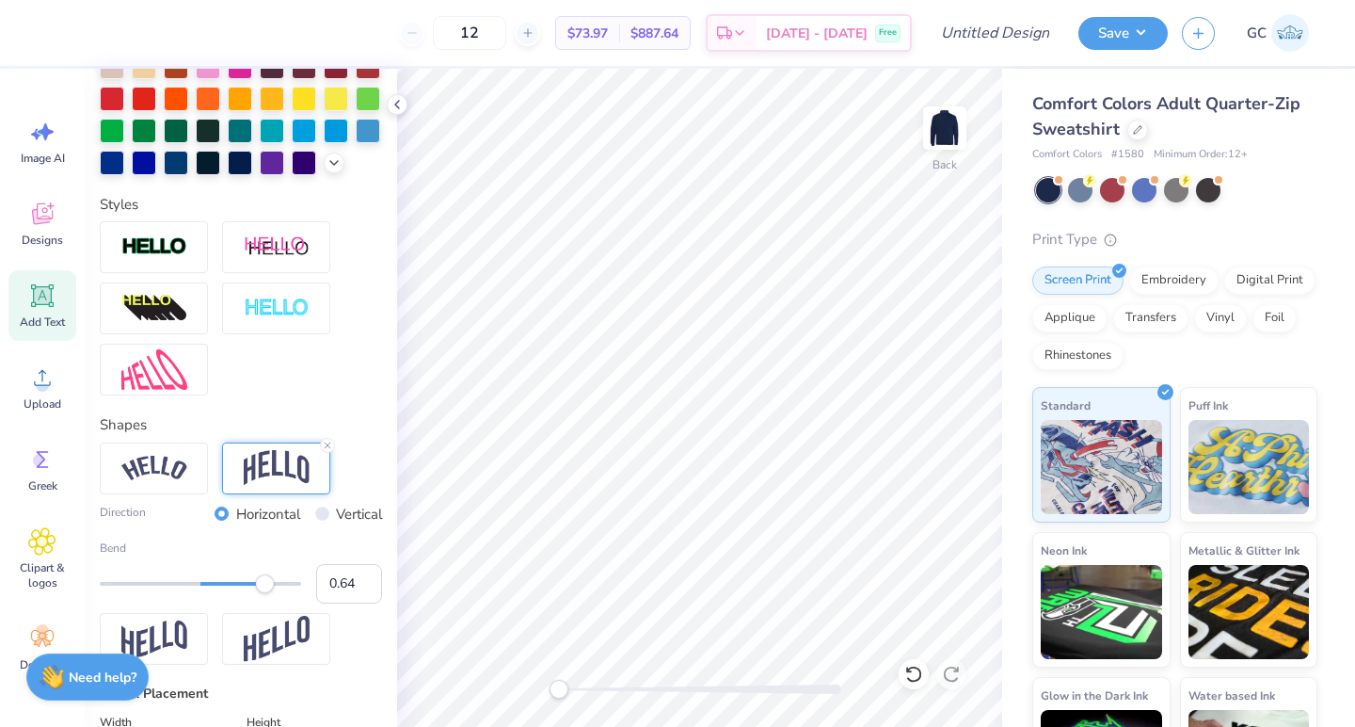
click at [265, 586] on div "Accessibility label" at bounding box center [264, 583] width 19 height 19
type textarea "PI"
click at [370, 588] on input "0.63" at bounding box center [349, 584] width 66 height 40
click at [370, 588] on input "0.62" at bounding box center [349, 584] width 66 height 40
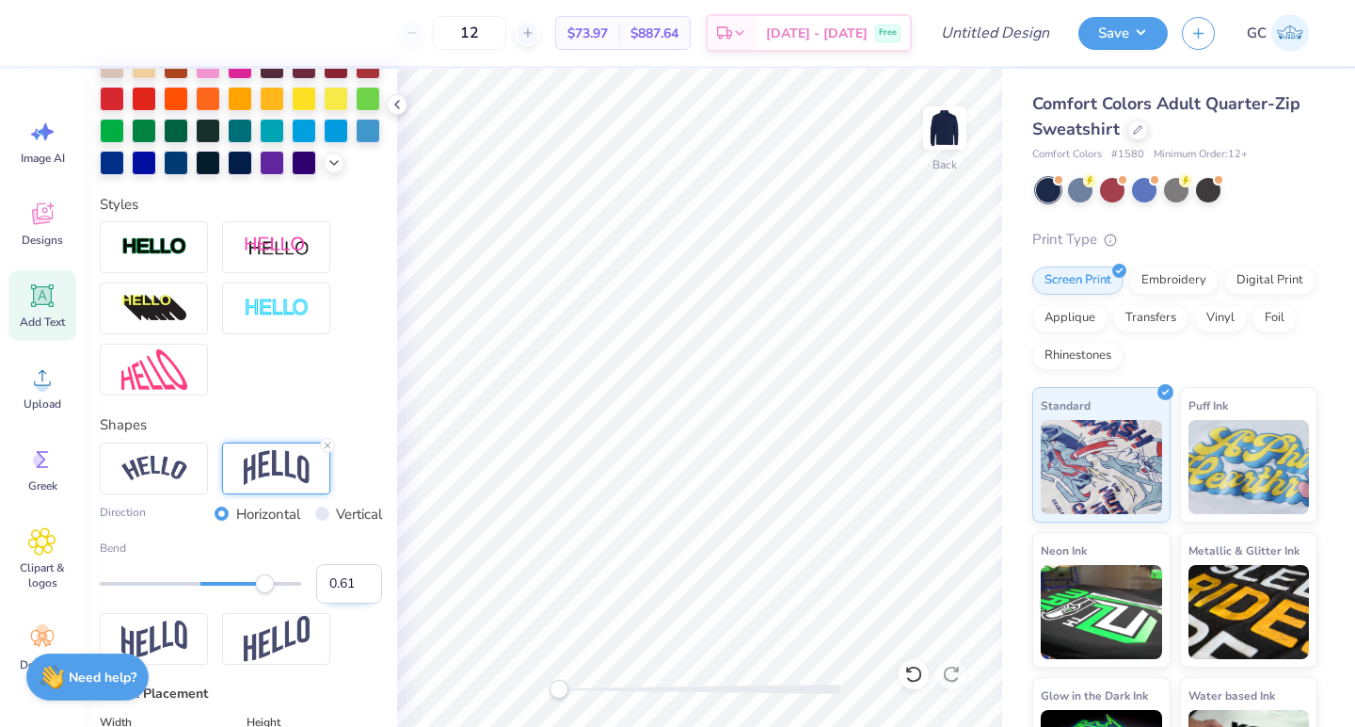
click at [370, 588] on input "0.61" at bounding box center [349, 584] width 66 height 40
click at [370, 588] on input "0.6" at bounding box center [349, 584] width 66 height 40
click at [370, 588] on input "0.59" at bounding box center [349, 584] width 66 height 40
click at [370, 588] on input "0.58" at bounding box center [349, 584] width 66 height 40
click at [370, 588] on input "0.57" at bounding box center [349, 584] width 66 height 40
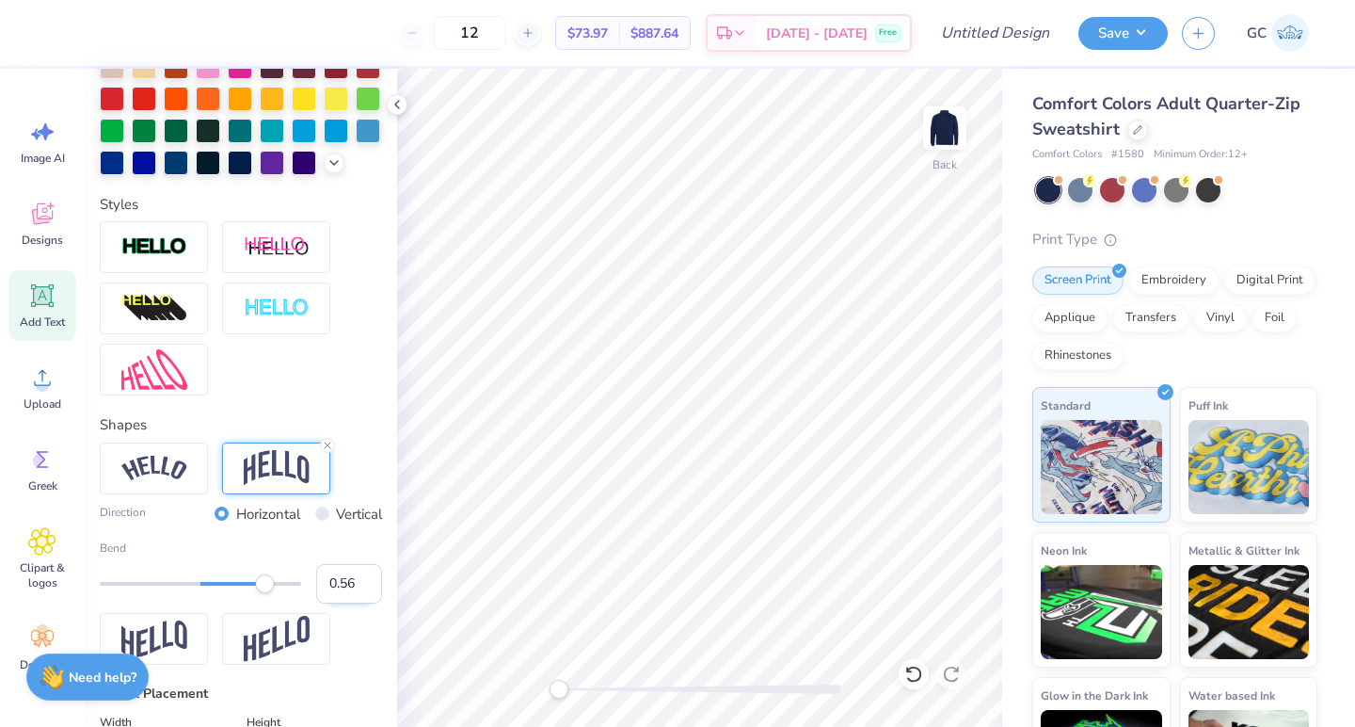
click at [370, 588] on input "0.56" at bounding box center [349, 584] width 66 height 40
click at [370, 588] on input "0.55" at bounding box center [349, 584] width 66 height 40
click at [370, 588] on input "0.54" at bounding box center [349, 584] width 66 height 40
click at [370, 588] on input "0.53" at bounding box center [349, 584] width 66 height 40
click at [370, 588] on input "0.52" at bounding box center [349, 584] width 66 height 40
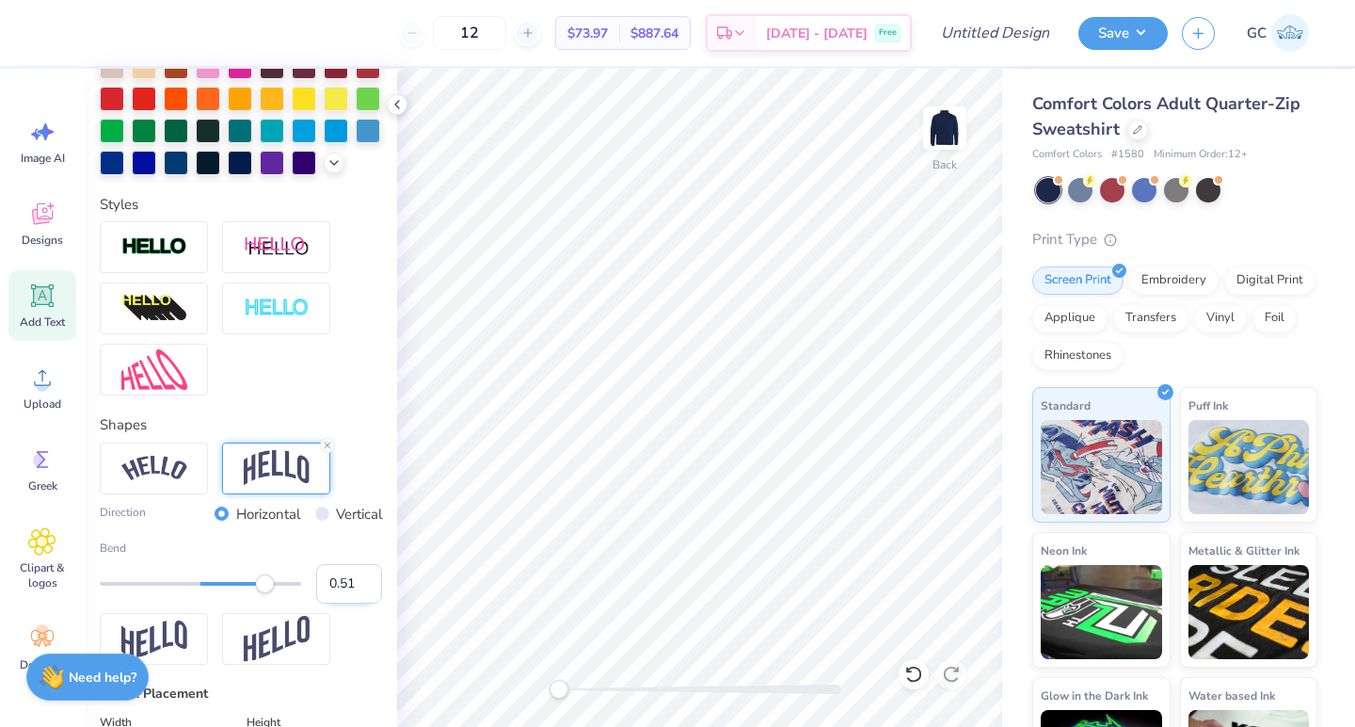
click at [370, 588] on input "0.51" at bounding box center [349, 584] width 66 height 40
type input "0.5"
click at [370, 588] on input "0.5" at bounding box center [349, 584] width 66 height 40
type input "0.86"
type input "0.80"
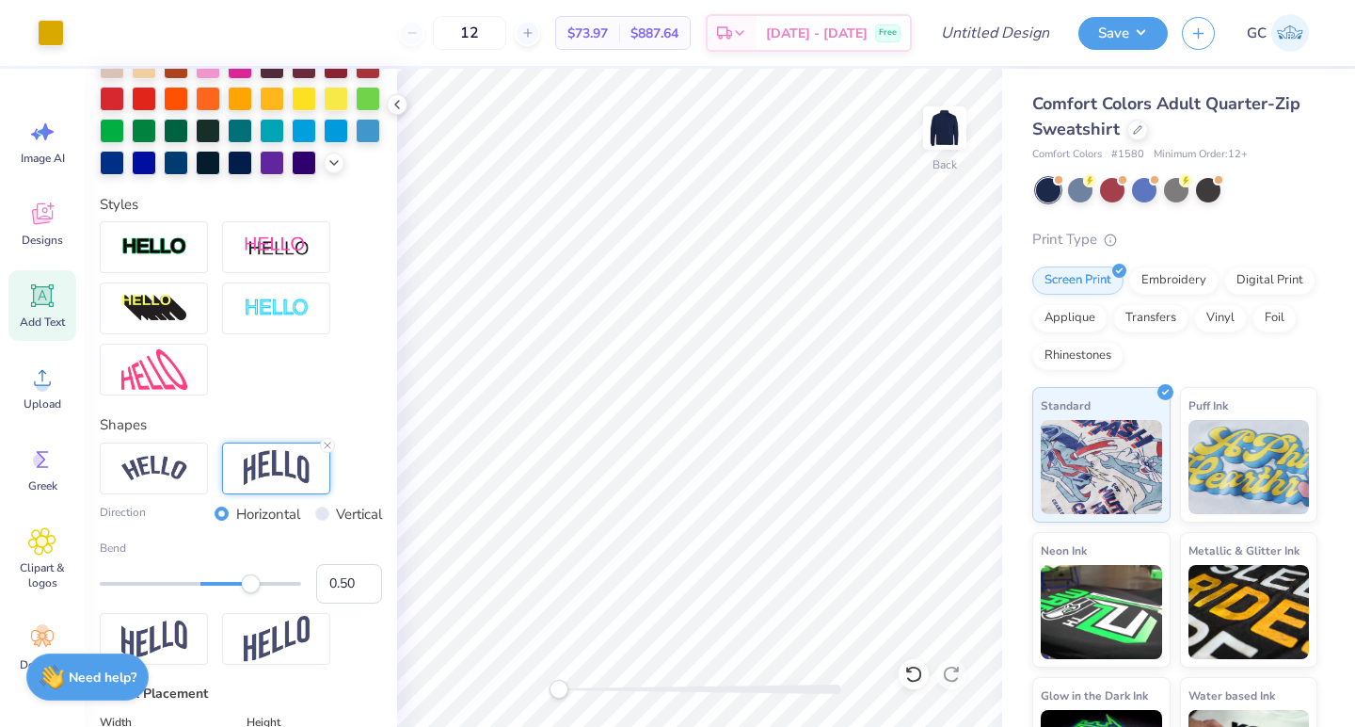
type input "10.39"
type input "0.0"
type input "1.01"
type input "1.05"
type input "3.77"
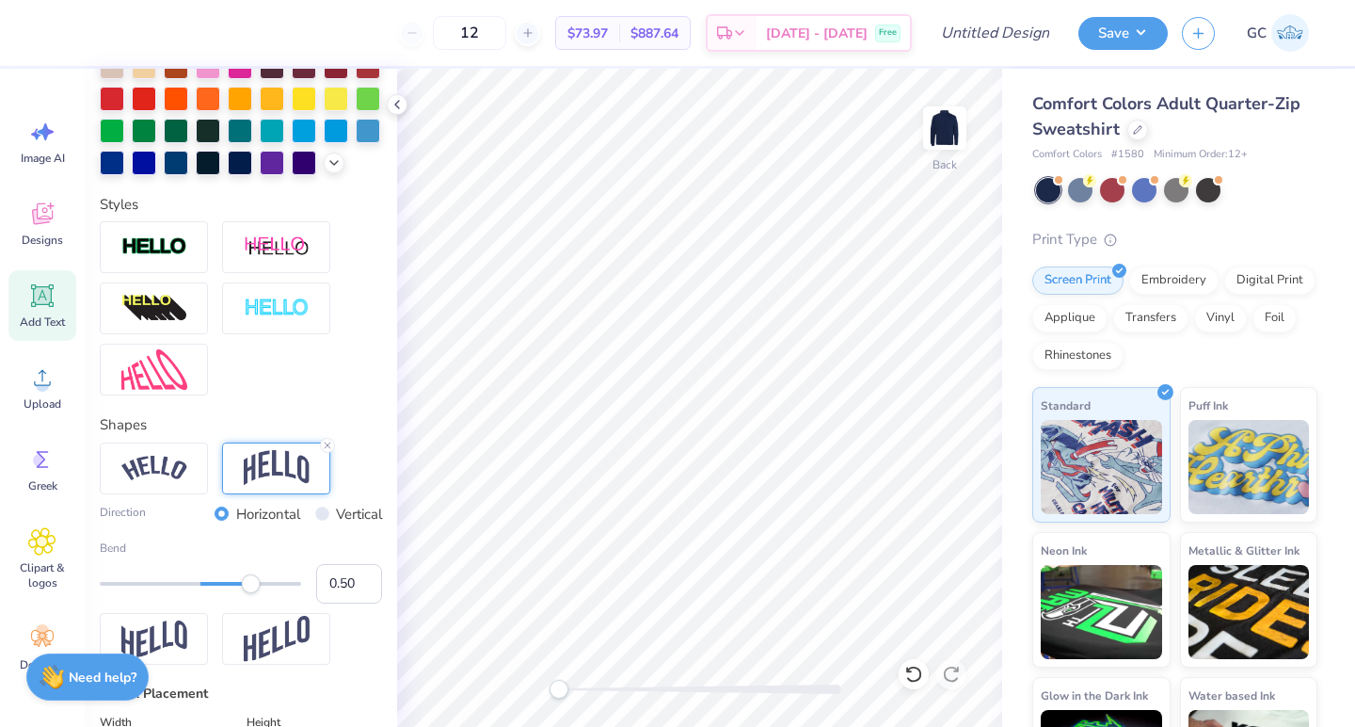
type input "0.0"
type input "0.40"
click at [241, 586] on div "Accessibility label" at bounding box center [241, 583] width 19 height 19
type input "1.00"
type input "3.76"
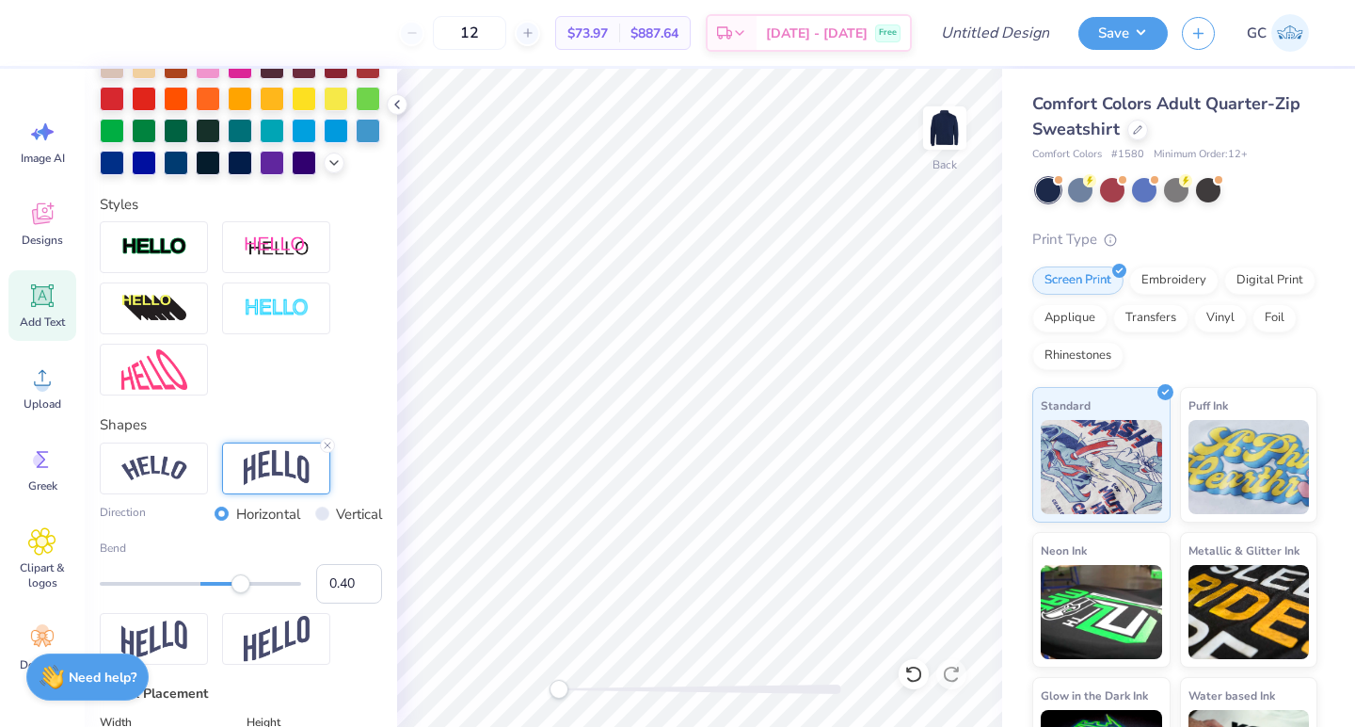
type input "0.0"
type input "3.77"
type input "0.0"
type input "3.97"
type input "0.0"
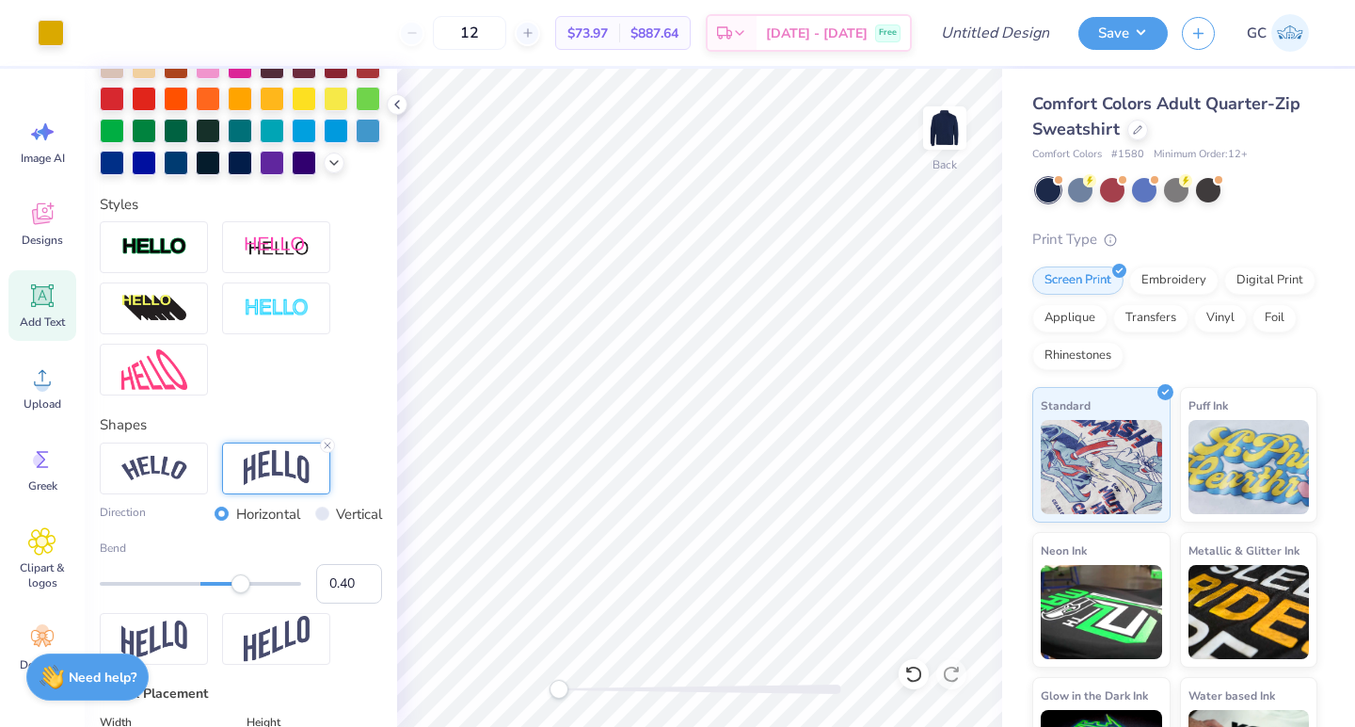
type input "3.87"
type input "-56.6"
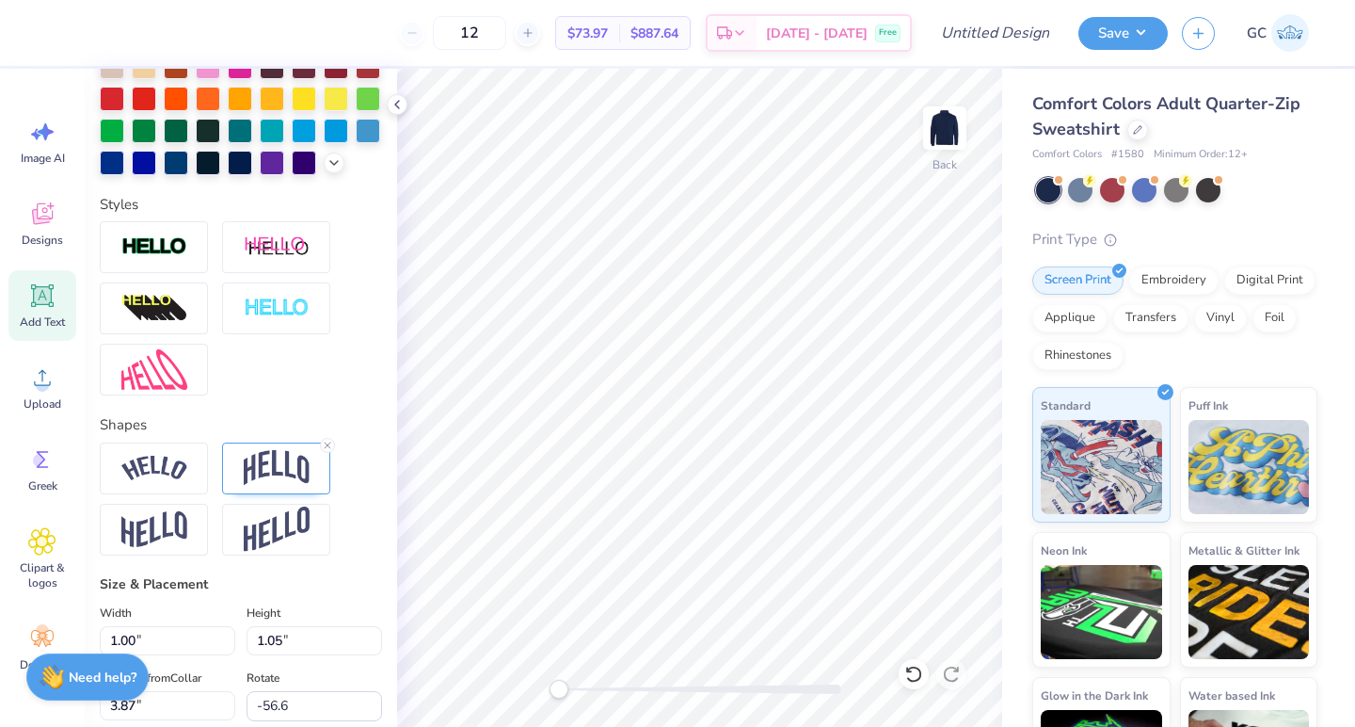
type textarea "KAPPA"
type input "0.0"
type input "2.31"
type input "2.86"
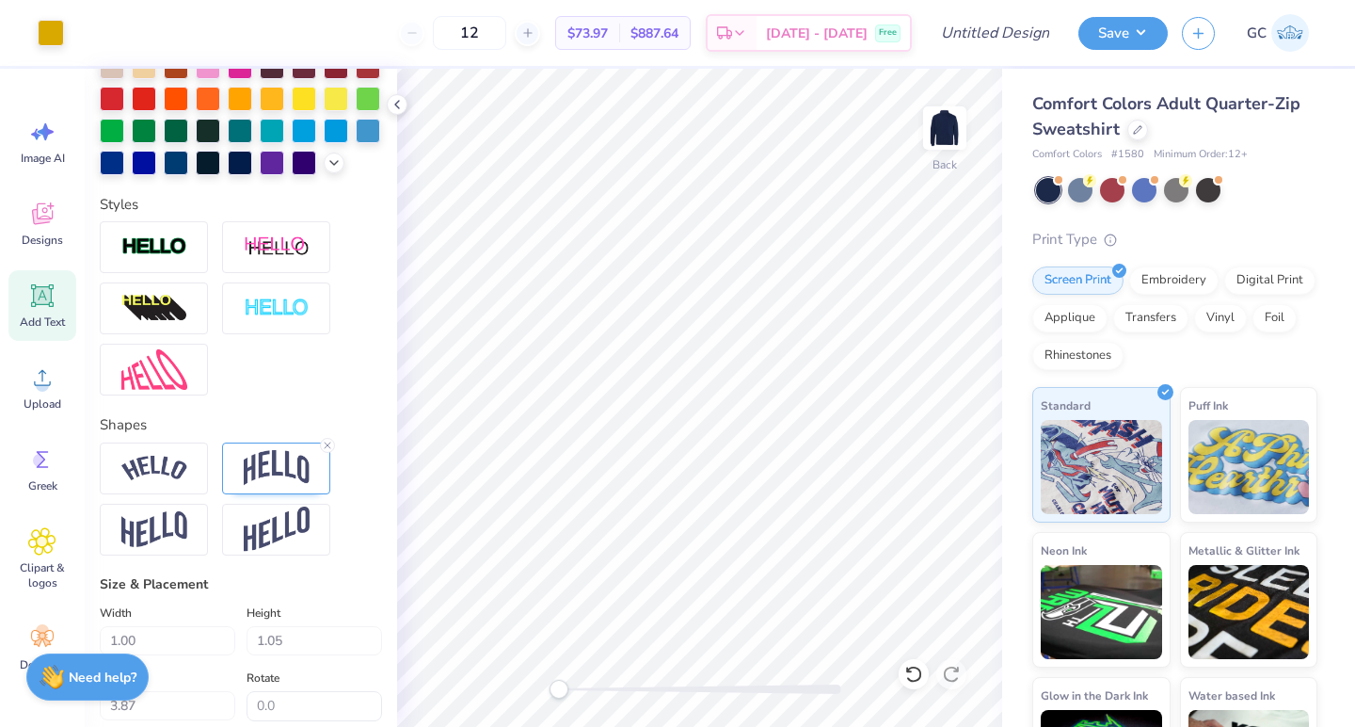
type input "8.30"
type input "0.0"
type input "3.26"
type input "1.34"
type input "3.00"
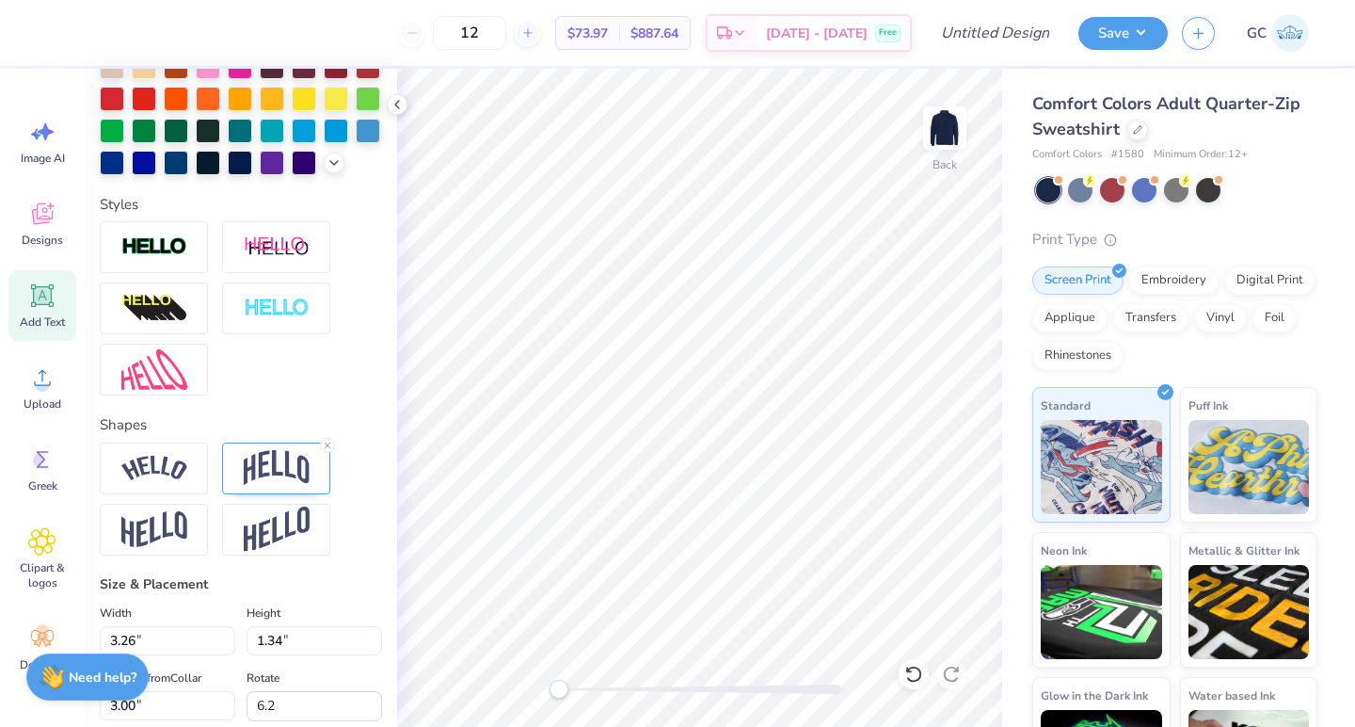
type input "0.0"
type input "3.20"
type input "1.35"
type input "2.99"
type input "0.0"
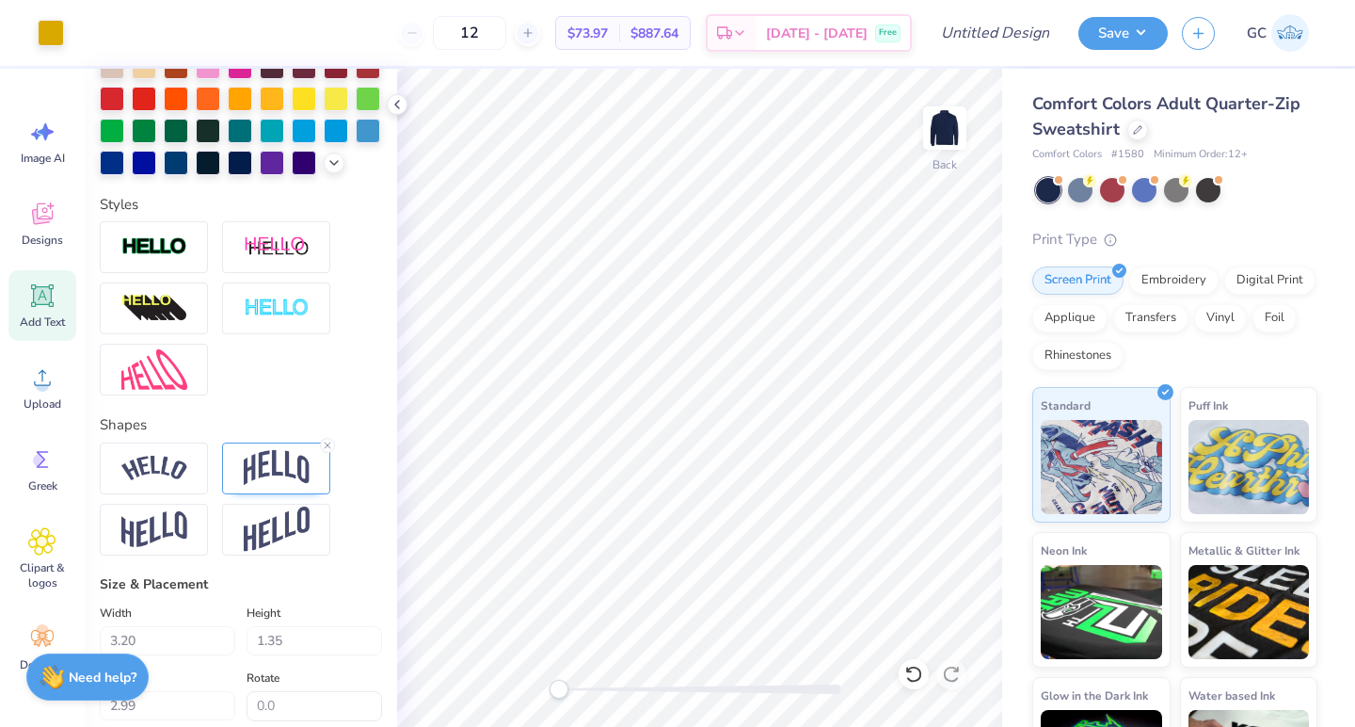
type input "1.00"
type input "1.05"
type input "3.87"
type input "0.0"
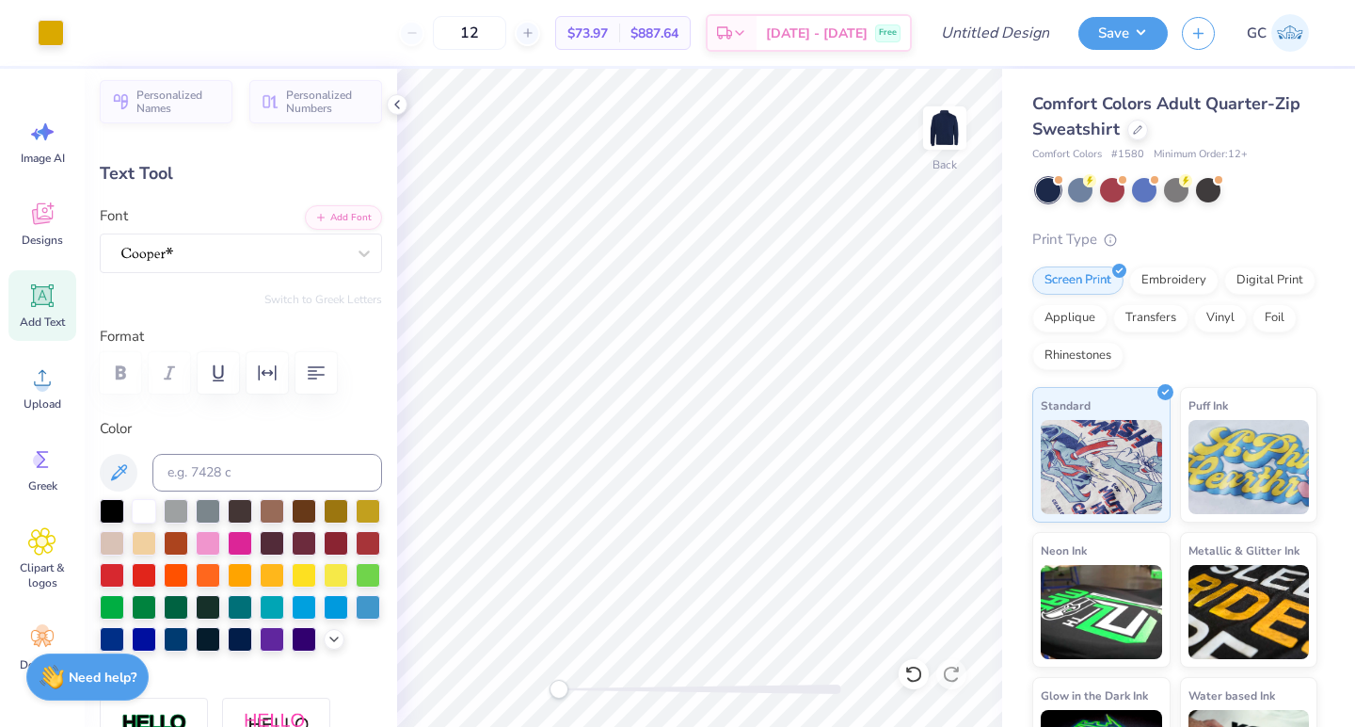
scroll to position [0, 0]
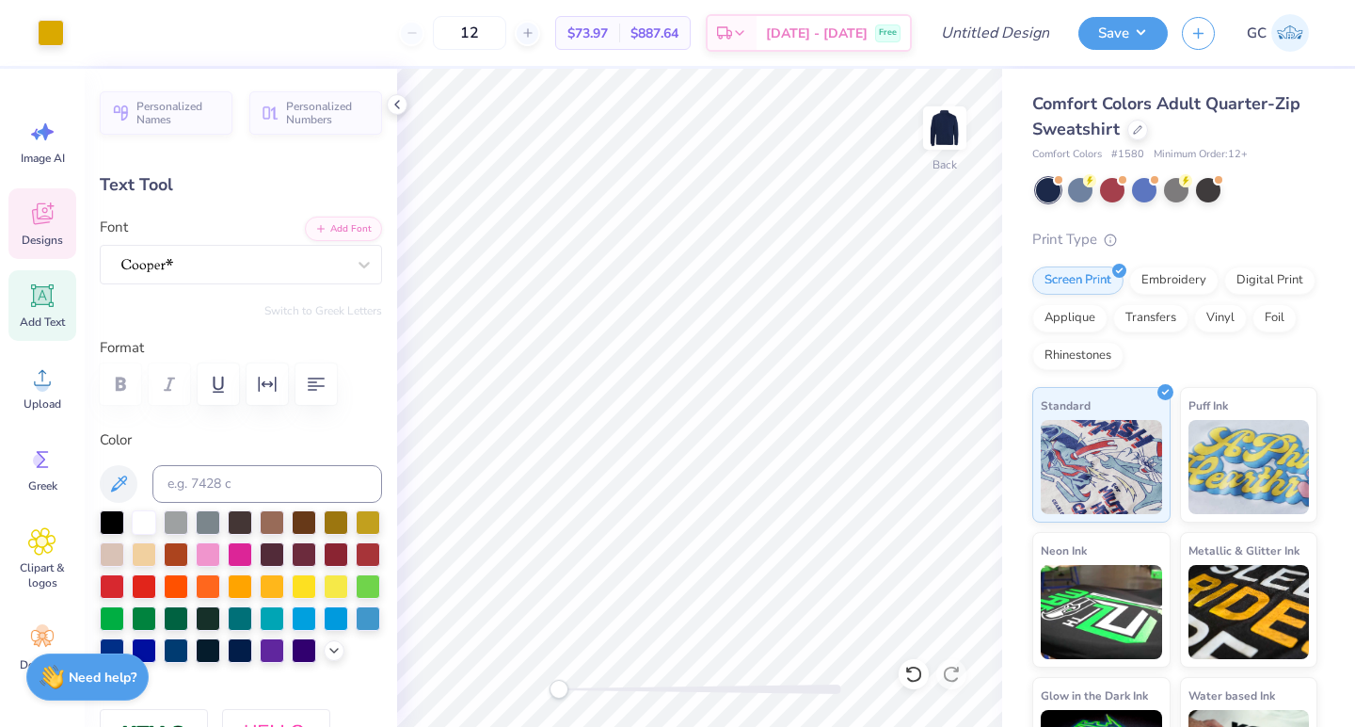
click at [57, 218] on div "Designs" at bounding box center [42, 223] width 68 height 71
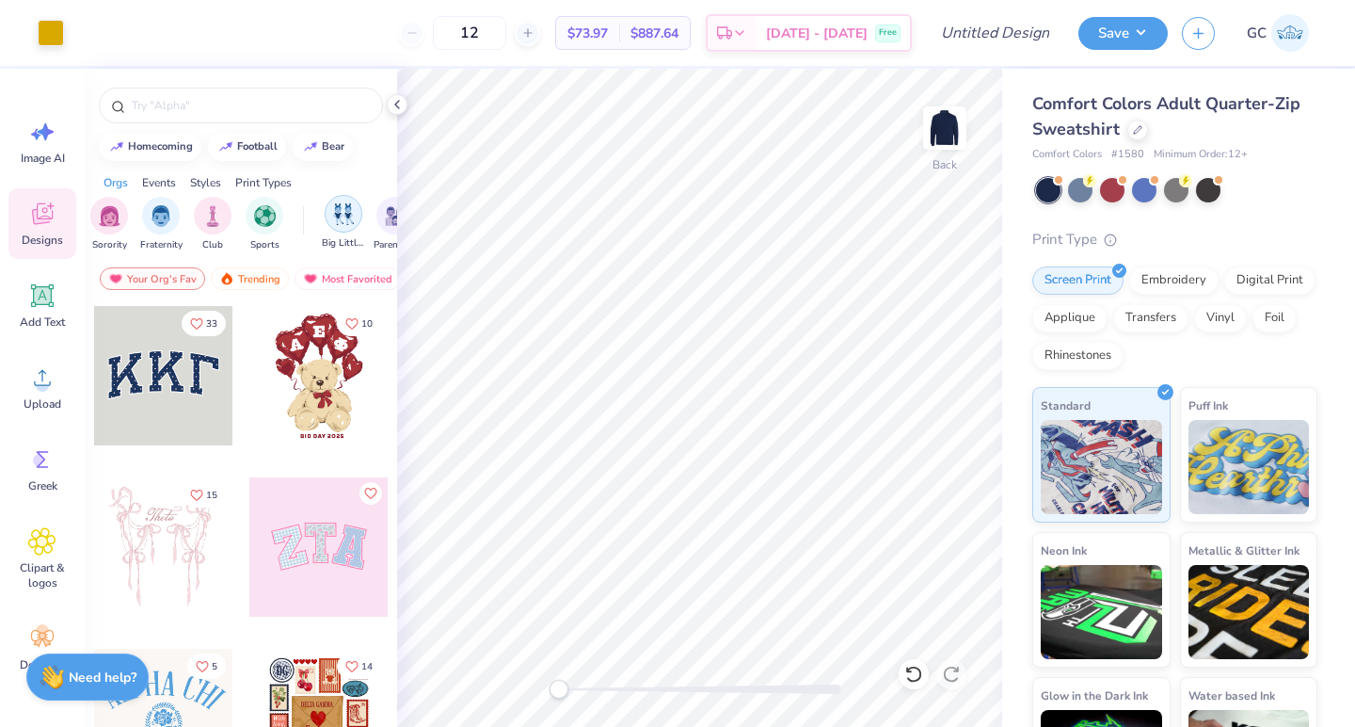
scroll to position [0, 8]
click at [163, 219] on img "filter for Fraternity" at bounding box center [160, 214] width 21 height 22
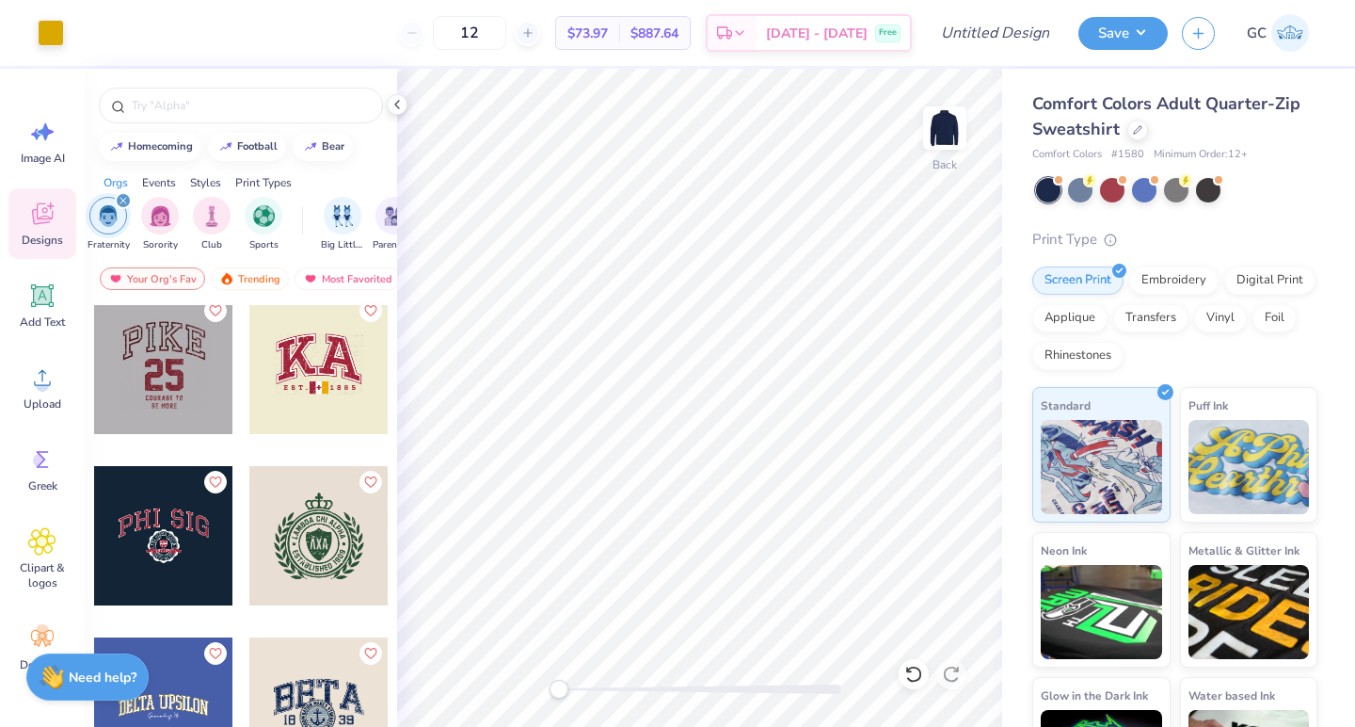
scroll to position [18685, 0]
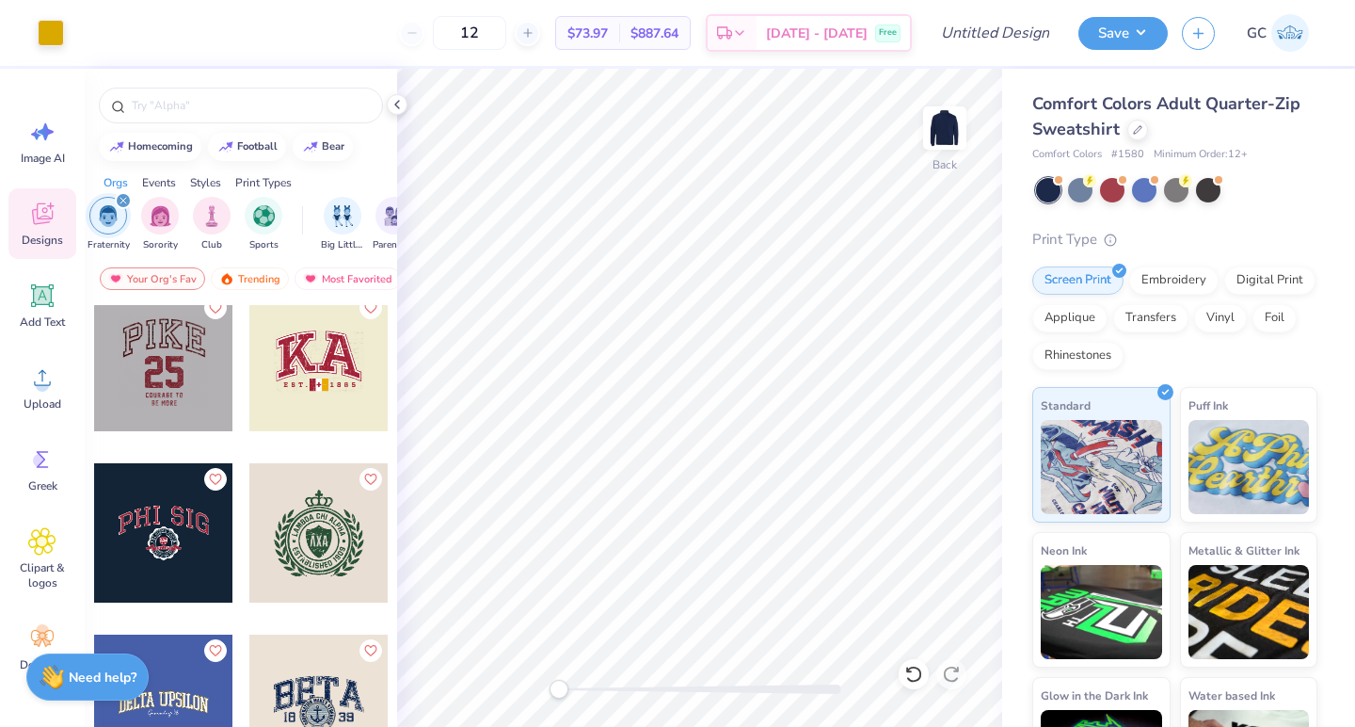
click at [318, 551] on div at bounding box center [318, 532] width 139 height 139
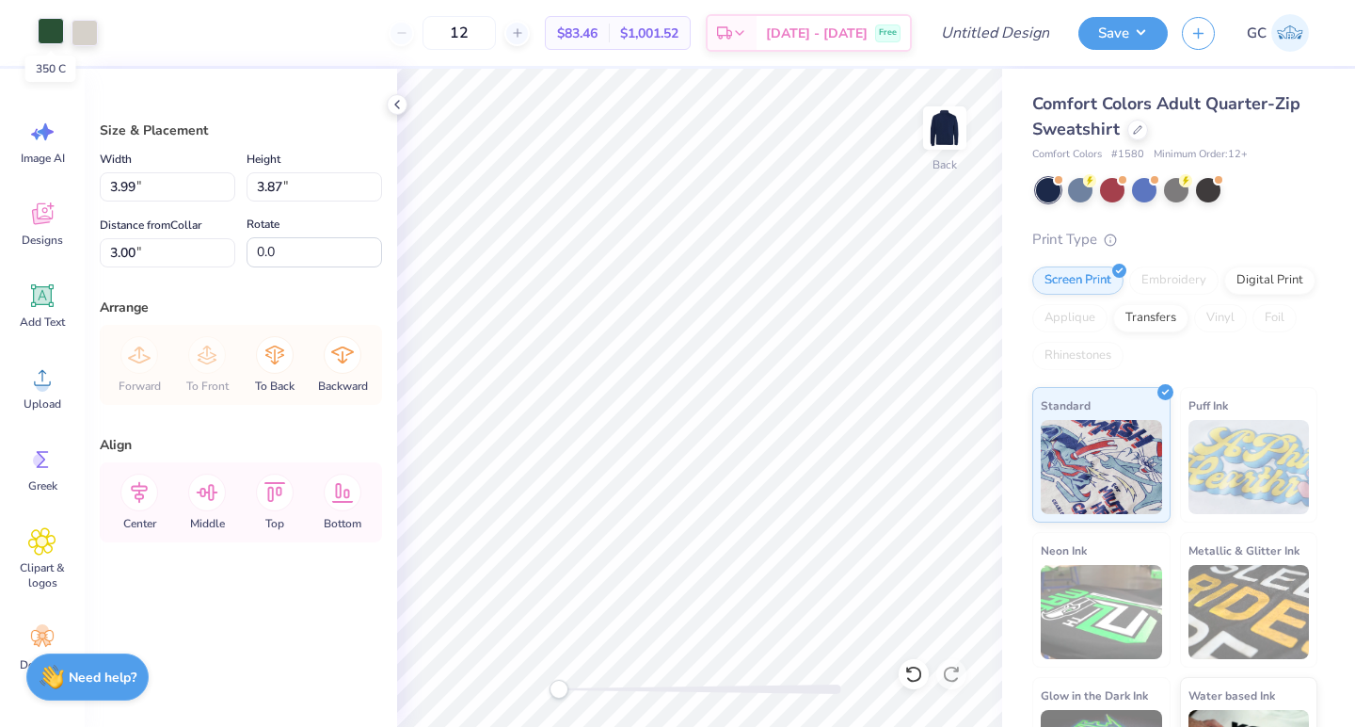
click at [51, 34] on div at bounding box center [51, 31] width 26 height 26
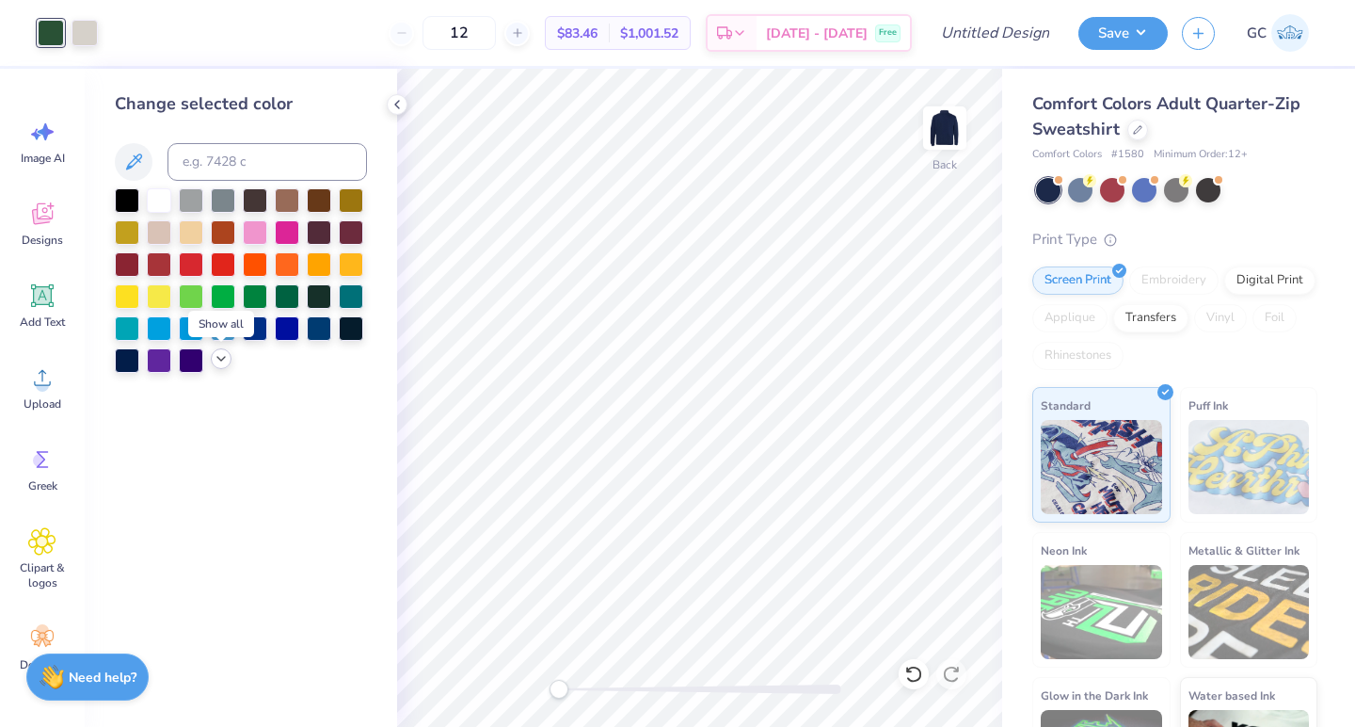
click at [222, 352] on icon at bounding box center [221, 358] width 15 height 15
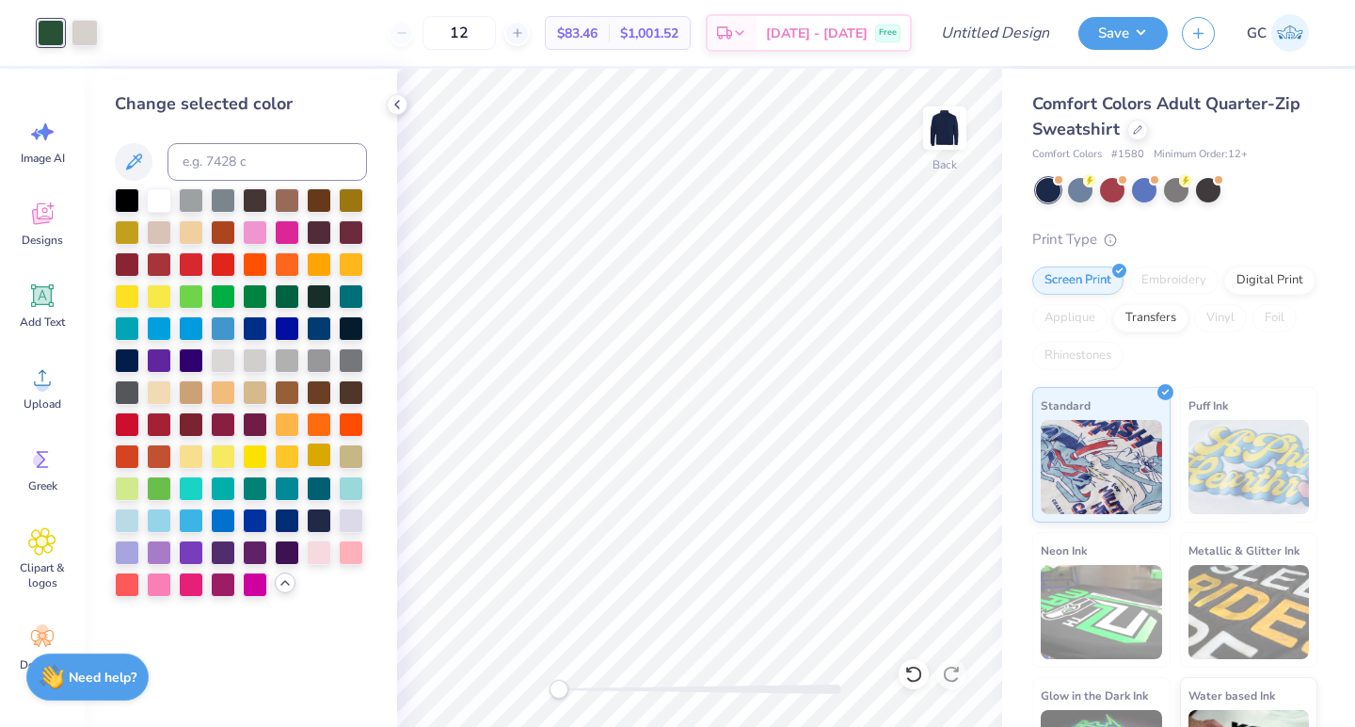
click at [324, 462] on div at bounding box center [319, 454] width 24 height 24
click at [72, 23] on div at bounding box center [85, 31] width 26 height 26
click at [316, 450] on div at bounding box center [319, 454] width 24 height 24
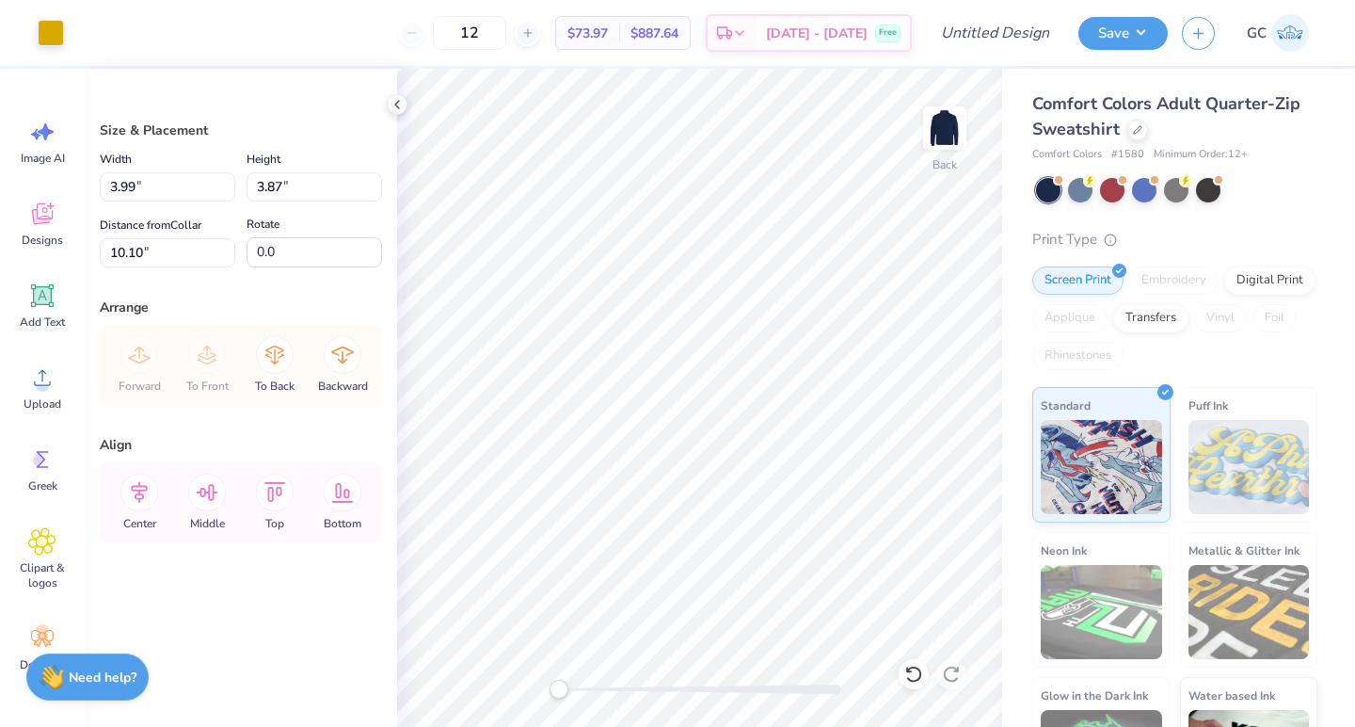
type input "8.35"
type input "8.10"
type input "10.42"
type input "10.11"
type input "9.84"
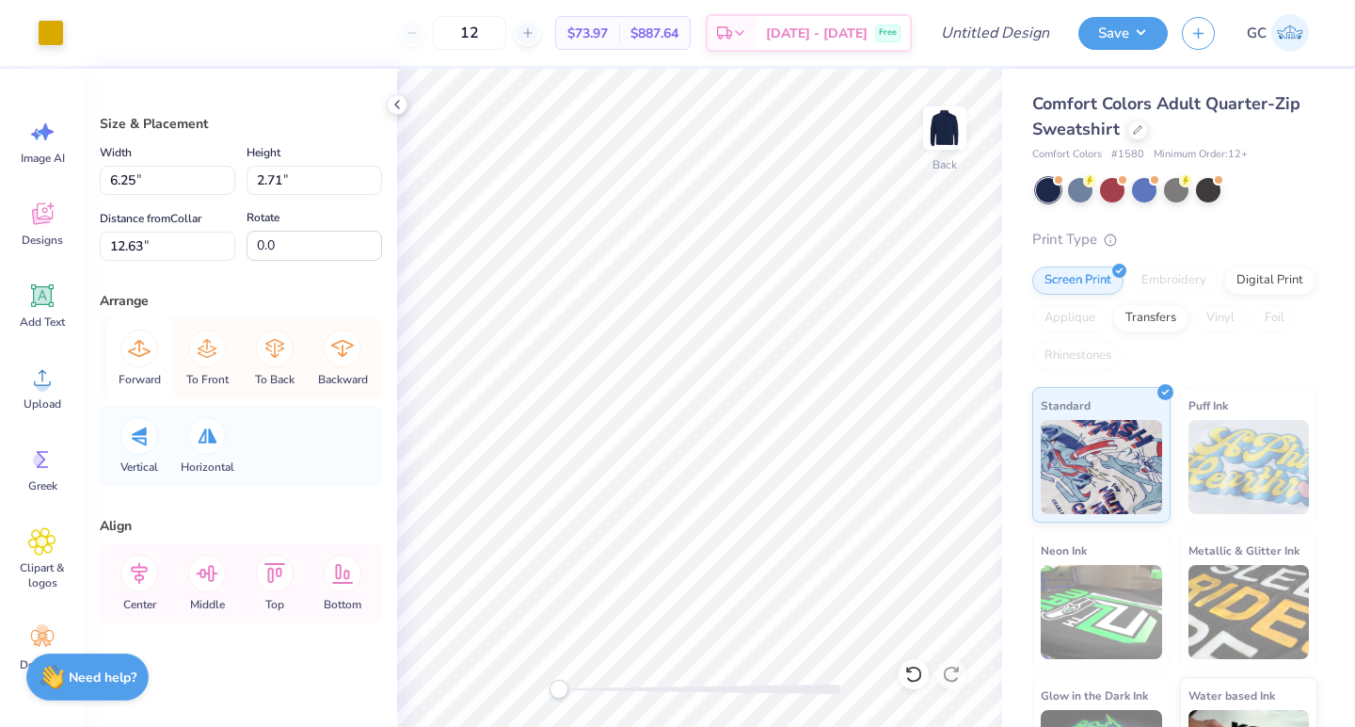
scroll to position [0, 0]
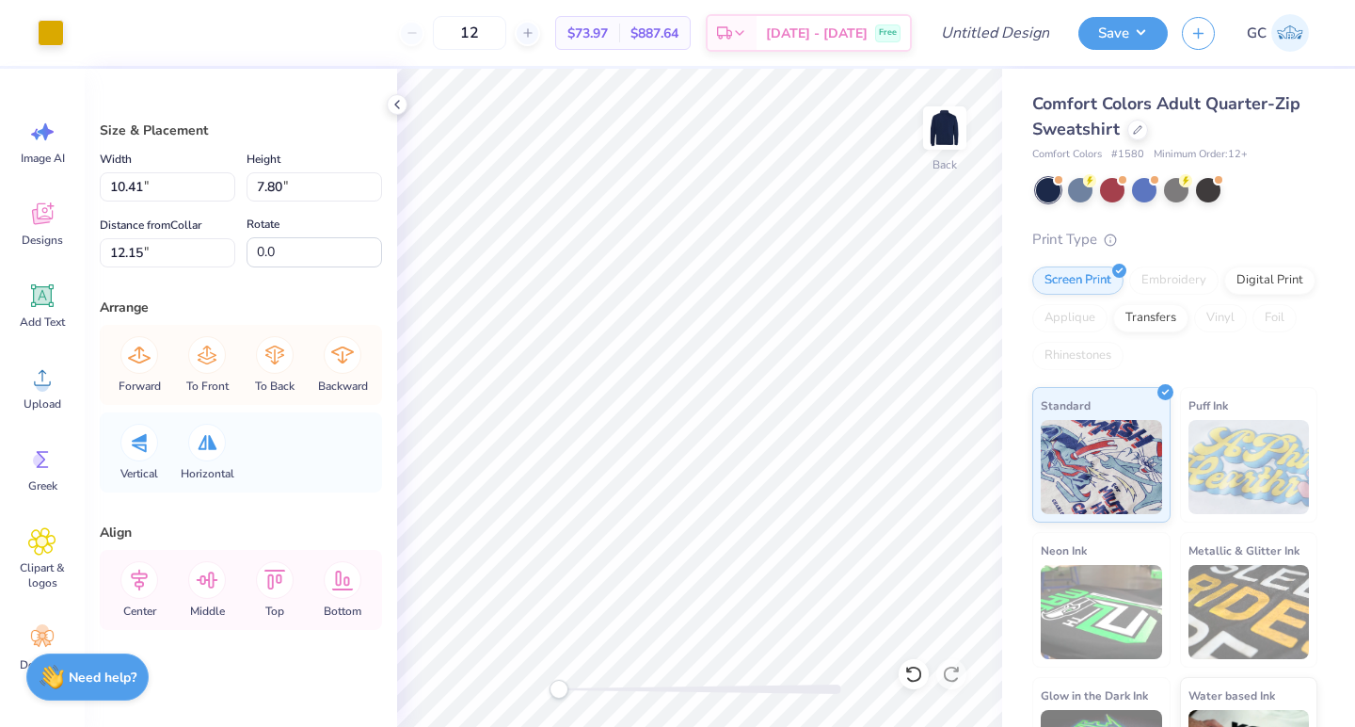
type input "6.25"
type input "2.71"
type input "12.63"
type input "6.15"
type input "2.52"
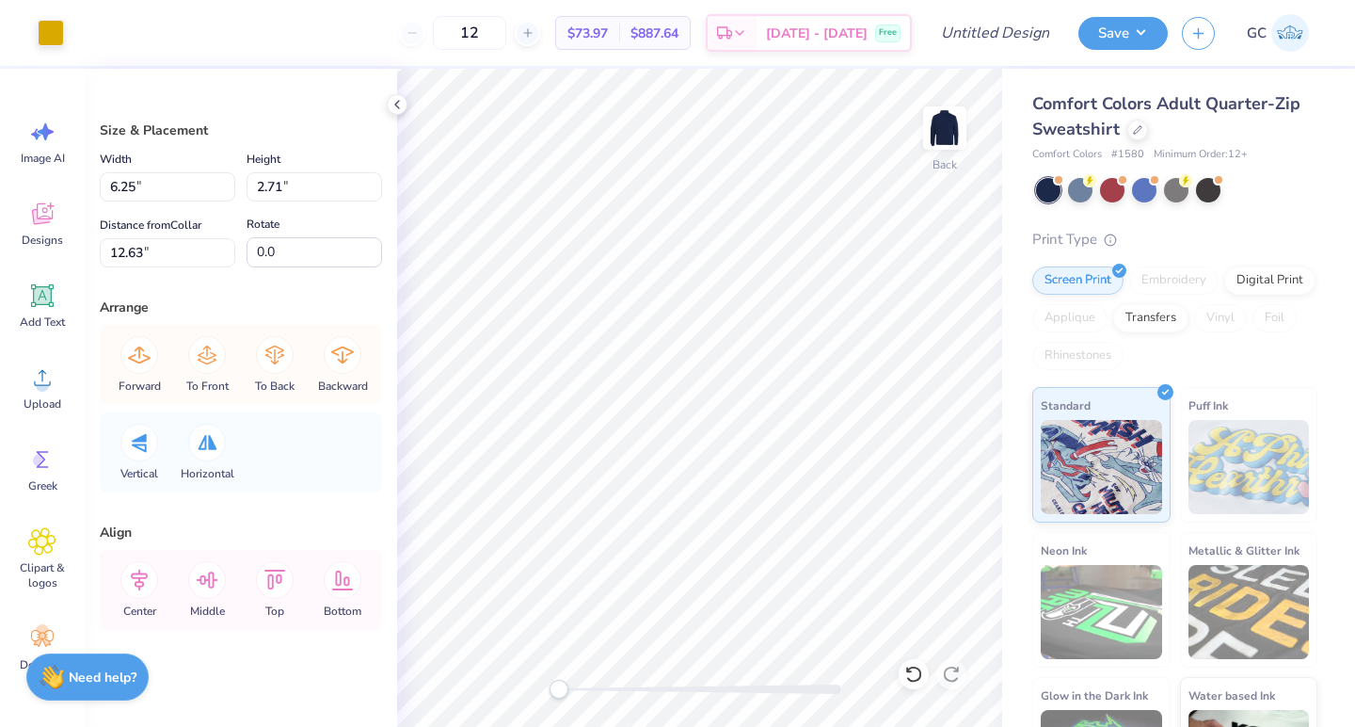
type input "16.52"
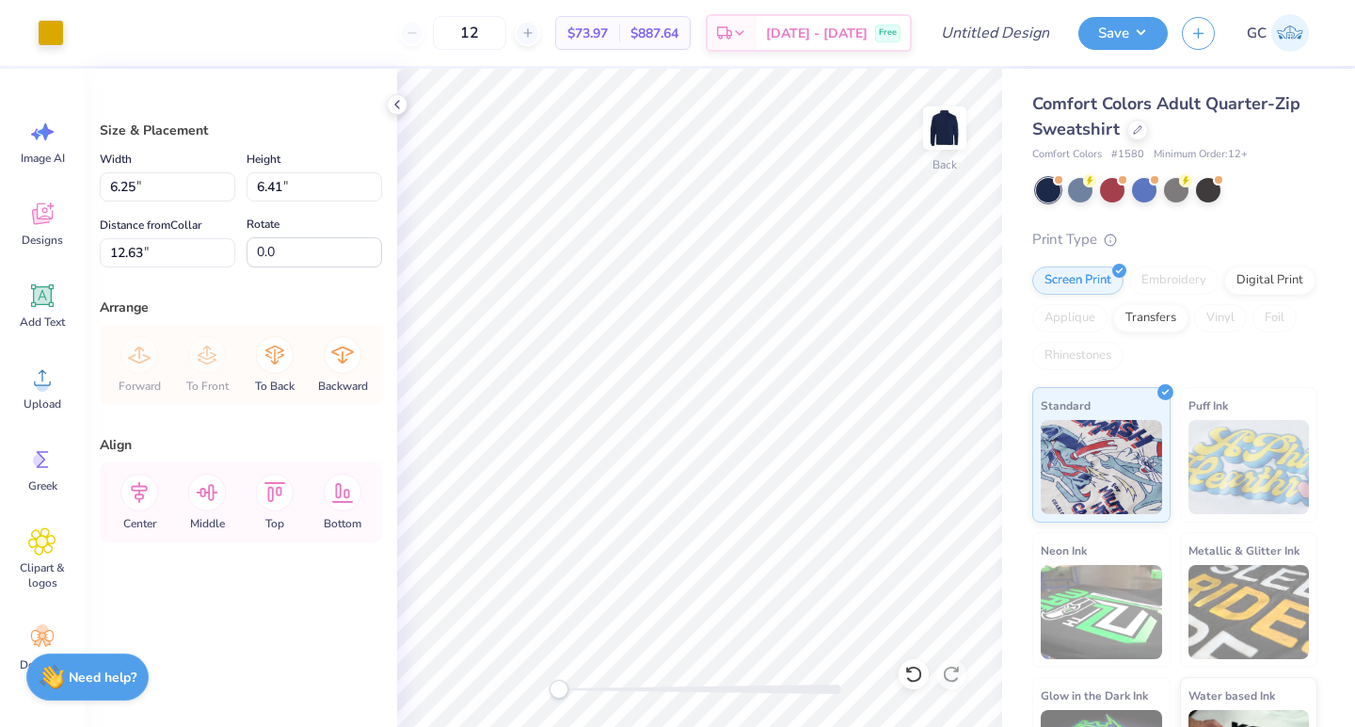
type input "2.53"
type input "5.63"
type input "5.77"
type input "3.00"
type input "5.23"
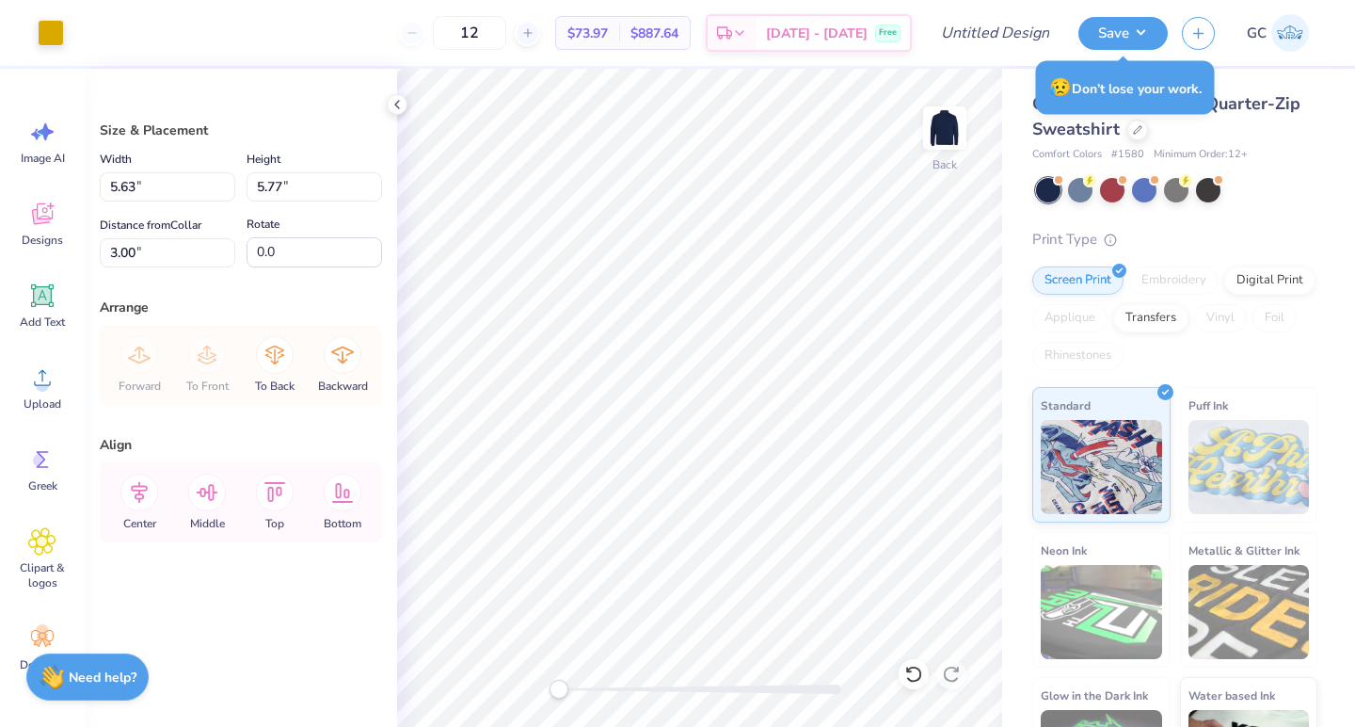
type input "5.36"
type input "3.00"
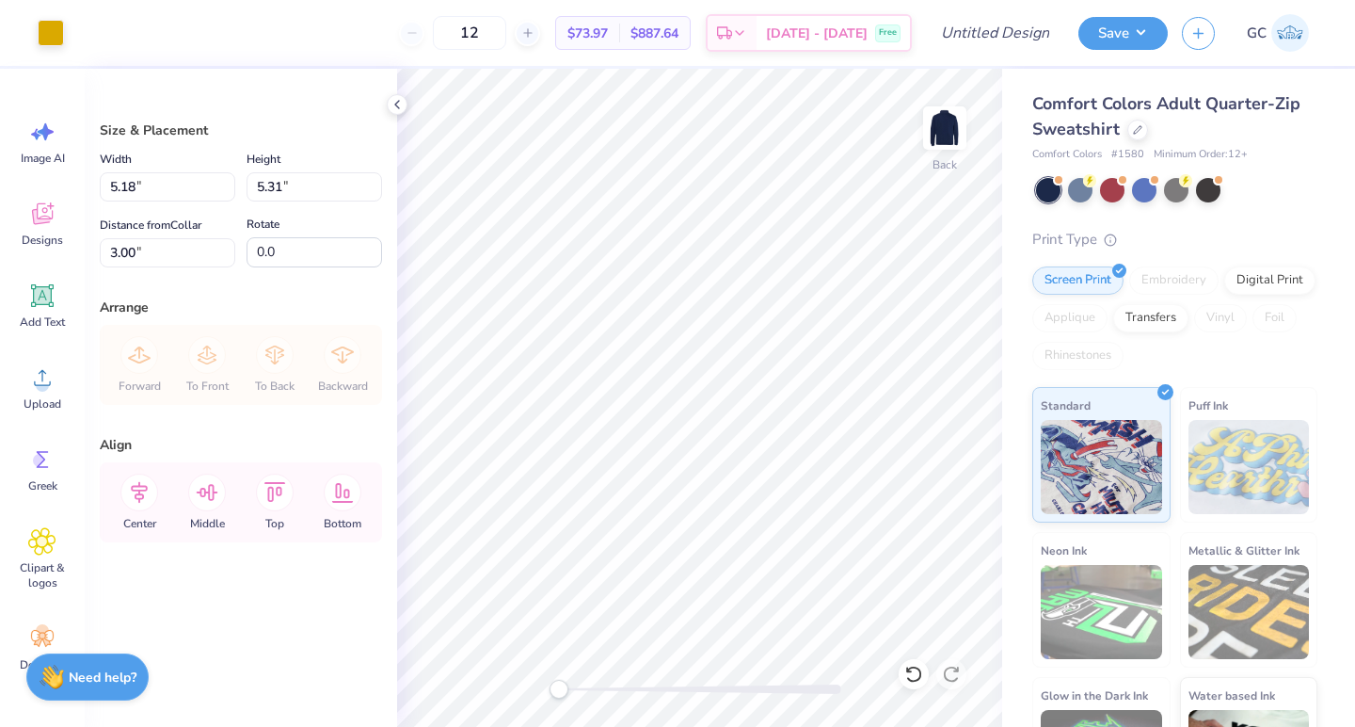
type input "5.18"
type input "5.31"
type input "4.82"
type input "4.95"
type input "3.00"
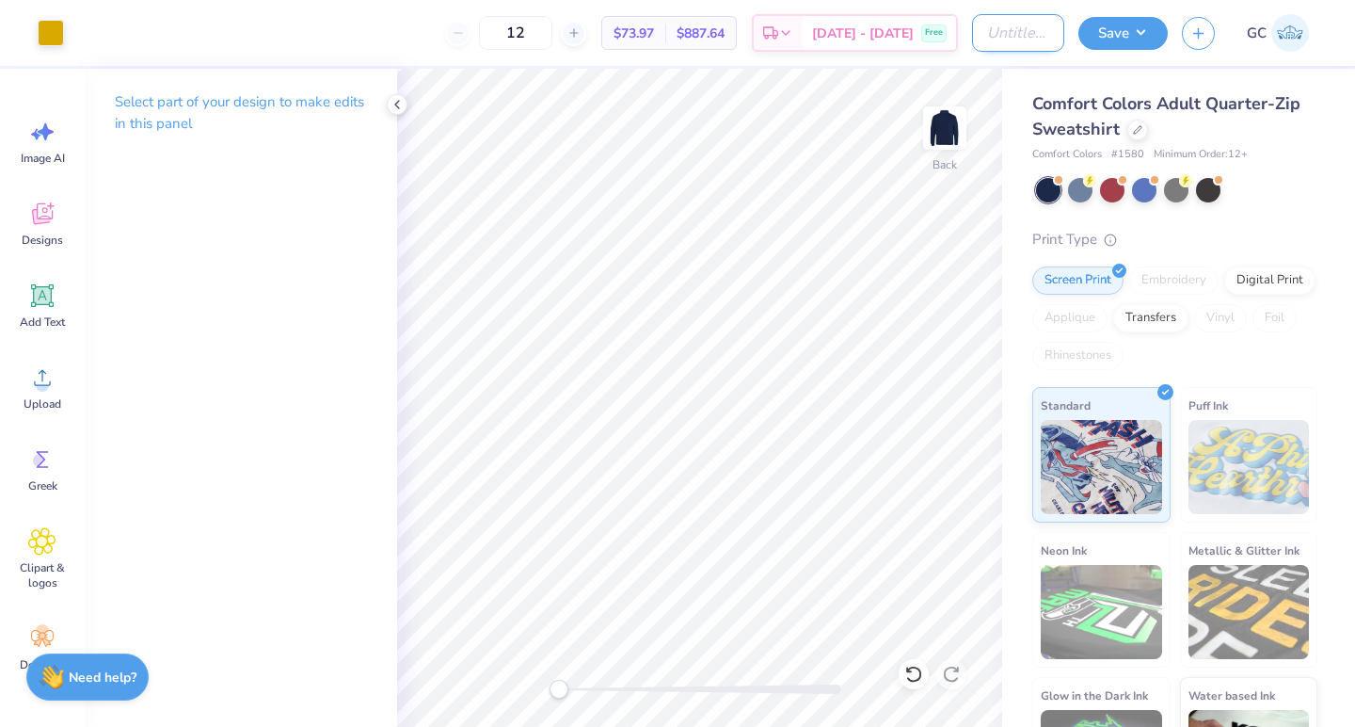
click at [1005, 45] on input "Design Title" at bounding box center [1018, 33] width 92 height 38
type input "PHI KAPP parents weekend"
drag, startPoint x: 569, startPoint y: 31, endPoint x: 511, endPoint y: 31, distance: 58.4
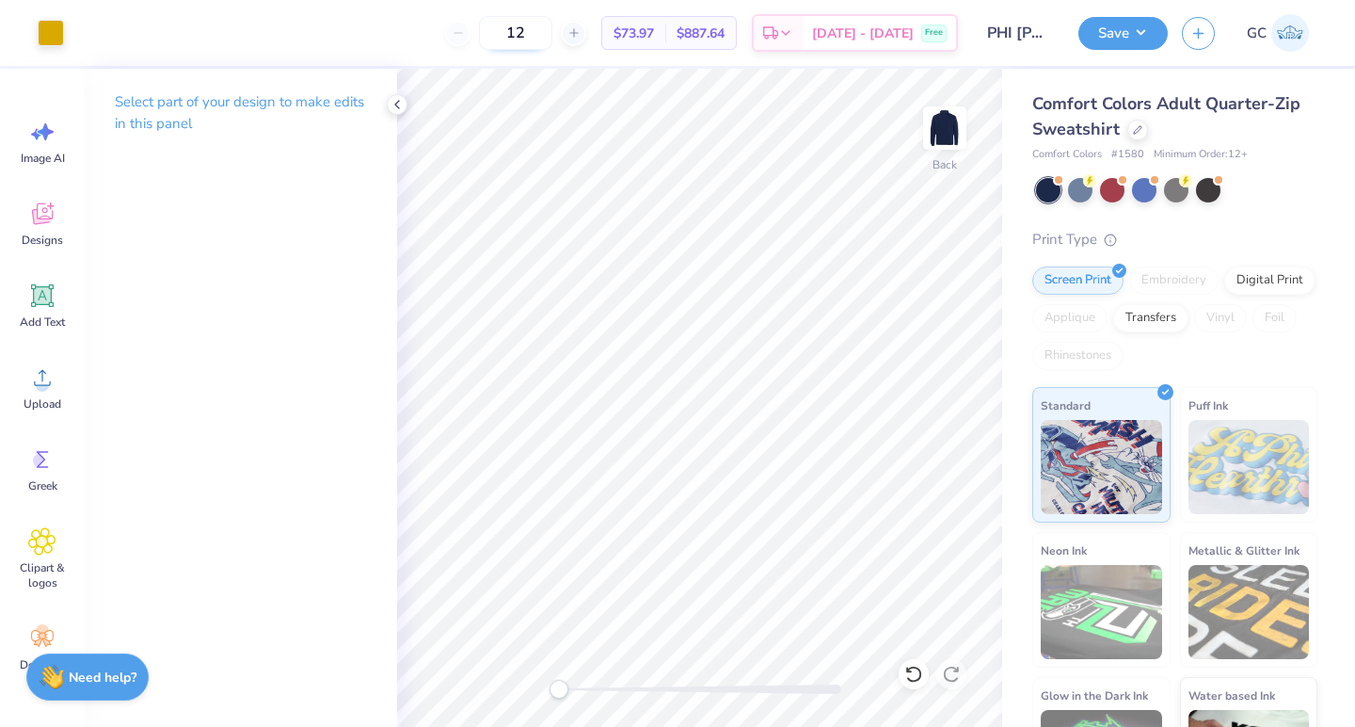
click at [511, 31] on input "12" at bounding box center [515, 33] width 73 height 34
type input "24"
click at [1140, 36] on button "Save" at bounding box center [1123, 30] width 89 height 33
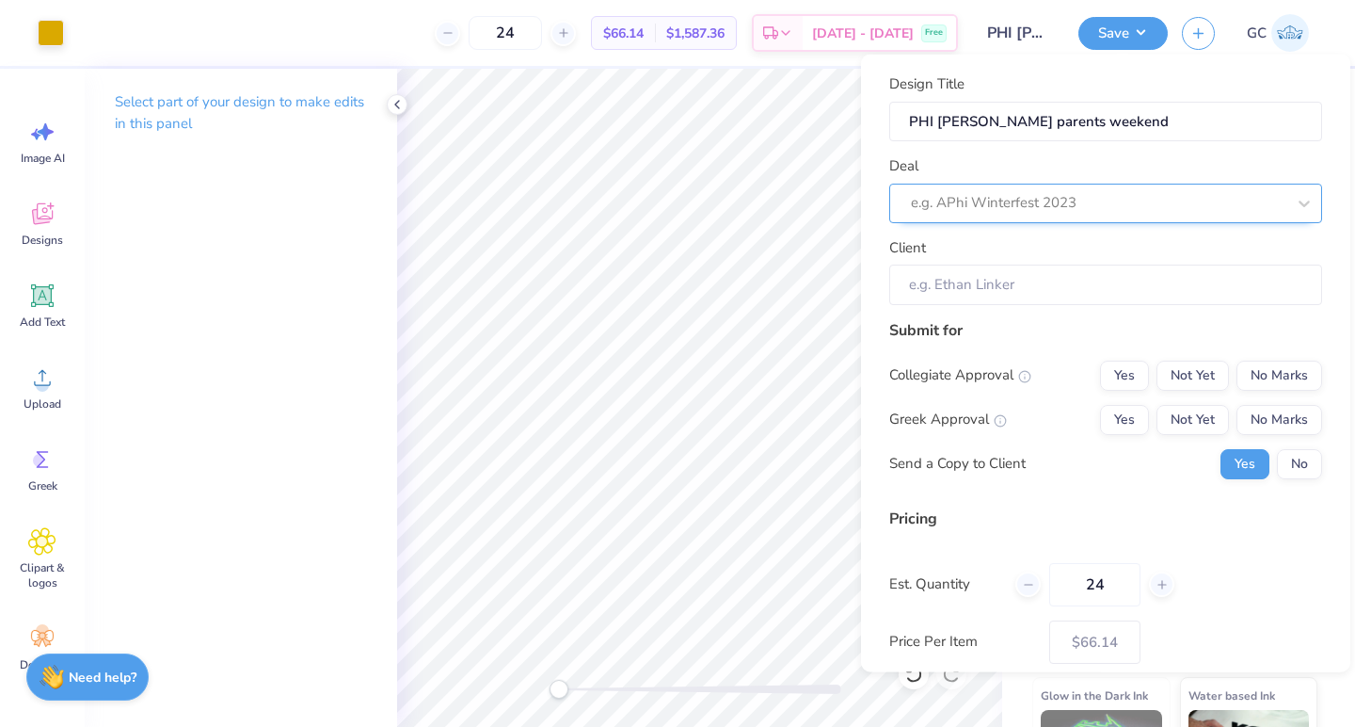
click at [1078, 197] on div at bounding box center [1098, 202] width 375 height 25
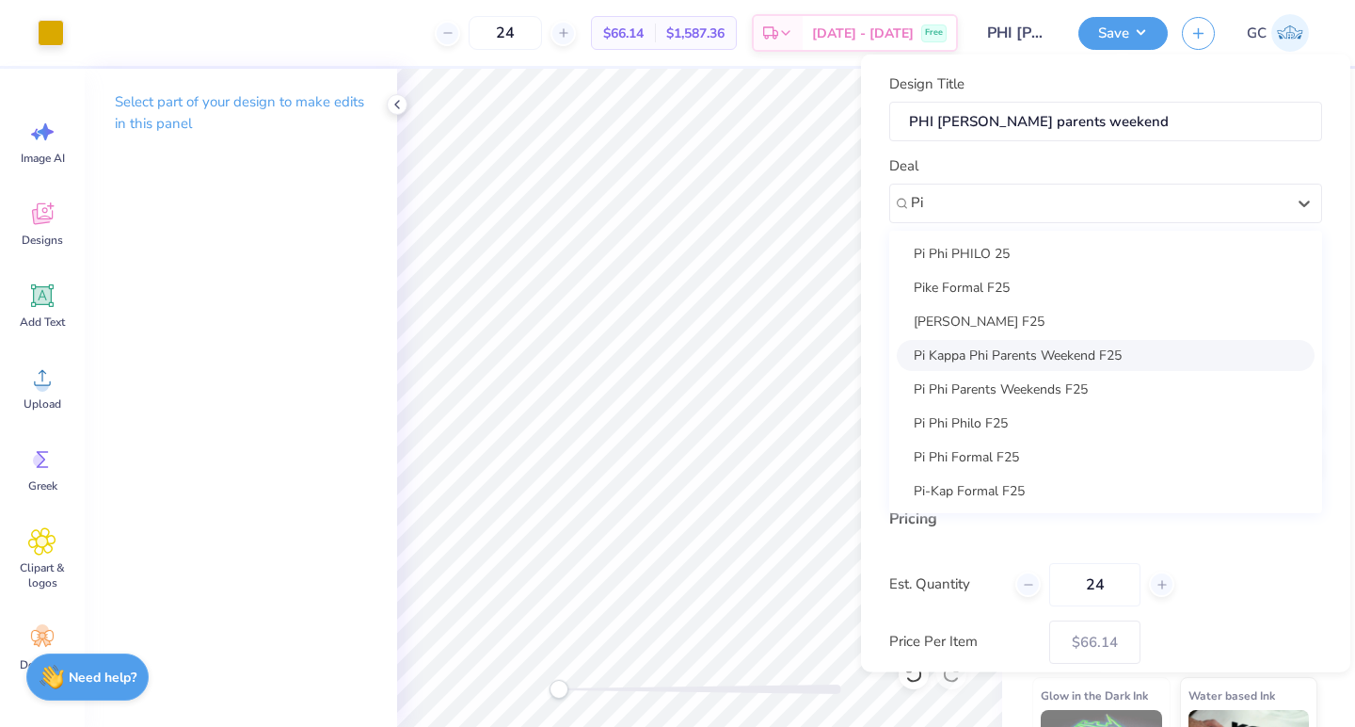
click at [978, 366] on div "Pi Kappa Phi Parents Weekend F25" at bounding box center [1106, 354] width 418 height 31
type input "Pi"
type input "Burke E"
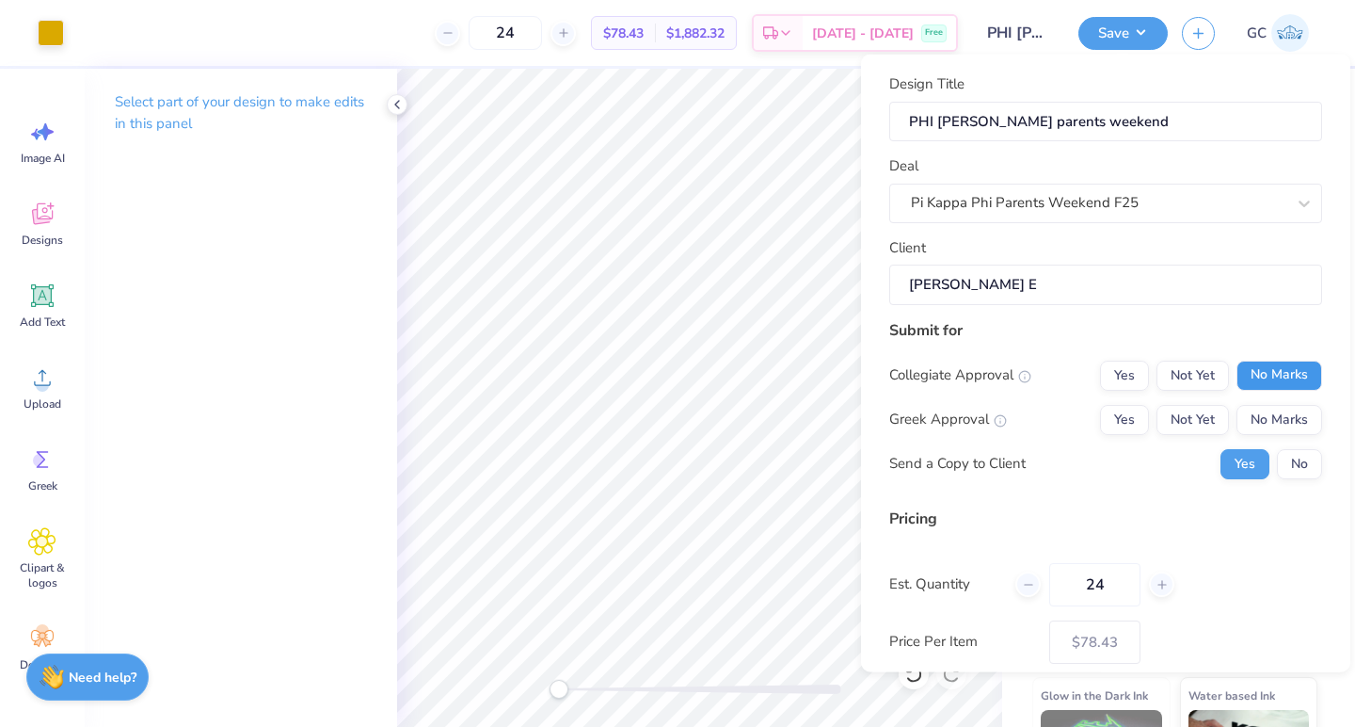
click at [1307, 376] on button "No Marks" at bounding box center [1280, 375] width 86 height 30
click at [1129, 421] on button "Yes" at bounding box center [1124, 419] width 49 height 30
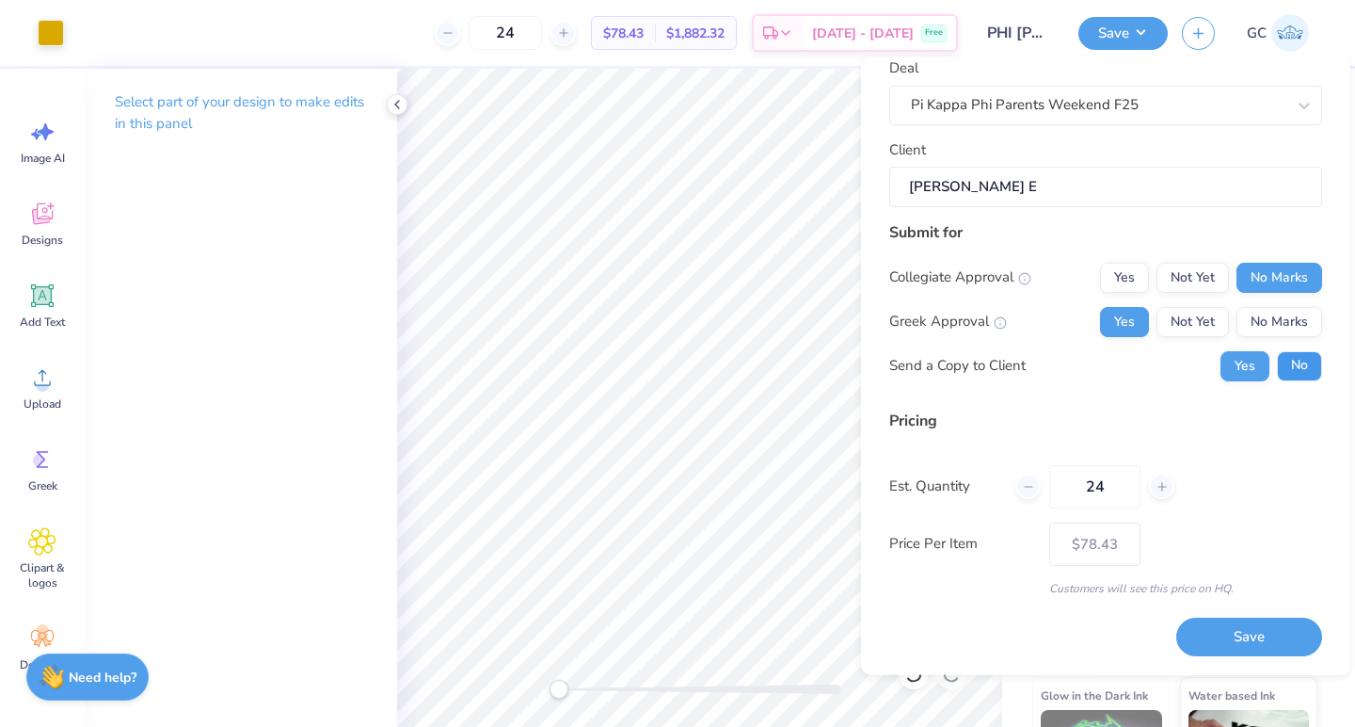
click at [1311, 369] on button "No" at bounding box center [1299, 366] width 45 height 30
click at [1228, 647] on button "Save" at bounding box center [1249, 637] width 146 height 39
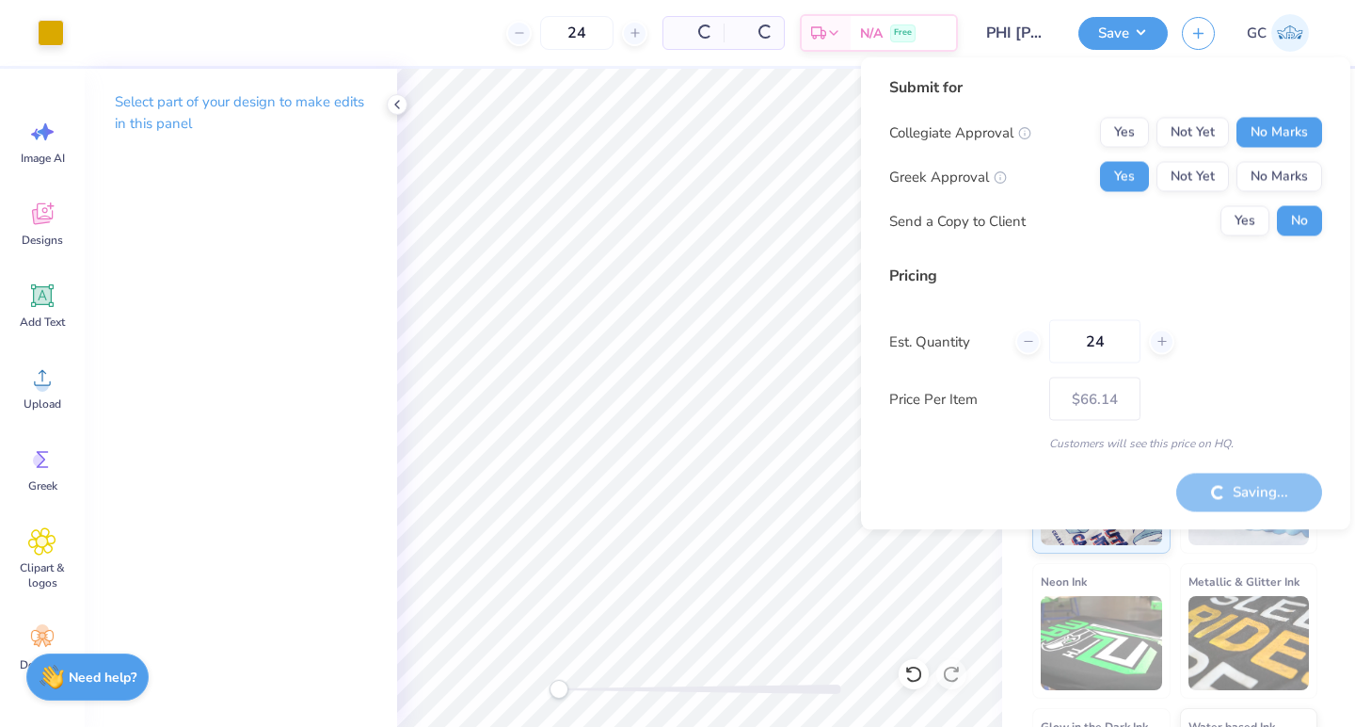
type input "– –"
